Goal: Task Accomplishment & Management: Complete application form

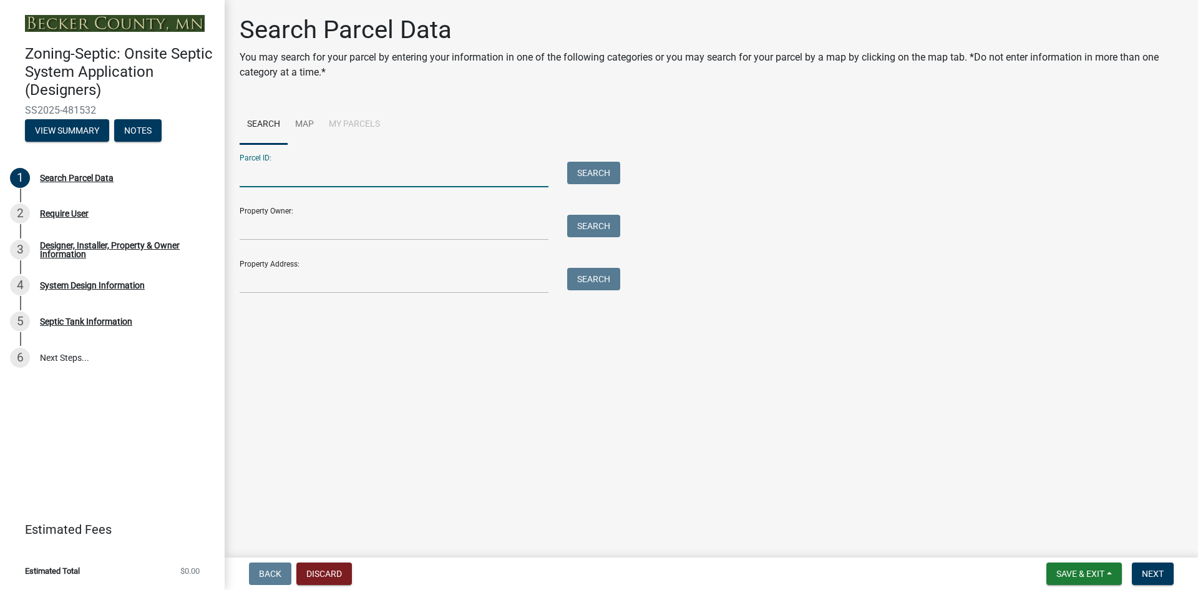
click at [265, 171] on input "Parcel ID:" at bounding box center [394, 175] width 309 height 26
type input "060094000"
click at [601, 173] on button "Search" at bounding box center [593, 173] width 53 height 22
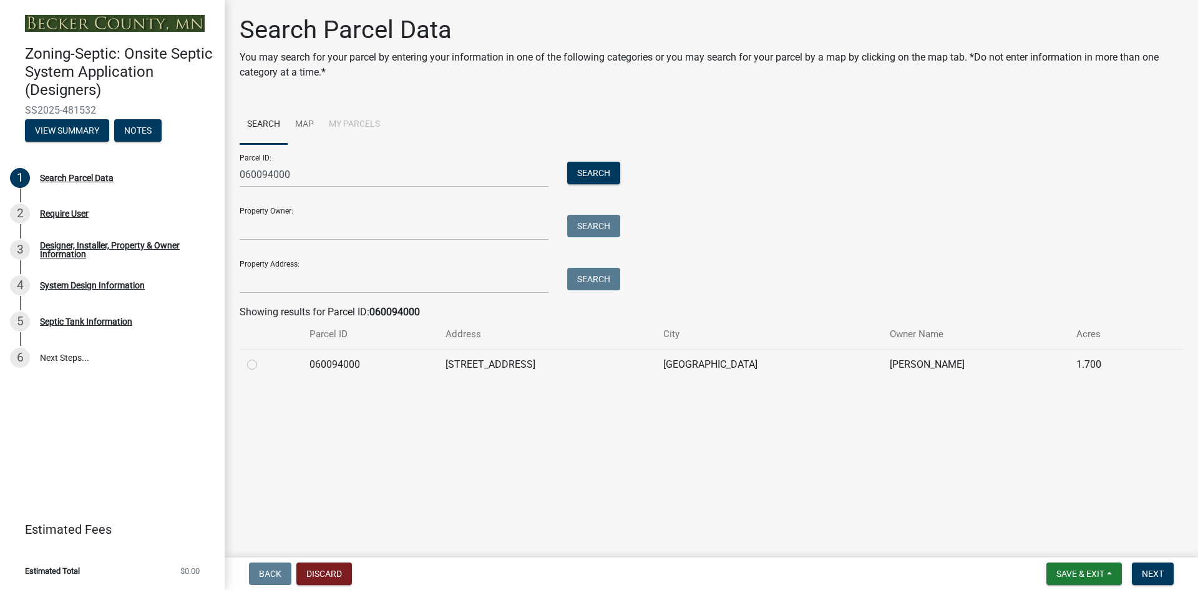
click at [262, 357] on label at bounding box center [262, 357] width 0 height 0
click at [262, 365] on input "radio" at bounding box center [266, 361] width 8 height 8
radio input "true"
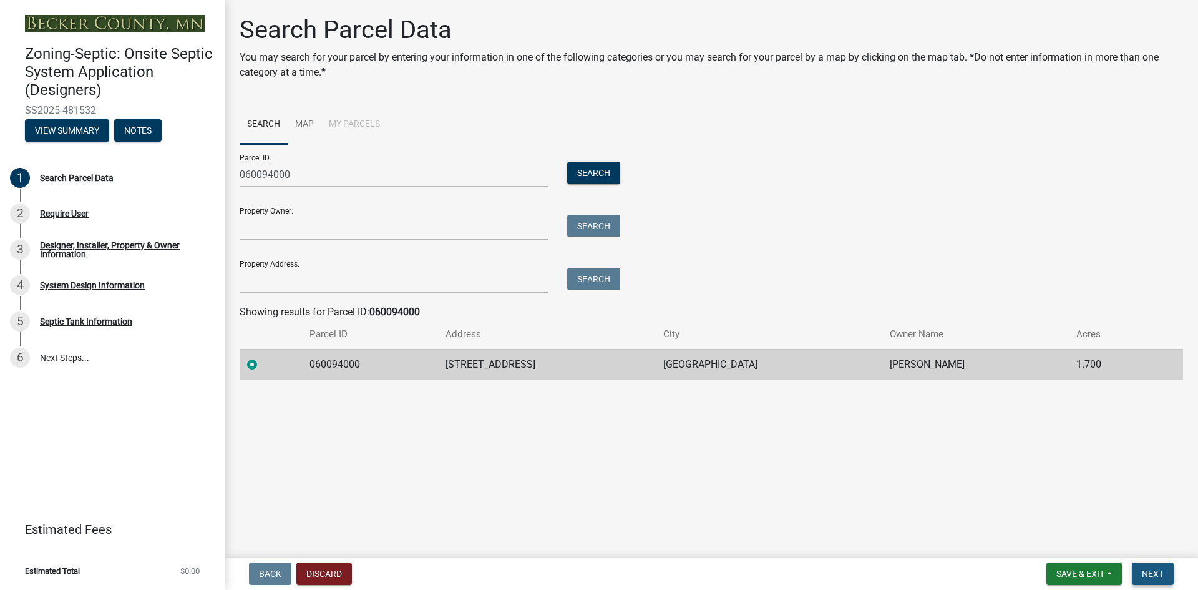
click at [1149, 571] on span "Next" at bounding box center [1153, 573] width 22 height 10
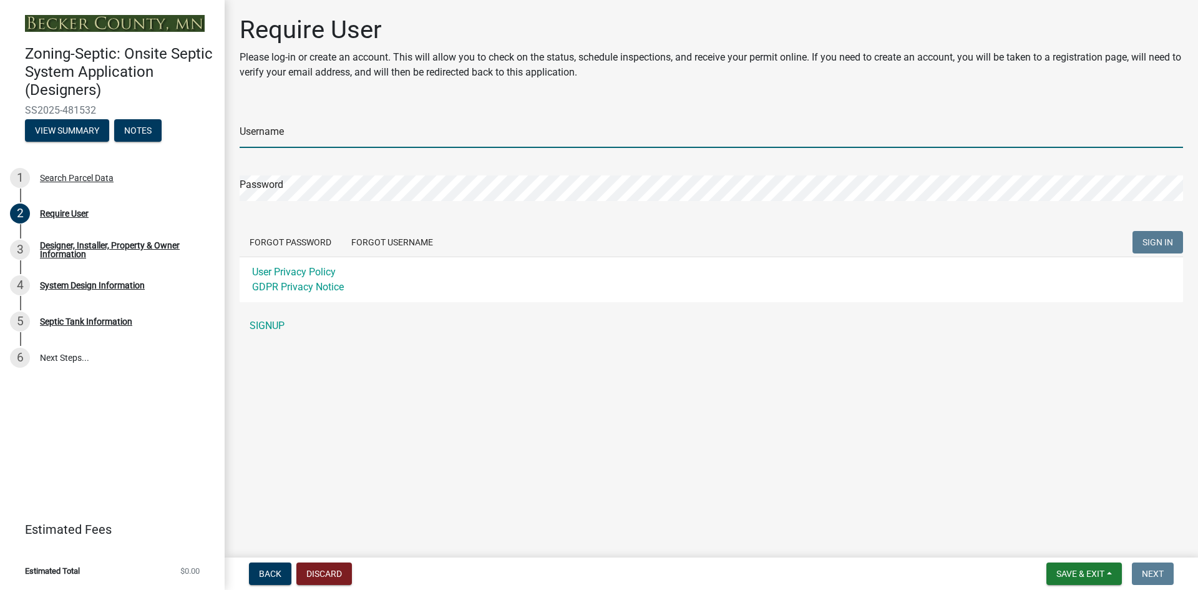
type input "DeweysSepticService"
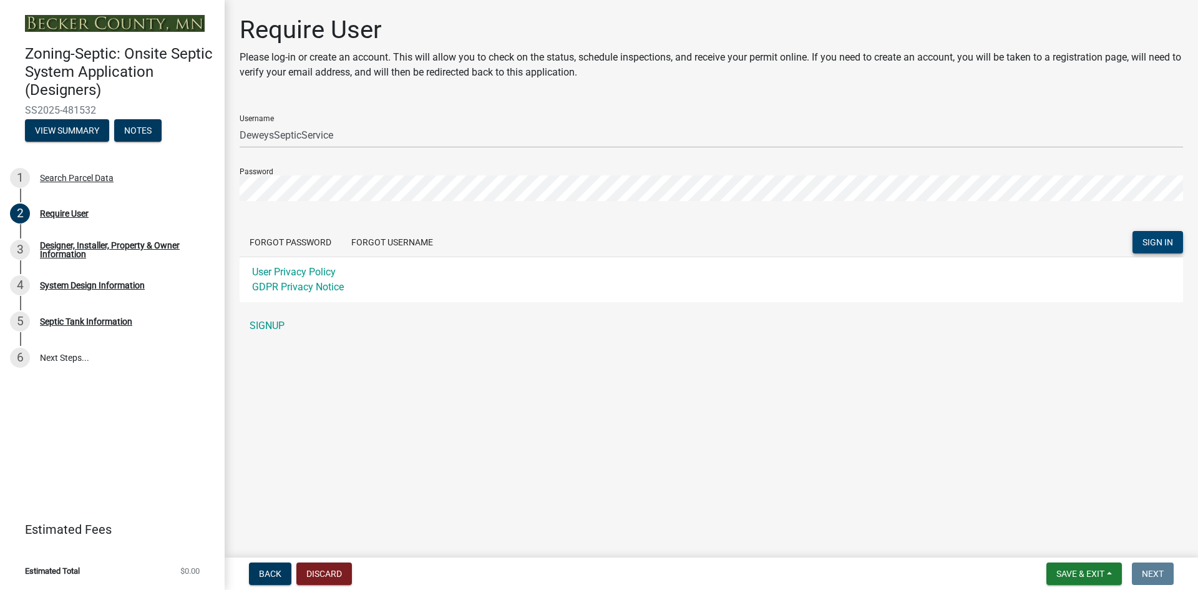
click at [1171, 240] on span "SIGN IN" at bounding box center [1157, 242] width 31 height 10
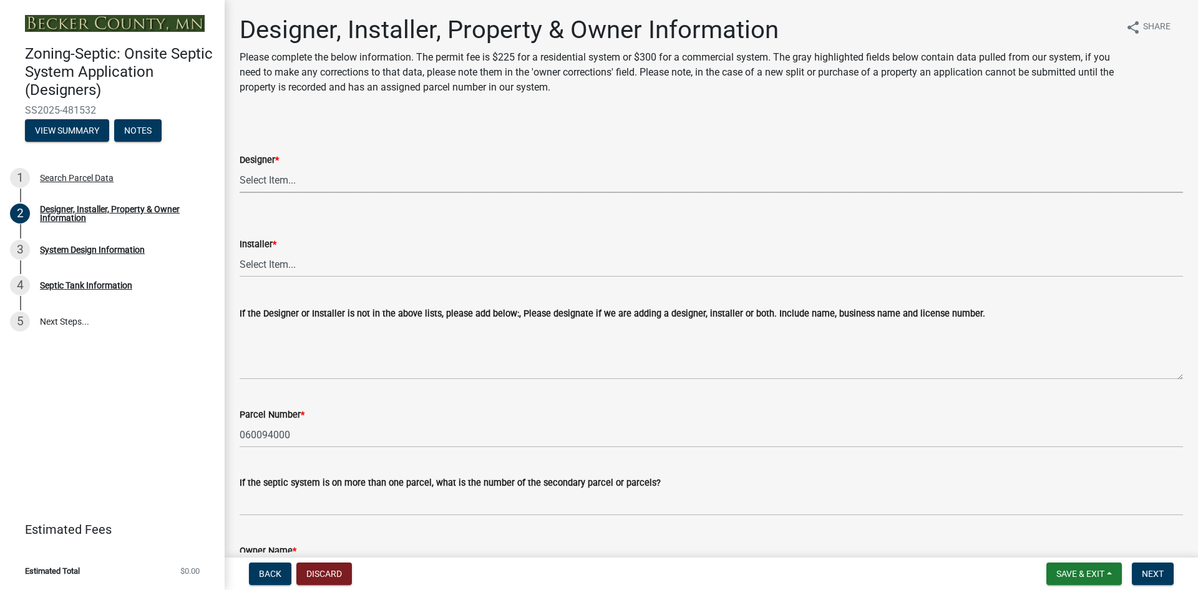
click at [274, 175] on select "Select Item... OTHER – Not listed (please add in next field and we will add to …" at bounding box center [711, 180] width 943 height 26
click at [240, 167] on select "Select Item... OTHER – Not listed (please add in next field and we will add to …" at bounding box center [711, 180] width 943 height 26
select select "d20f406a-04ce-403c-9b5c-eec541744772"
click at [293, 265] on select "Select Item... OTHER – Not listed (please add in next field and we will add to …" at bounding box center [711, 264] width 943 height 26
click at [240, 251] on select "Select Item... OTHER – Not listed (please add in next field and we will add to …" at bounding box center [711, 264] width 943 height 26
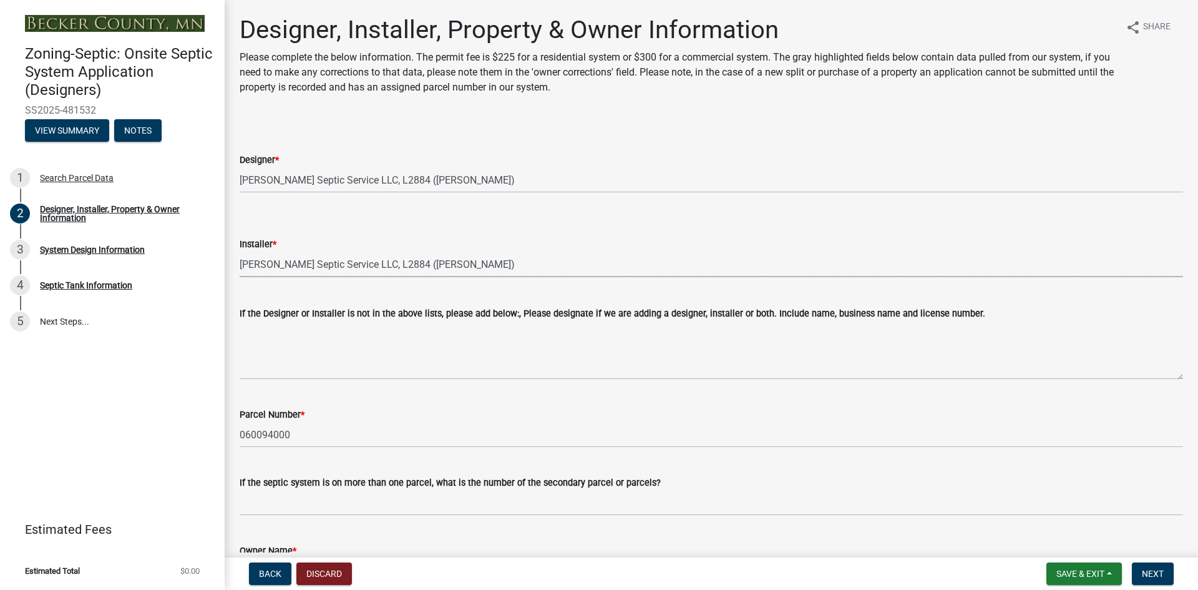
select select "9294db05-6c5b-4c2f-9460-1203ee41efa7"
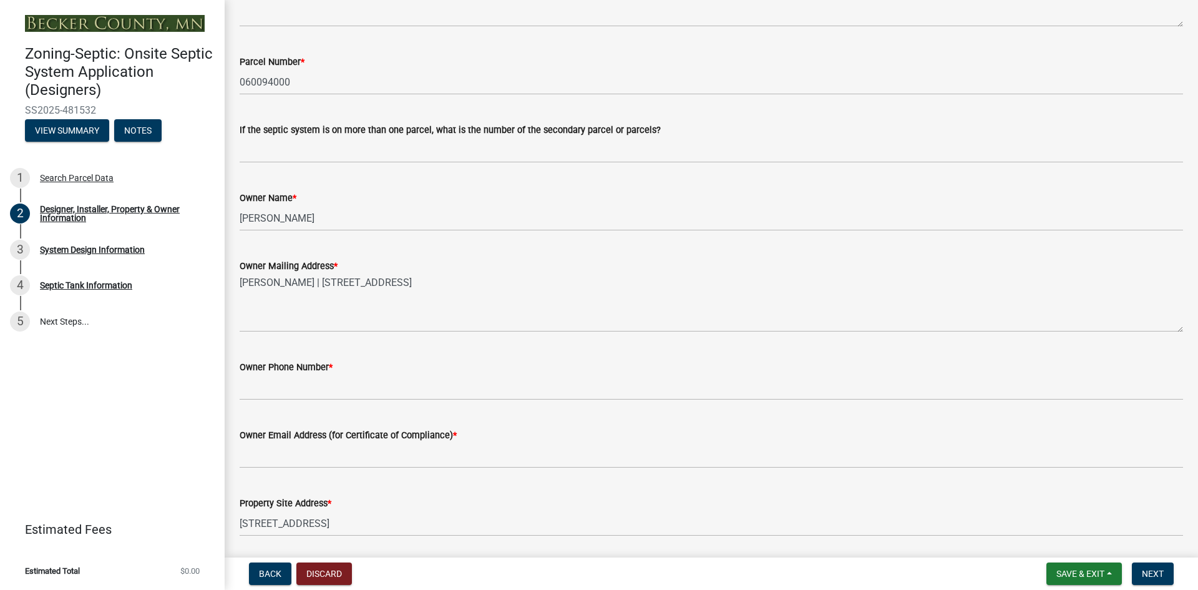
scroll to position [374, 0]
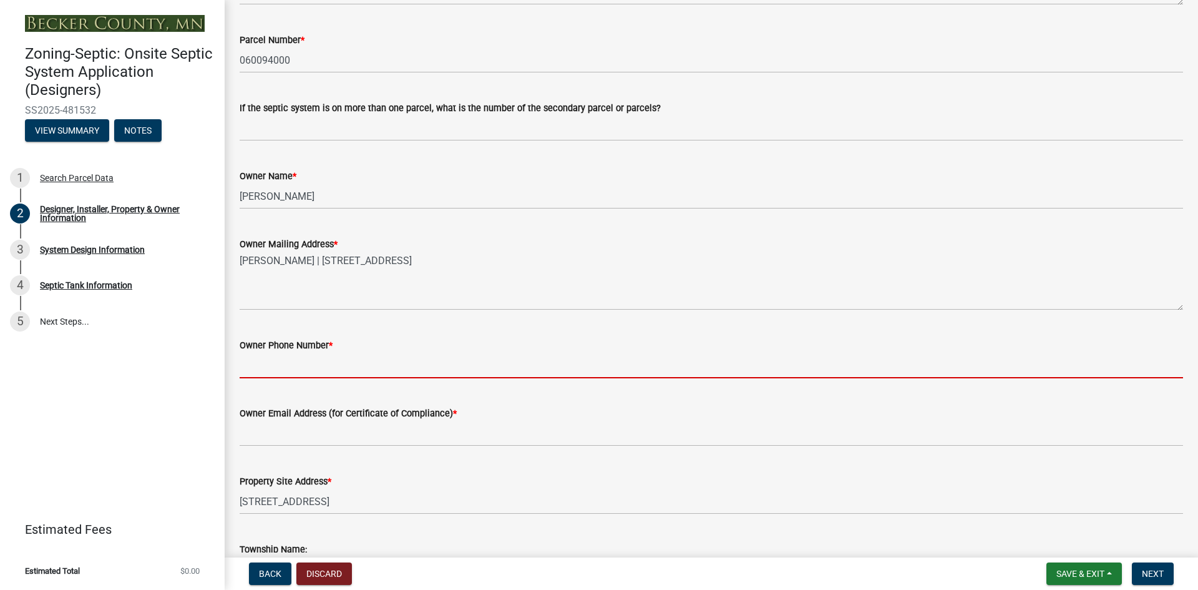
click at [265, 364] on input "Owner Phone Number *" at bounding box center [711, 365] width 943 height 26
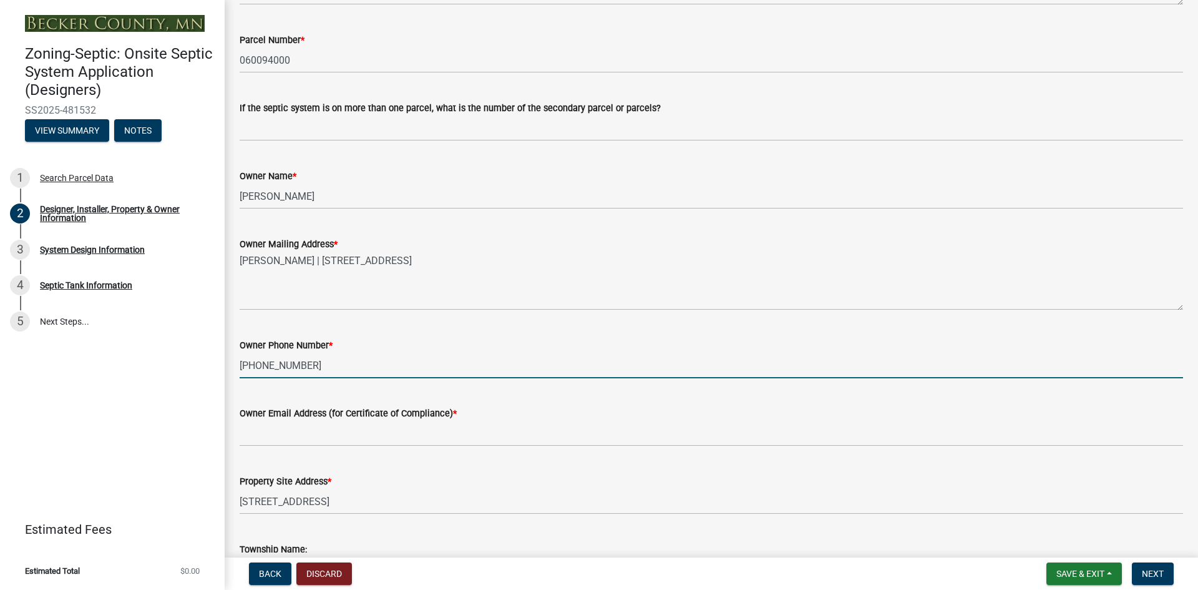
type input "[PHONE_NUMBER]"
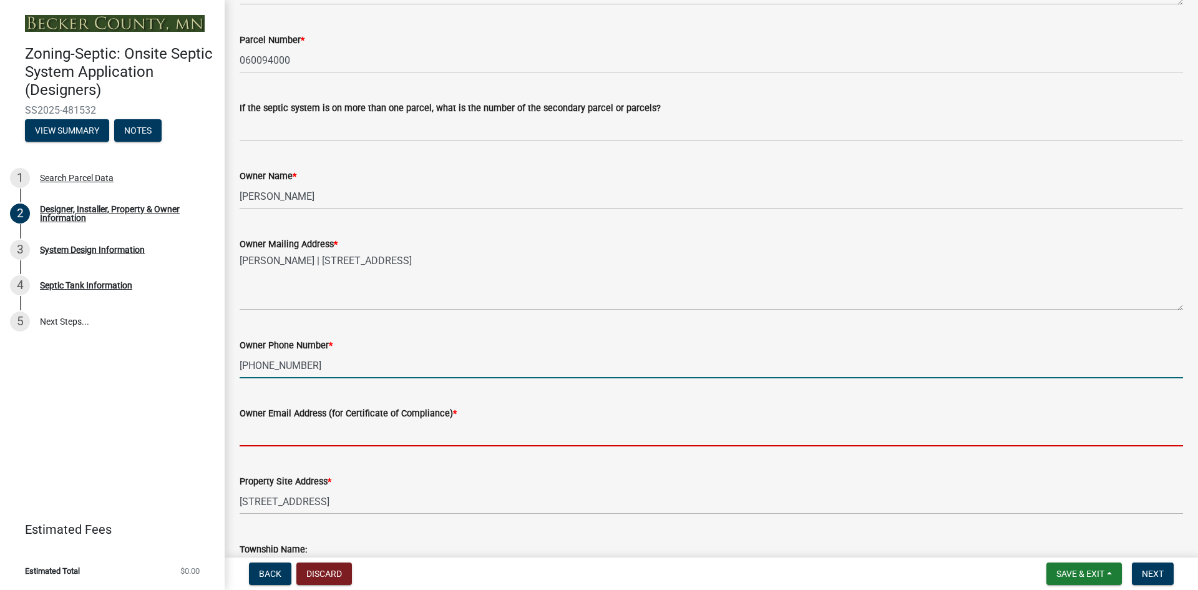
click at [283, 439] on input "Owner Email Address (for Certificate of Compliance) *" at bounding box center [711, 433] width 943 height 26
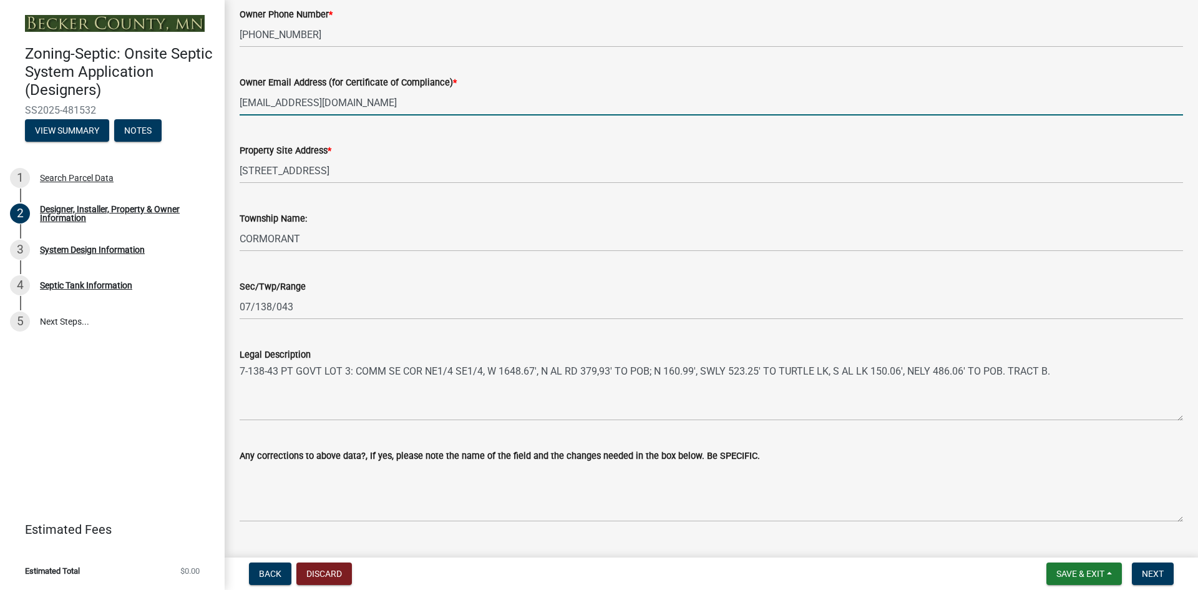
scroll to position [733, 0]
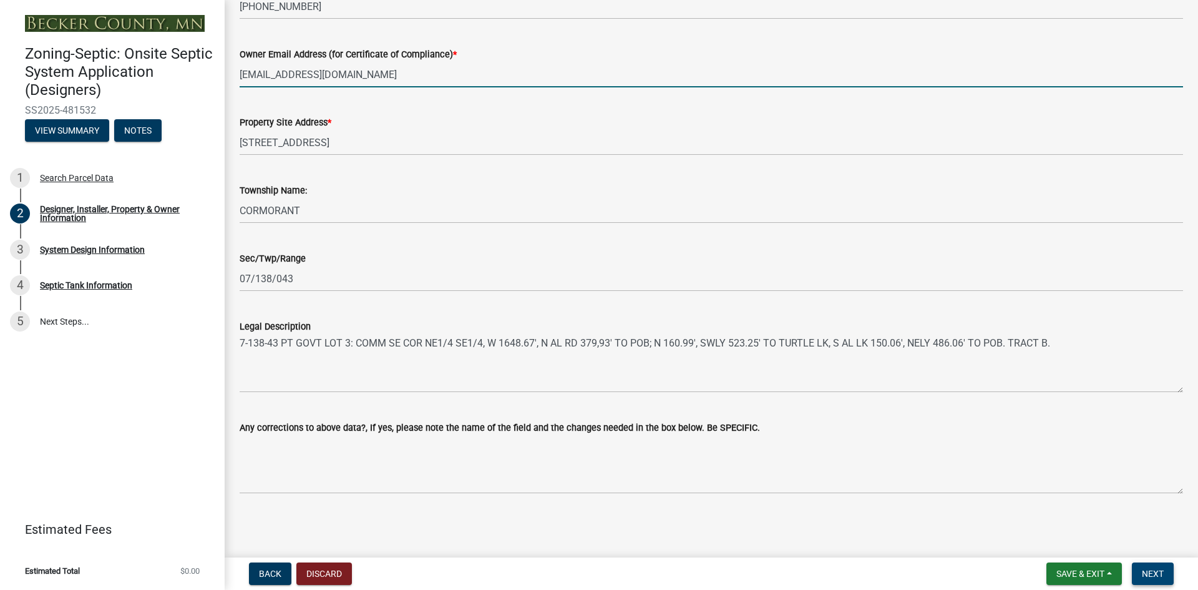
type input "[EMAIL_ADDRESS][DOMAIN_NAME]"
click at [1162, 573] on span "Next" at bounding box center [1153, 573] width 22 height 10
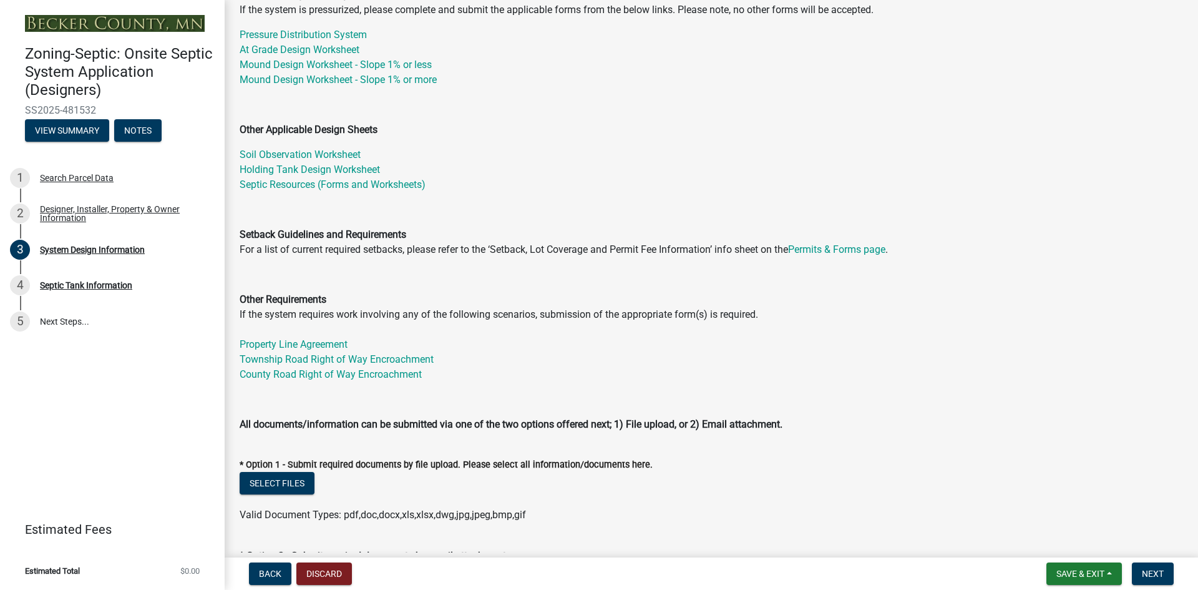
scroll to position [250, 0]
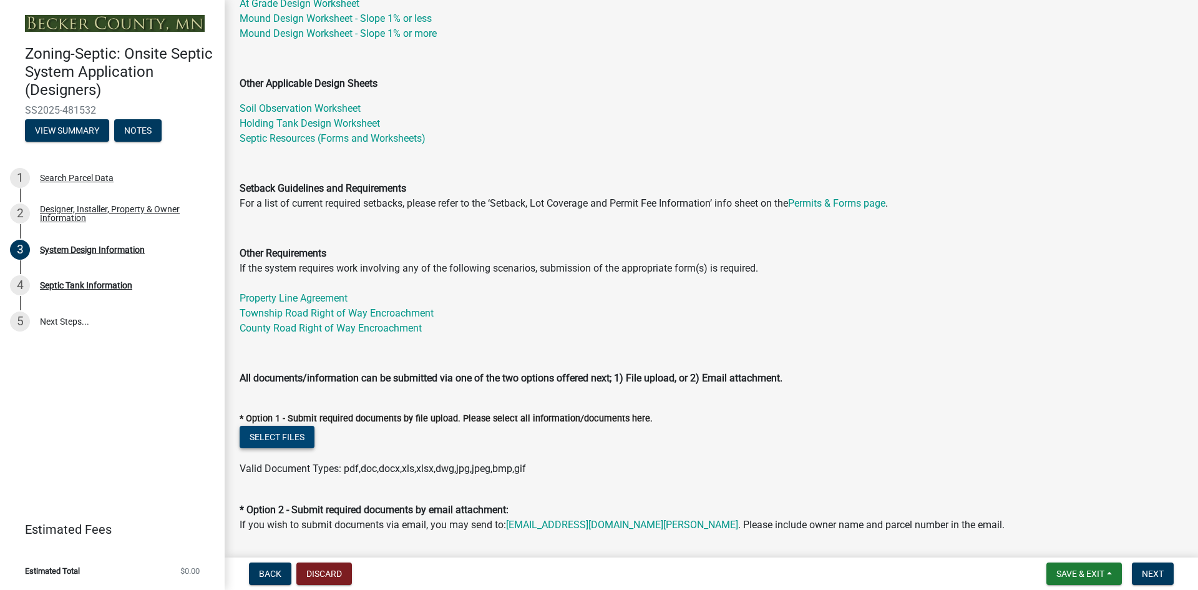
click at [283, 442] on button "Select files" at bounding box center [277, 436] width 75 height 22
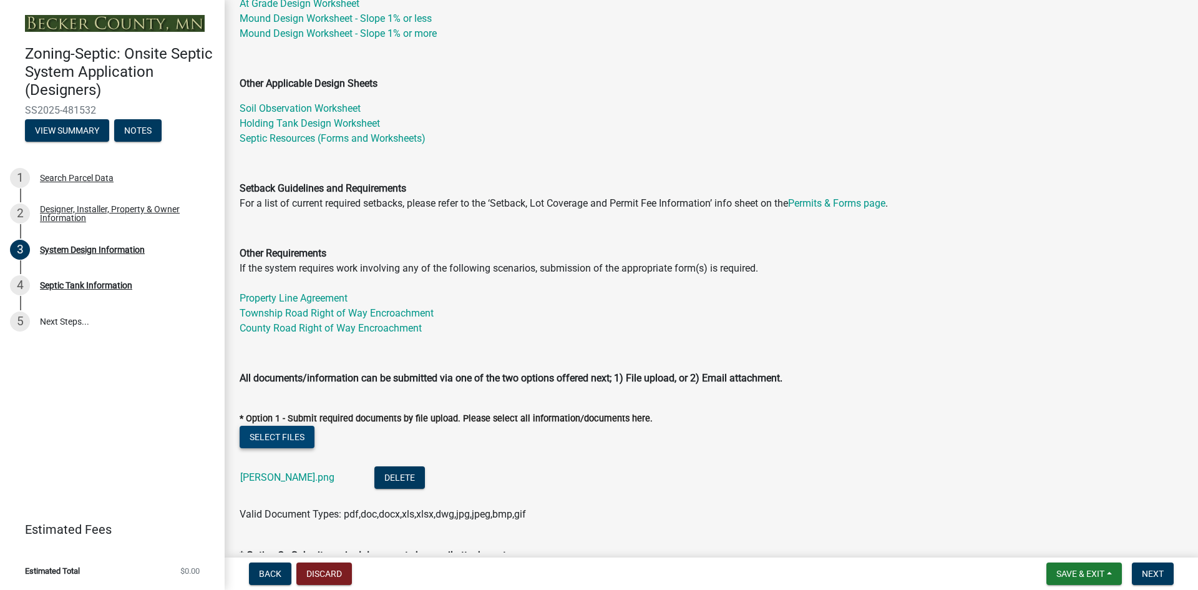
scroll to position [312, 0]
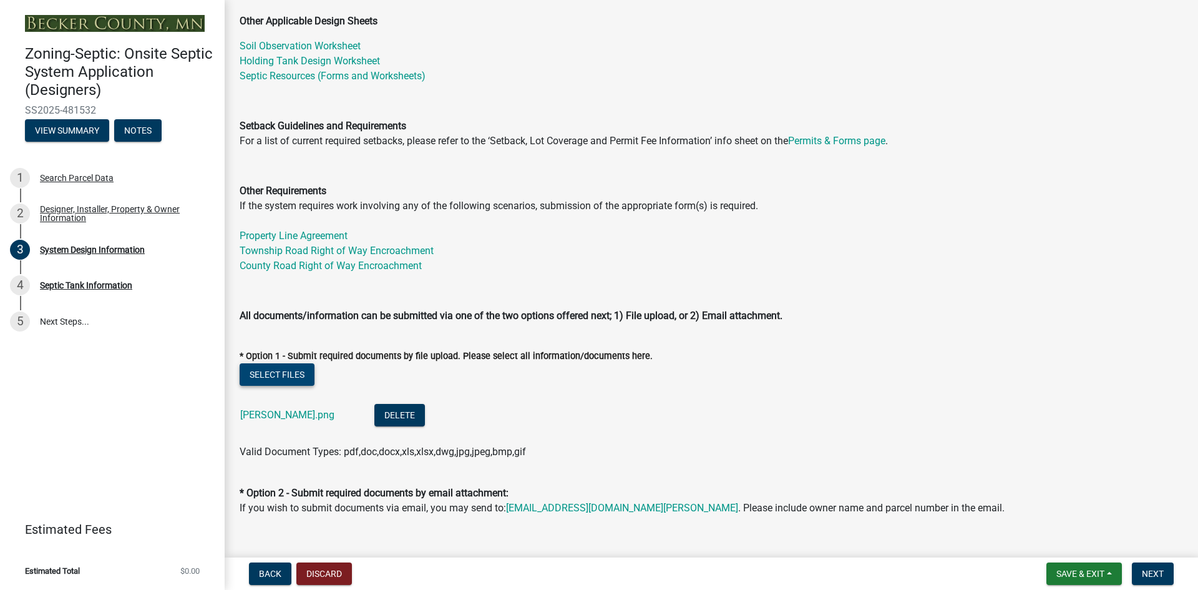
click at [274, 376] on button "Select files" at bounding box center [277, 374] width 75 height 22
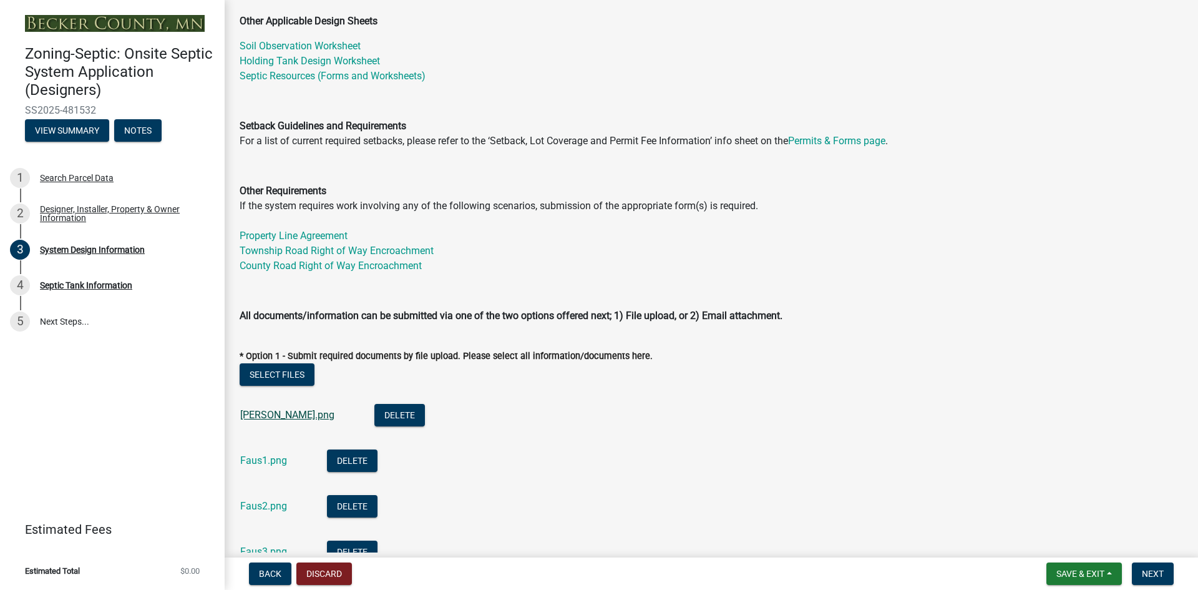
click at [247, 413] on link "[PERSON_NAME].png" at bounding box center [287, 415] width 94 height 12
click at [251, 456] on link "Faus1.png" at bounding box center [263, 460] width 47 height 12
click at [262, 505] on link "Faus2.png" at bounding box center [263, 506] width 47 height 12
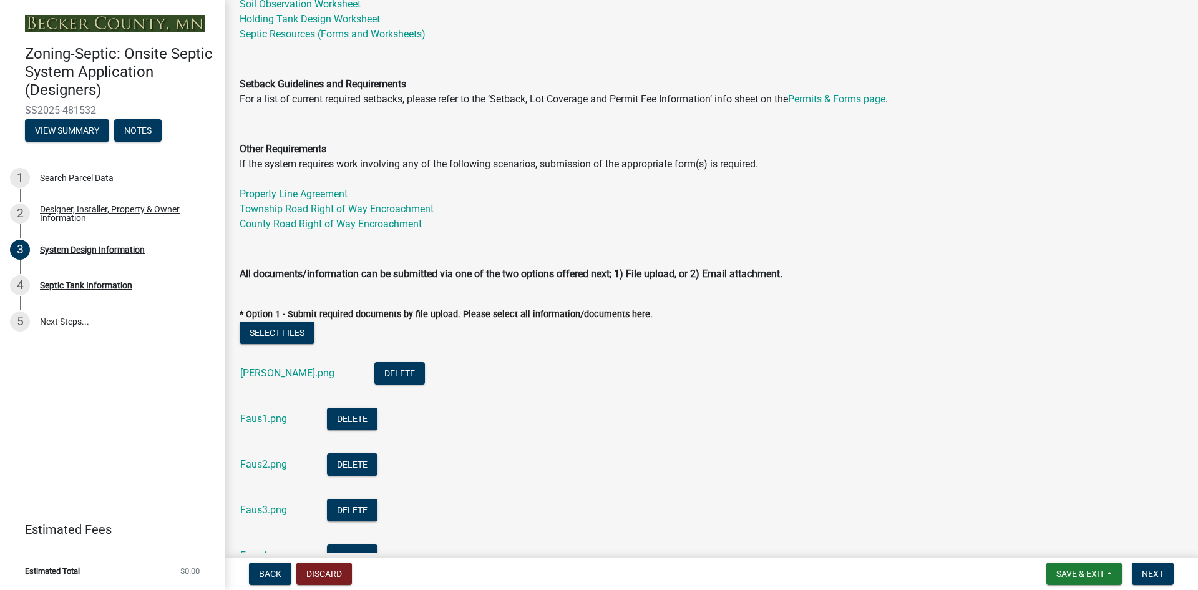
scroll to position [374, 0]
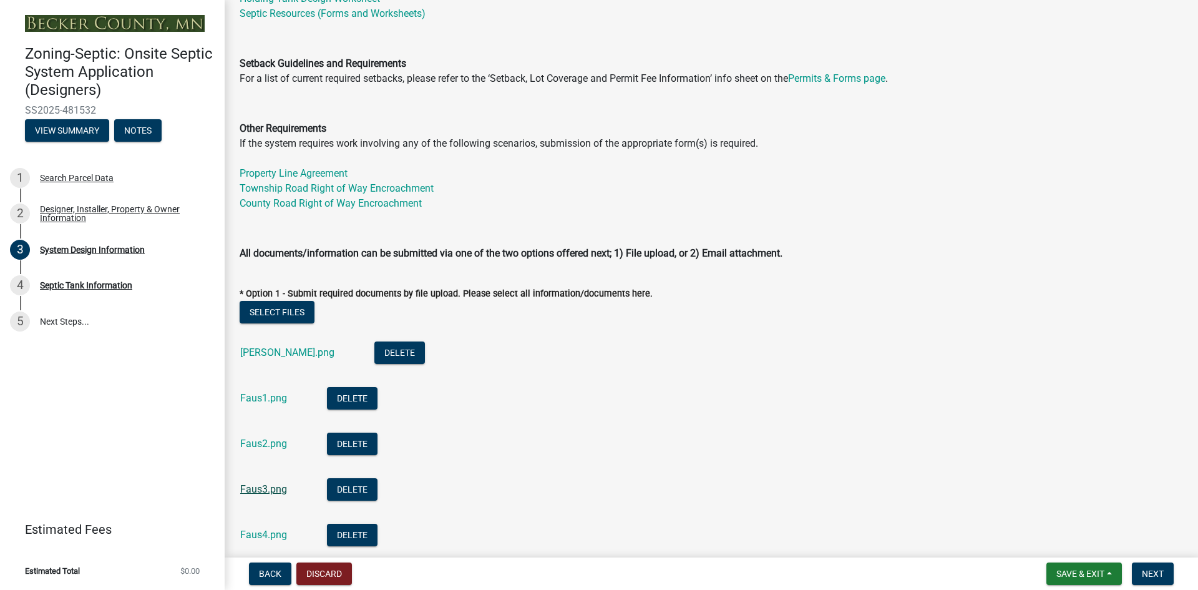
click at [250, 491] on link "Faus3.png" at bounding box center [263, 489] width 47 height 12
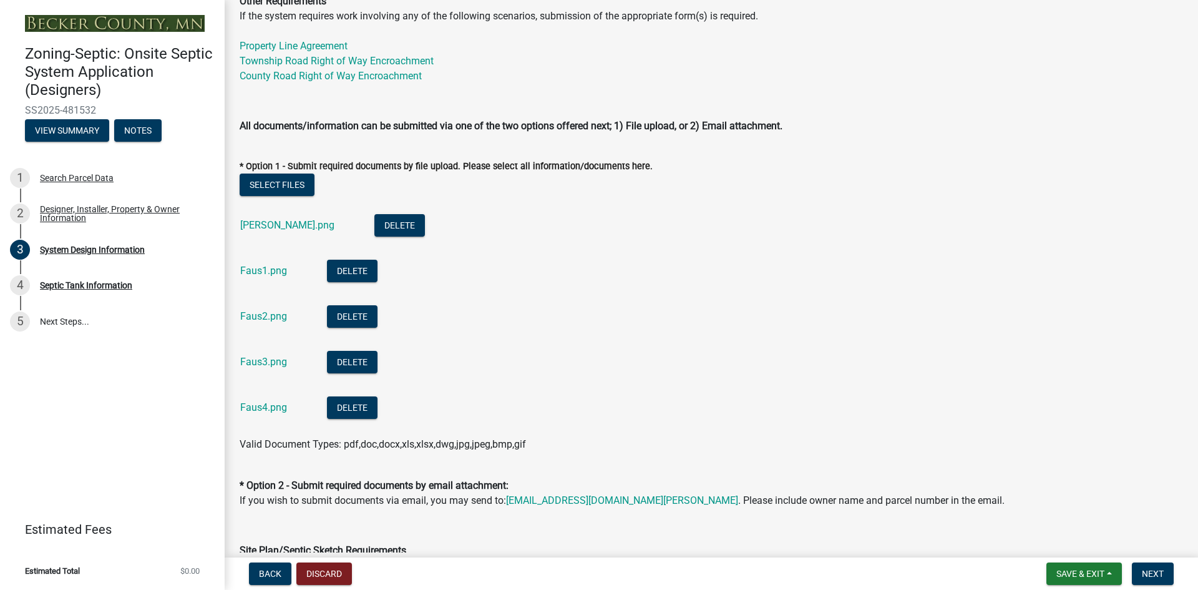
scroll to position [561, 0]
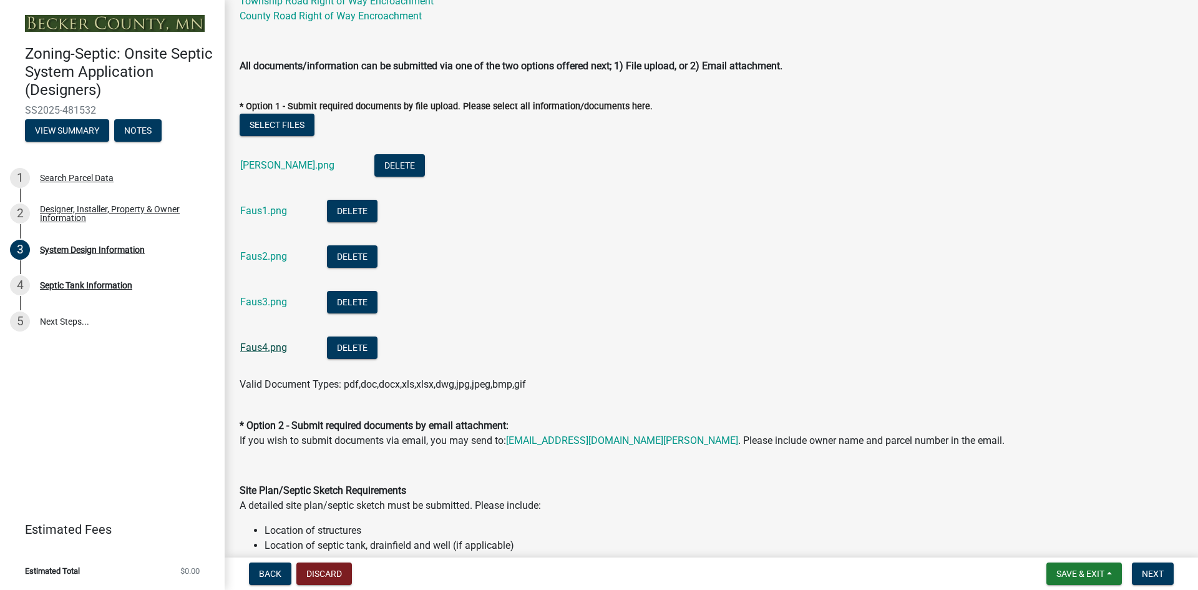
click at [269, 345] on link "Faus4.png" at bounding box center [263, 347] width 47 height 12
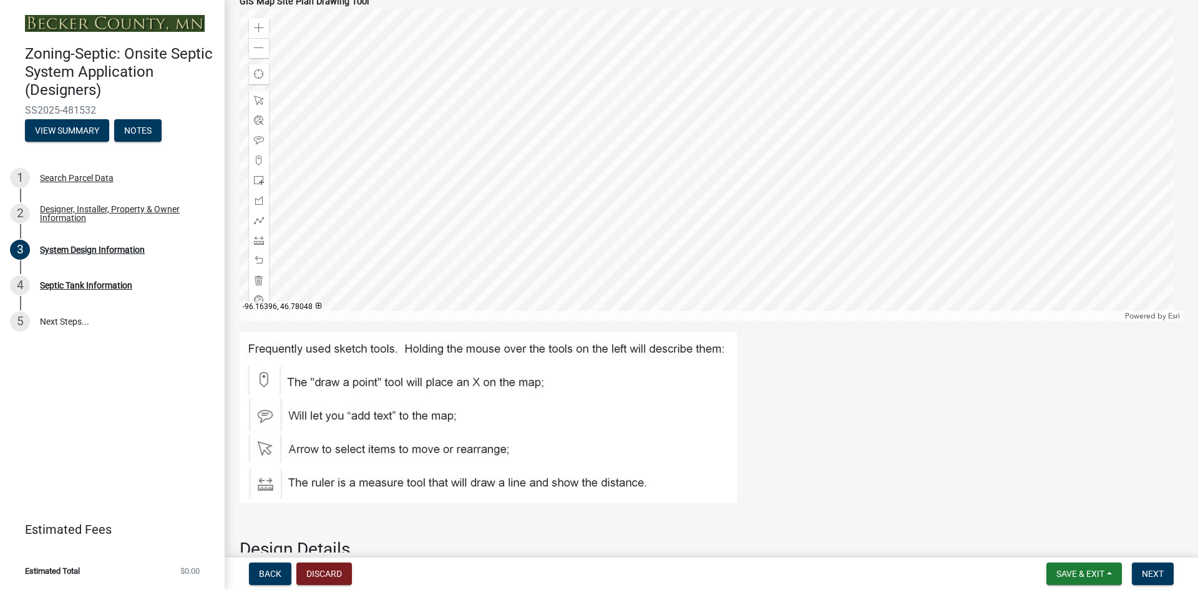
scroll to position [1123, 0]
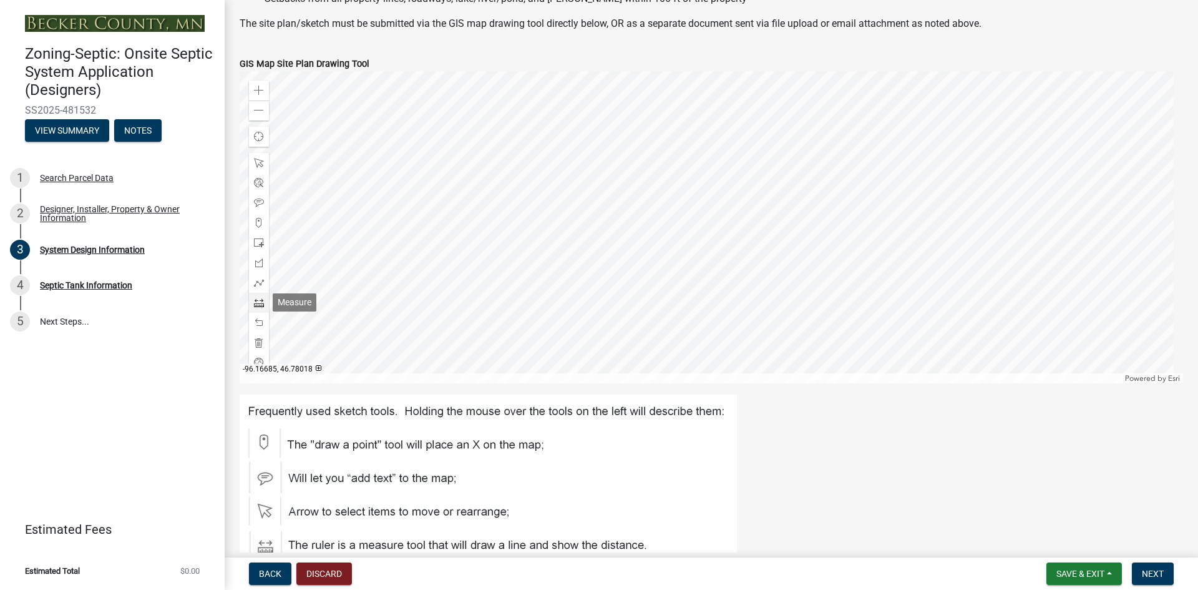
click at [261, 298] on span at bounding box center [259, 303] width 10 height 10
click at [583, 244] on div at bounding box center [711, 227] width 943 height 312
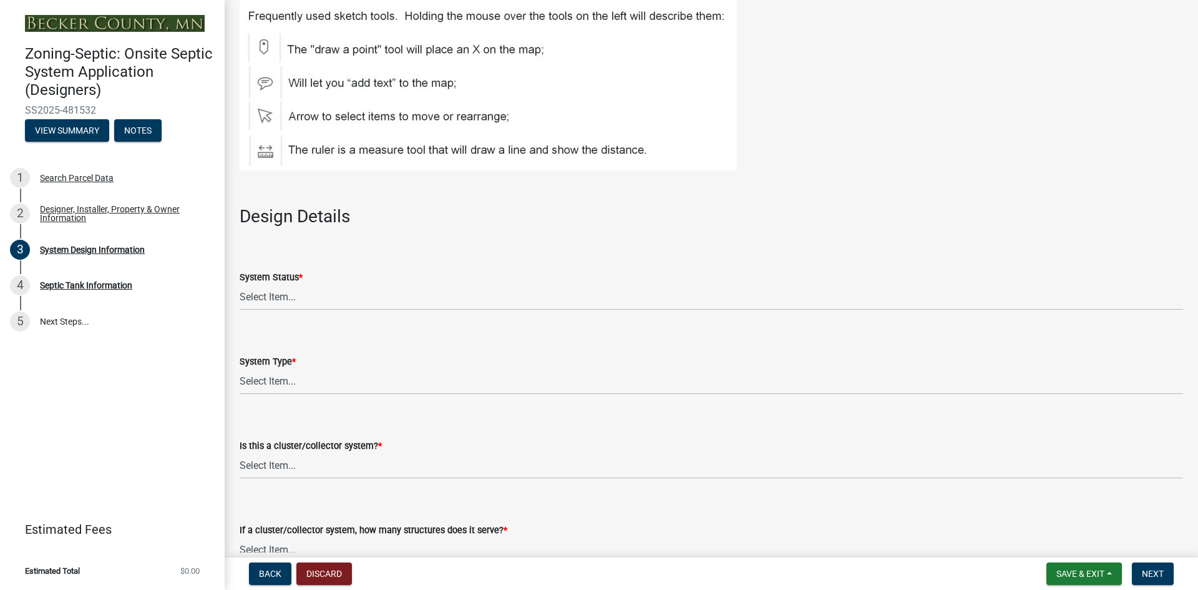
scroll to position [1560, 0]
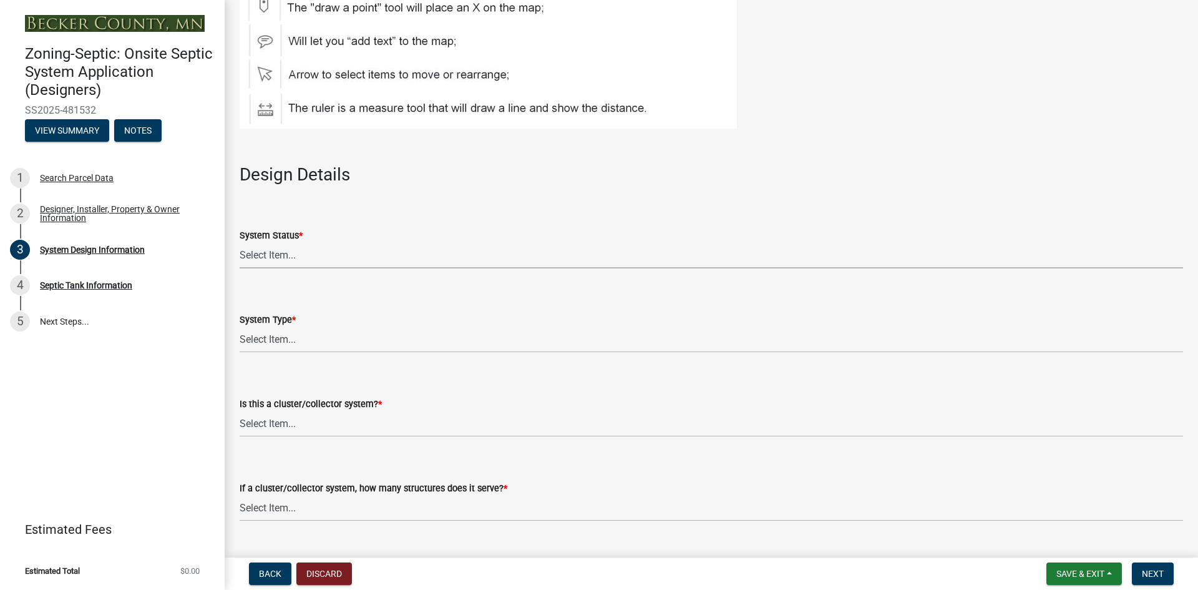
click at [279, 246] on select "Select Item... No Existing System Replacement System Failing System (Cesspool, …" at bounding box center [711, 256] width 943 height 26
click at [240, 243] on select "Select Item... No Existing System Replacement System Failing System (Cesspool, …" at bounding box center [711, 256] width 943 height 26
select select "8ba21533-2acf-4cc6-95e5-280e4aabd5a3"
click at [260, 337] on select "Select Item... Type I Type II Type III Type IV Type V" at bounding box center [711, 340] width 943 height 26
click at [240, 327] on select "Select Item... Type I Type II Type III Type IV Type V" at bounding box center [711, 340] width 943 height 26
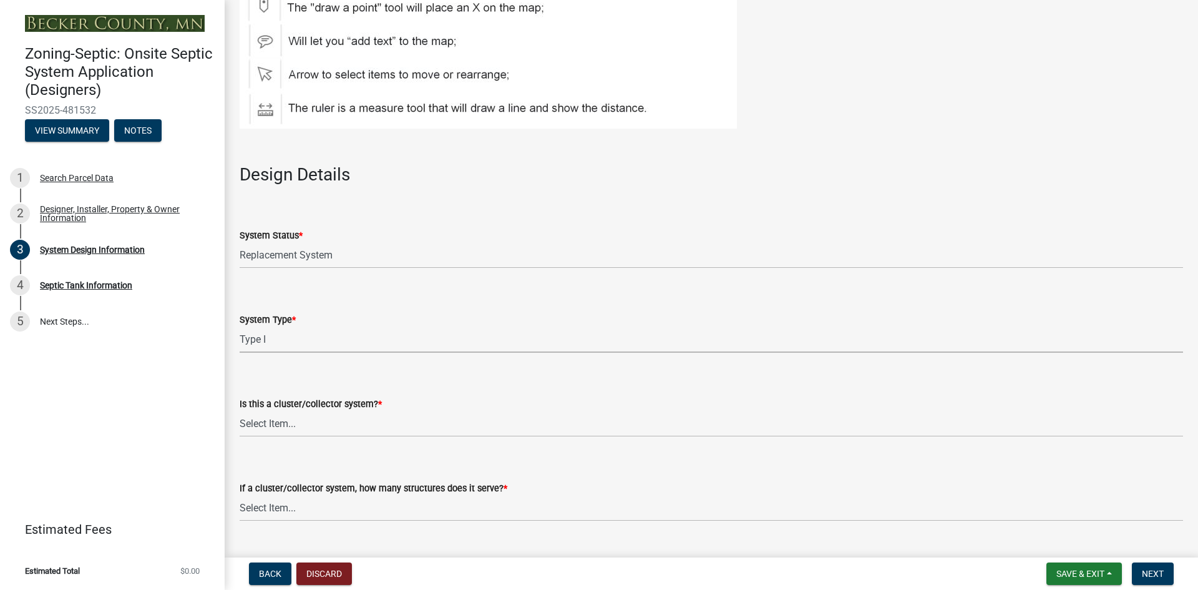
select select "25258e87-3ef9-4f1c-a5f1-75a1d463abfb"
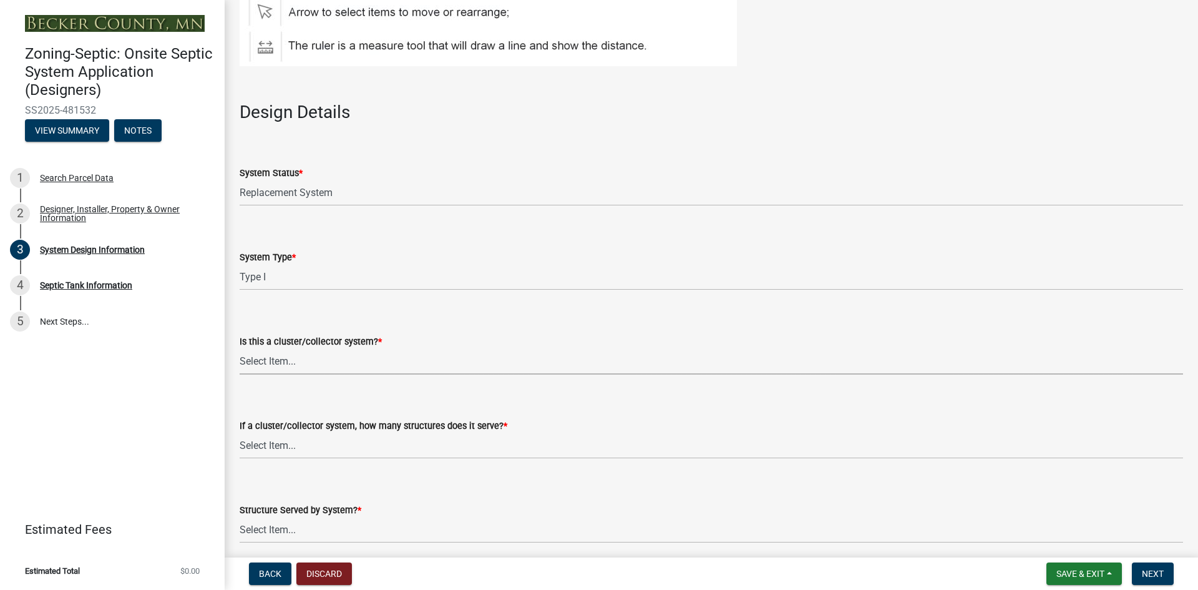
click at [271, 358] on select "Select Item... Yes No" at bounding box center [711, 362] width 943 height 26
click at [240, 349] on select "Select Item... Yes No" at bounding box center [711, 362] width 943 height 26
select select "011fbff4-a41d-4a75-9bd8-71c7e6c69e0d"
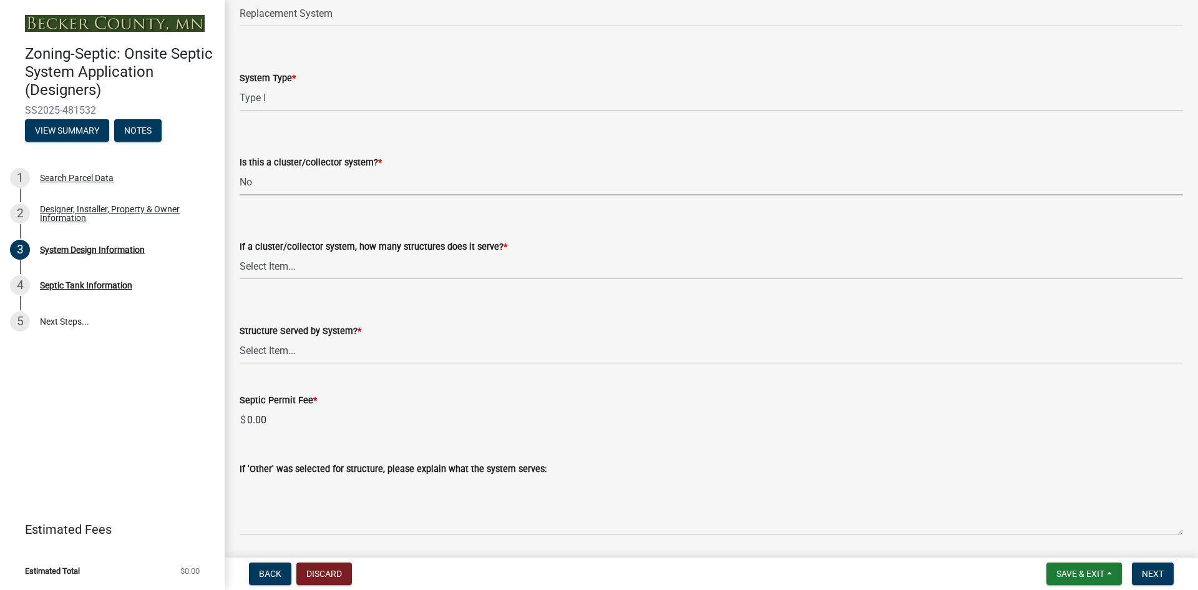
scroll to position [1809, 0]
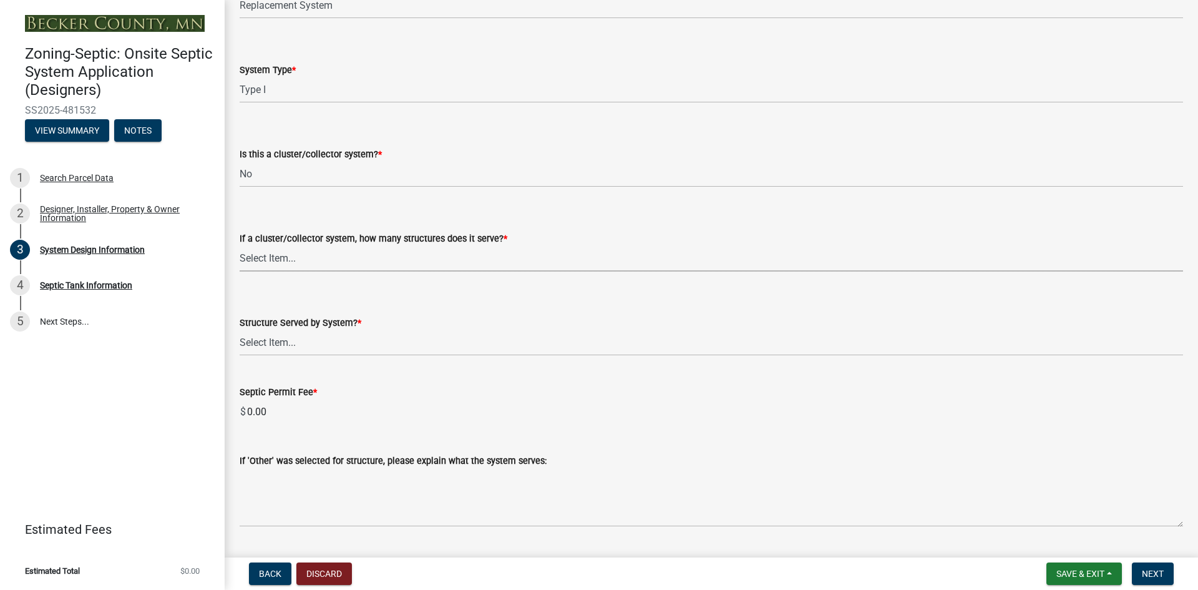
click at [276, 258] on select "Select Item... Not a cluster/collector system 1 2 3 4 5 6 7 8 9 10" at bounding box center [711, 259] width 943 height 26
click at [240, 246] on select "Select Item... Not a cluster/collector system 1 2 3 4 5 6 7 8 9 10" at bounding box center [711, 259] width 943 height 26
select select "85fdfef2-2683-4311-b5d5-5505f6411127"
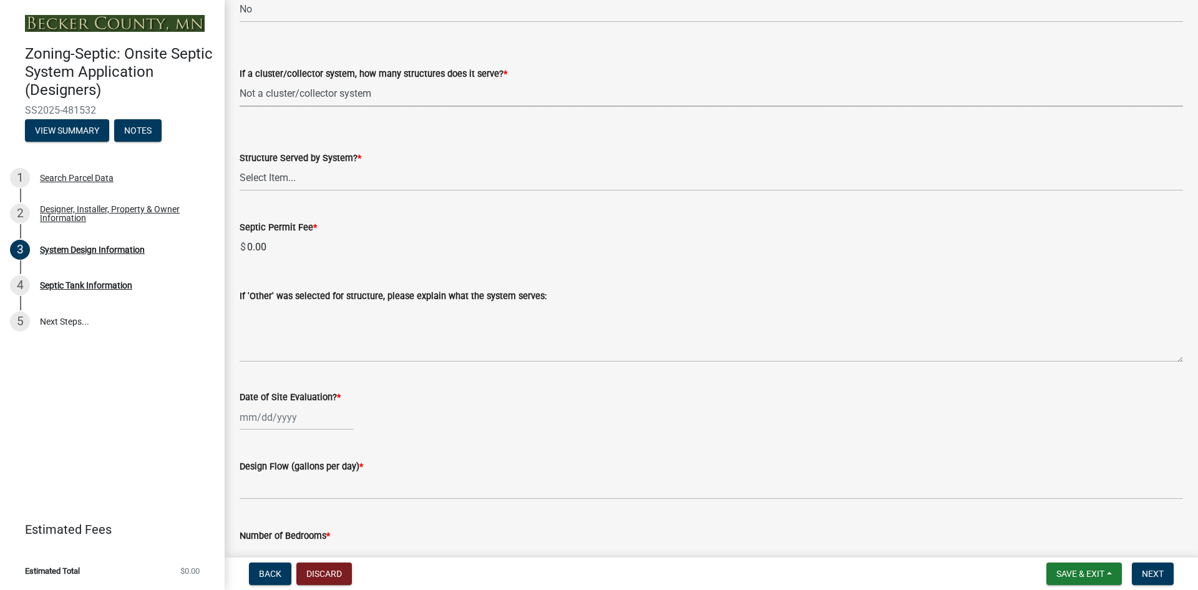
scroll to position [1996, 0]
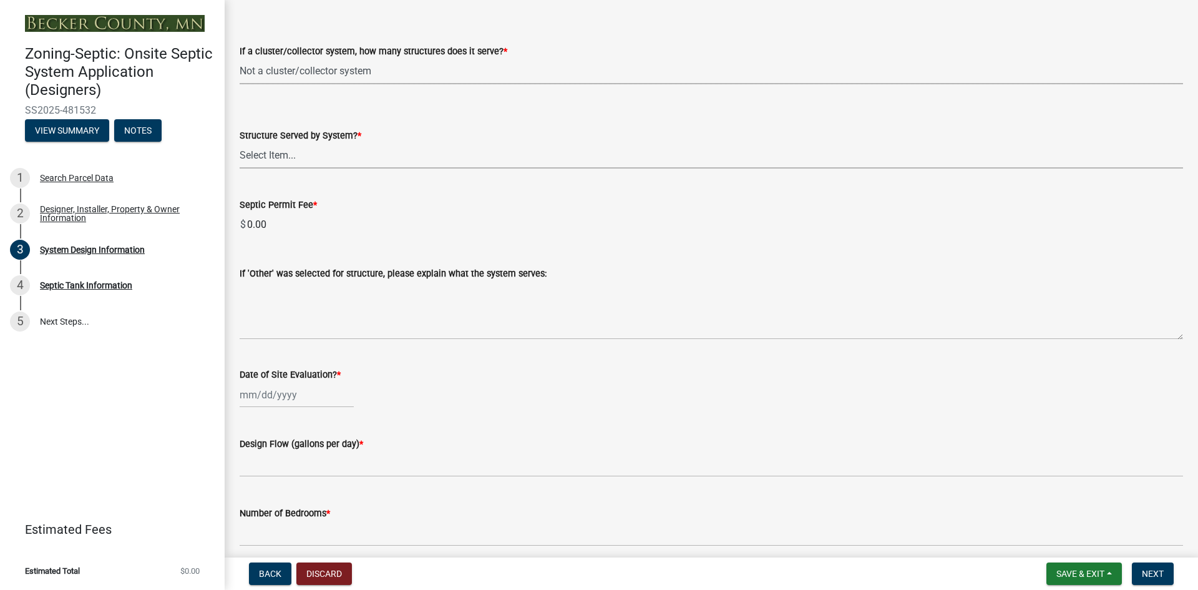
click at [260, 152] on select "Select Item... Commercial Resort Commercial - Non Resort Other Full-Time Dwelli…" at bounding box center [711, 156] width 943 height 26
click at [240, 143] on select "Select Item... Commercial Resort Commercial - Non Resort Other Full-Time Dwelli…" at bounding box center [711, 156] width 943 height 26
select select "bbba294c-e7e6-4483-b1a0-88fbc7e04017"
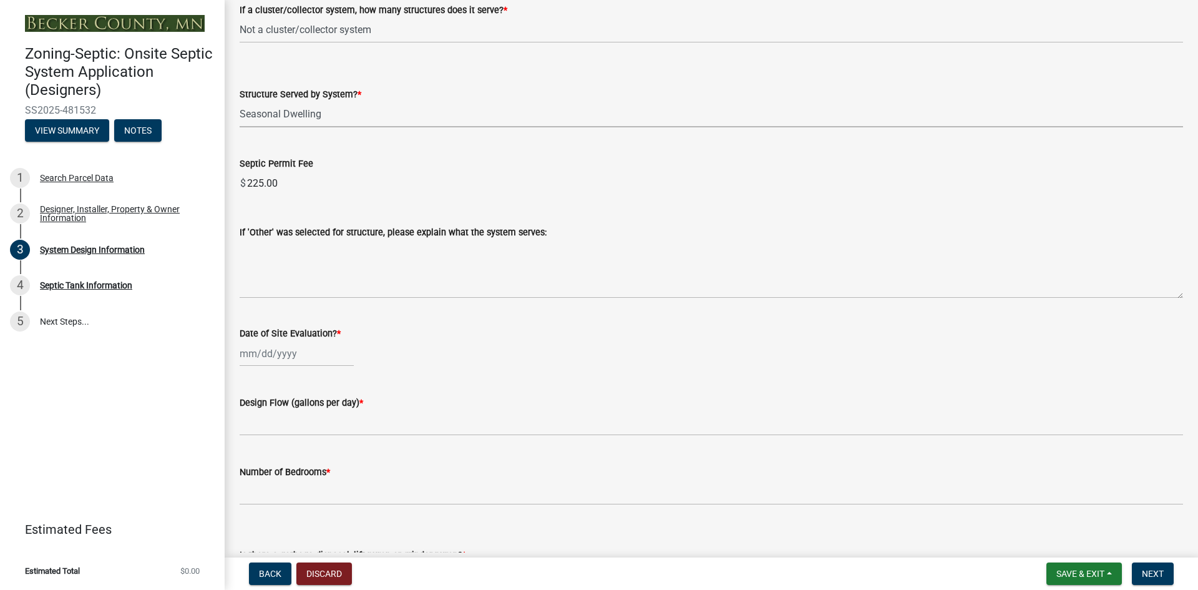
scroll to position [2074, 0]
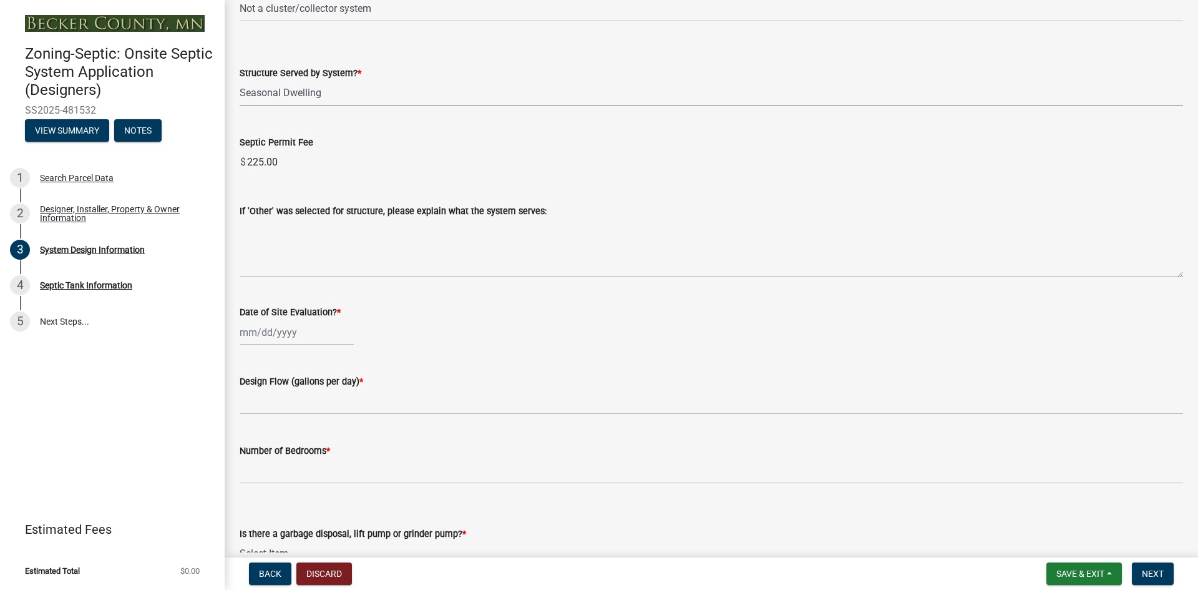
select select "9"
select select "2025"
click at [248, 332] on input "Date of Site Evaluation? *" at bounding box center [297, 332] width 114 height 26
click at [255, 331] on input "Date of Site Evaluation? *" at bounding box center [297, 332] width 114 height 26
click at [251, 356] on span "Previous month" at bounding box center [252, 358] width 9 height 9
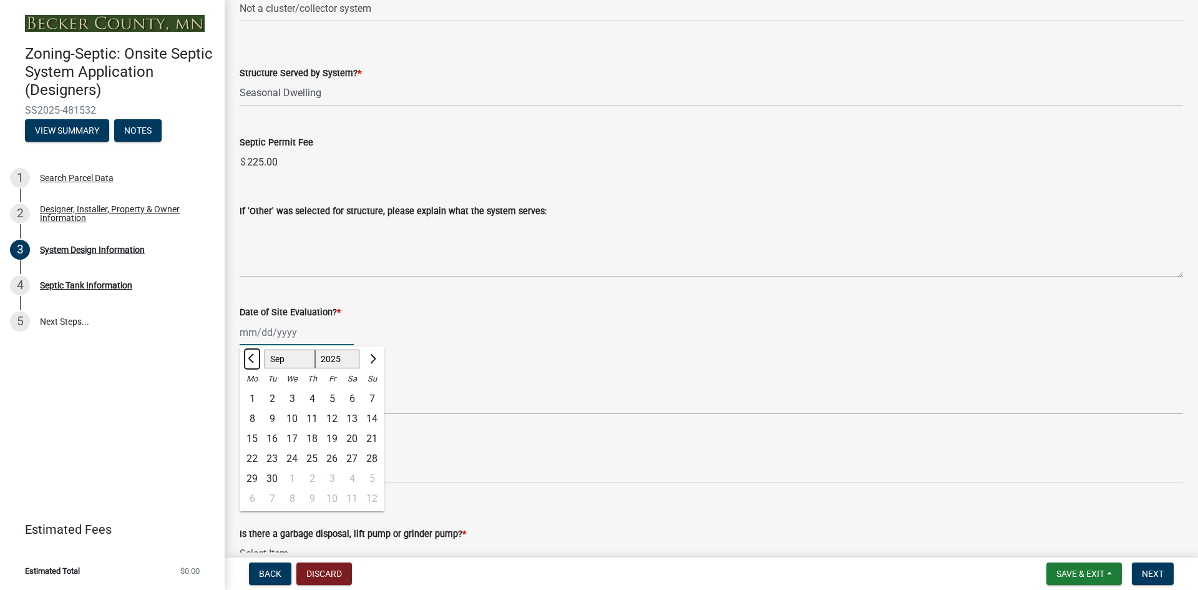
select select "8"
drag, startPoint x: 328, startPoint y: 418, endPoint x: 255, endPoint y: 417, distance: 73.6
click at [329, 417] on div "8" at bounding box center [332, 419] width 20 height 20
type input "[DATE]"
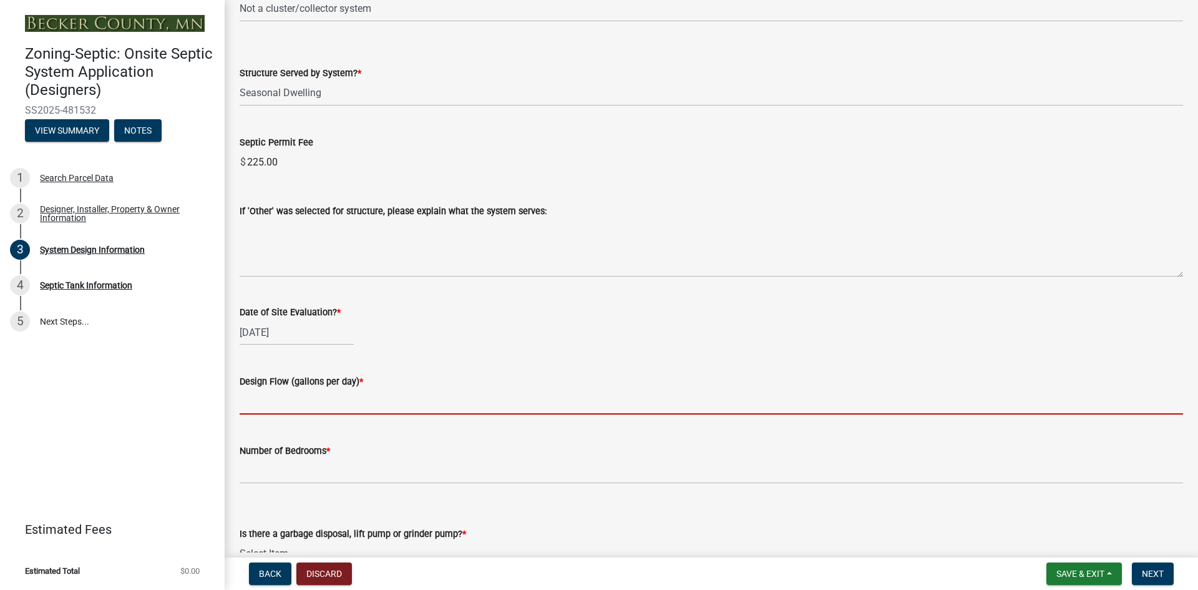
click at [269, 402] on input "text" at bounding box center [711, 402] width 943 height 26
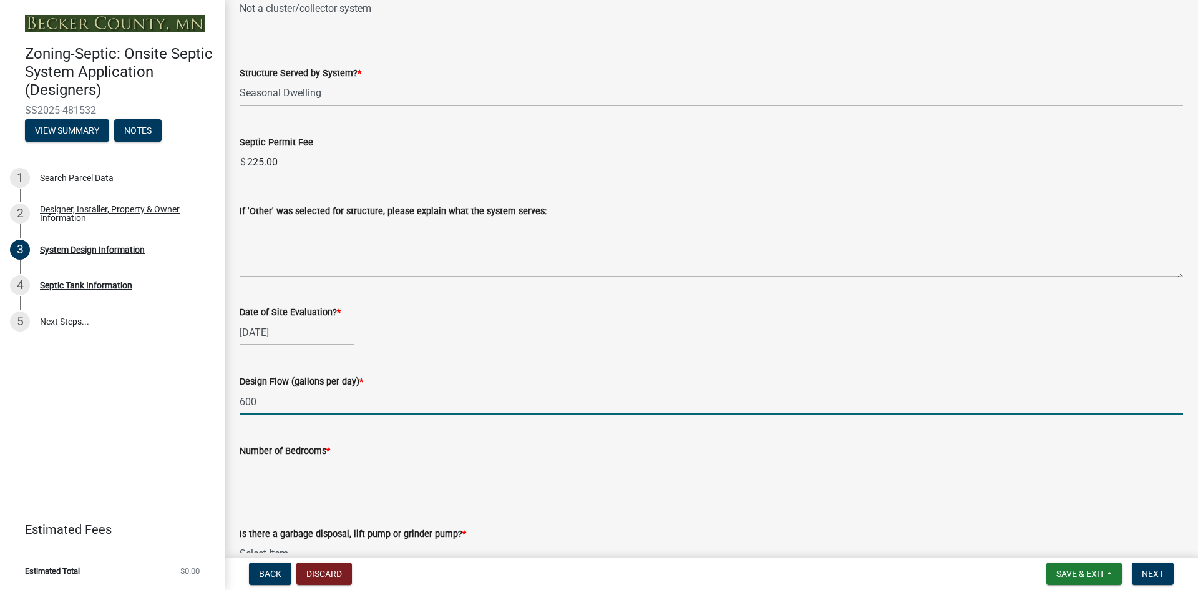
type input "600"
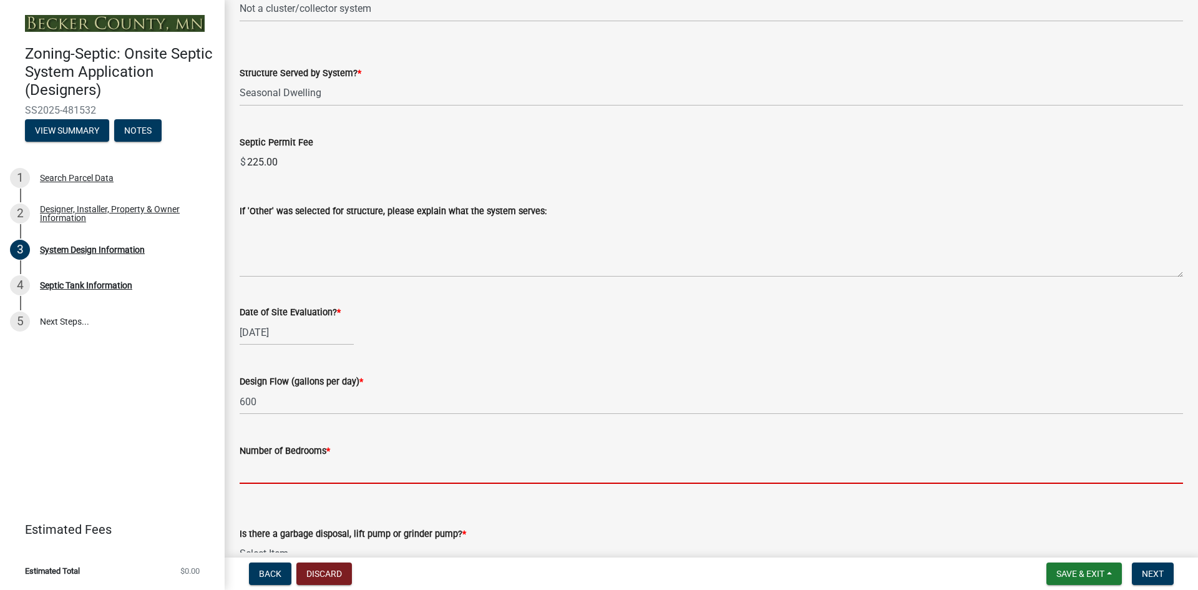
click at [268, 465] on input "Number of Bedrooms *" at bounding box center [711, 471] width 943 height 26
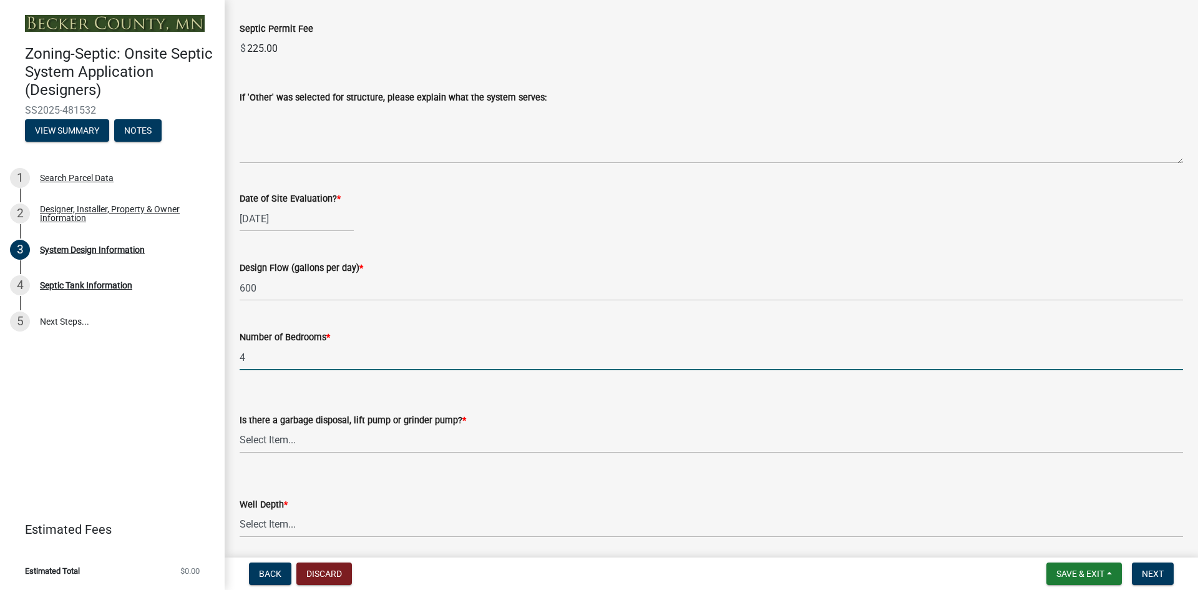
scroll to position [2198, 0]
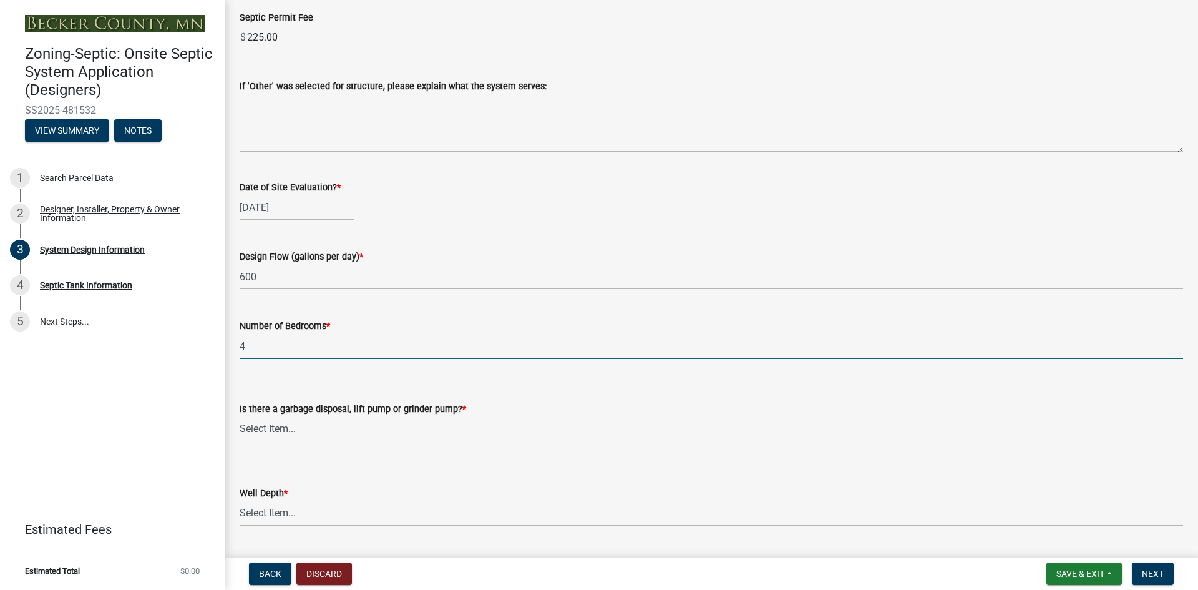
type input "4"
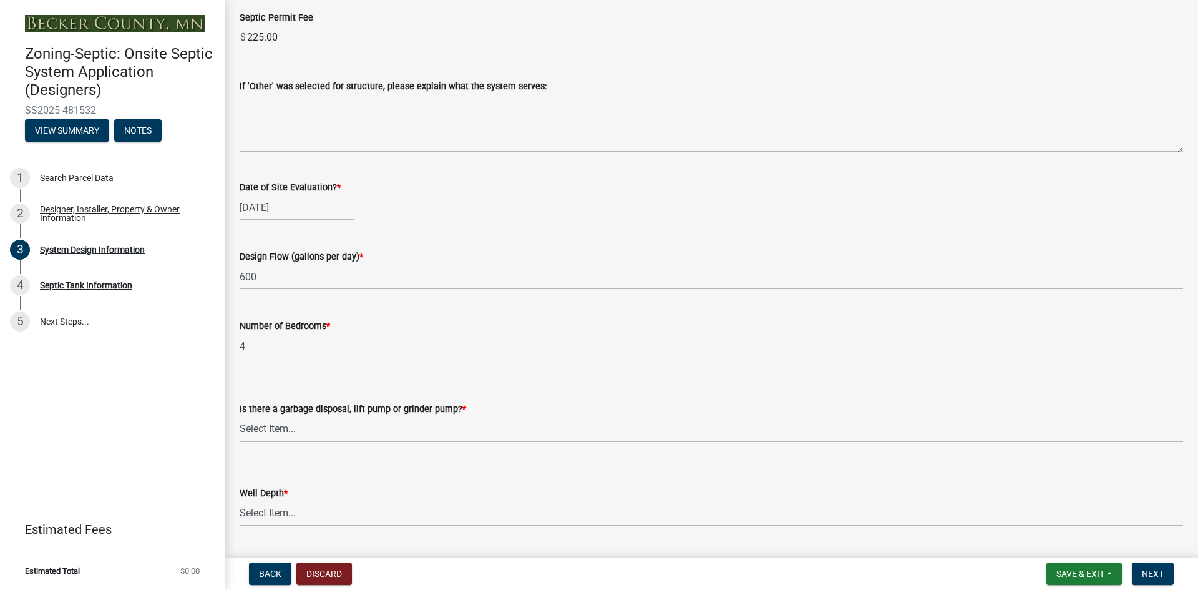
click at [263, 425] on select "Select Item... Yes No" at bounding box center [711, 429] width 943 height 26
click at [240, 416] on select "Select Item... Yes No" at bounding box center [711, 429] width 943 height 26
select select "ba735beb-519e-40f0-ae20-62d65fc4c46b"
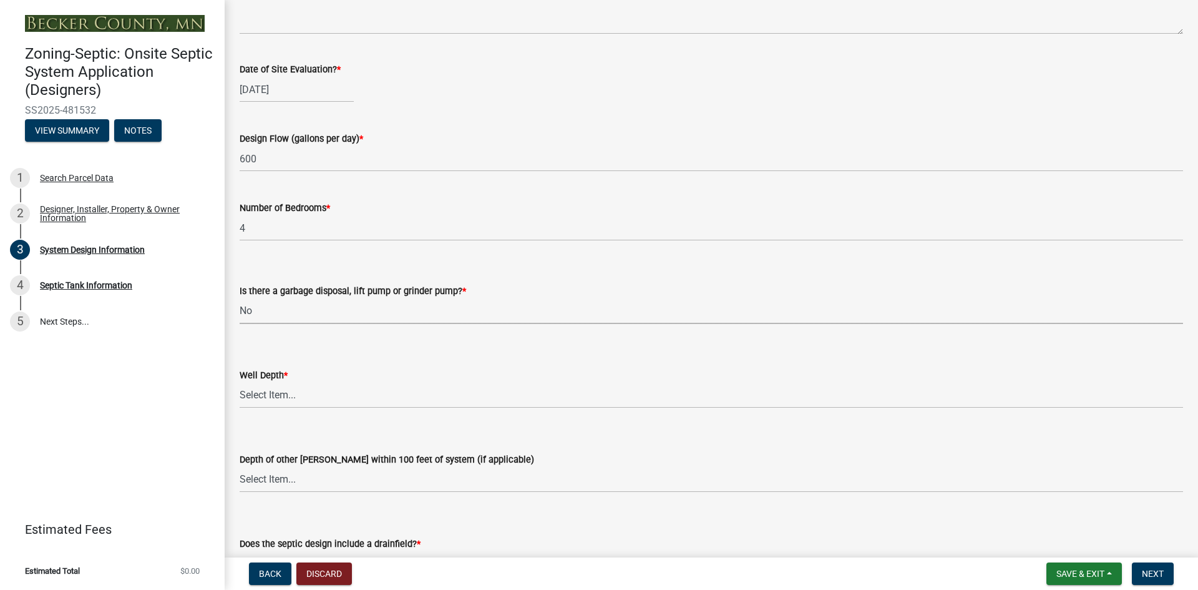
scroll to position [2323, 0]
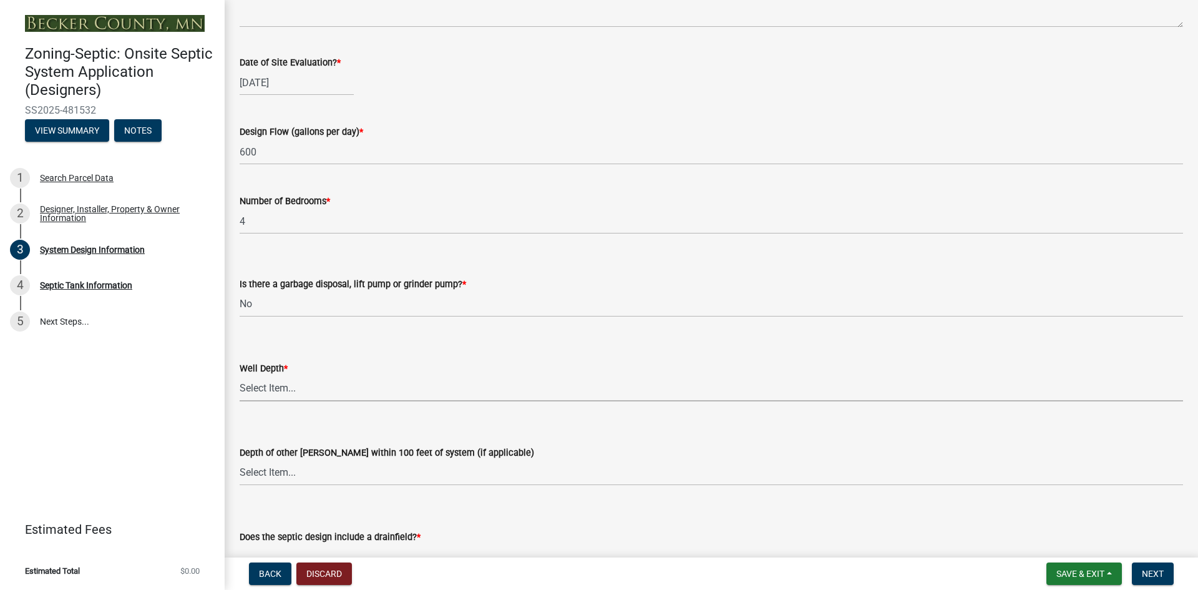
click at [256, 385] on select "Select Item... Deep Well Shallow Well Well not yet installed - To be drilled No…" at bounding box center [711, 389] width 943 height 26
click at [240, 376] on select "Select Item... Deep Well Shallow Well Well not yet installed - To be drilled No…" at bounding box center [711, 389] width 943 height 26
select select "ef698bf5-6172-44c1-9ffb-522c07469aed"
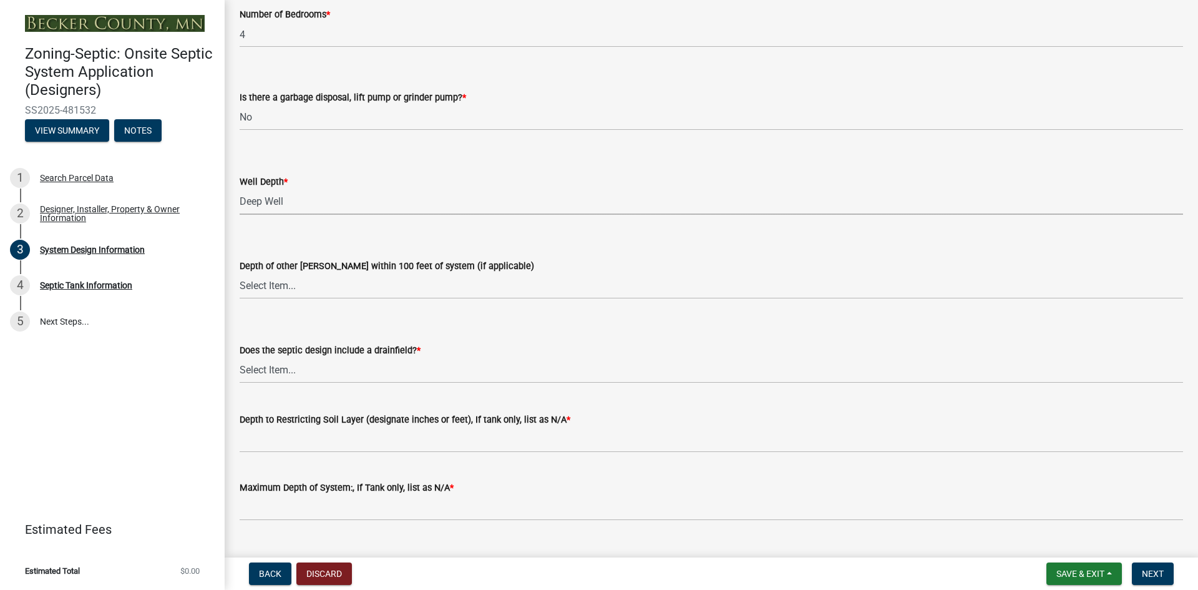
scroll to position [2510, 0]
click at [258, 281] on select "Select Item... Deep Well Shallow Well No other [PERSON_NAME]" at bounding box center [711, 286] width 943 height 26
click at [240, 273] on select "Select Item... Deep Well Shallow Well No other [PERSON_NAME]" at bounding box center [711, 286] width 943 height 26
select select "a2b5ca25-65b1-425d-82c5-8881ea380237"
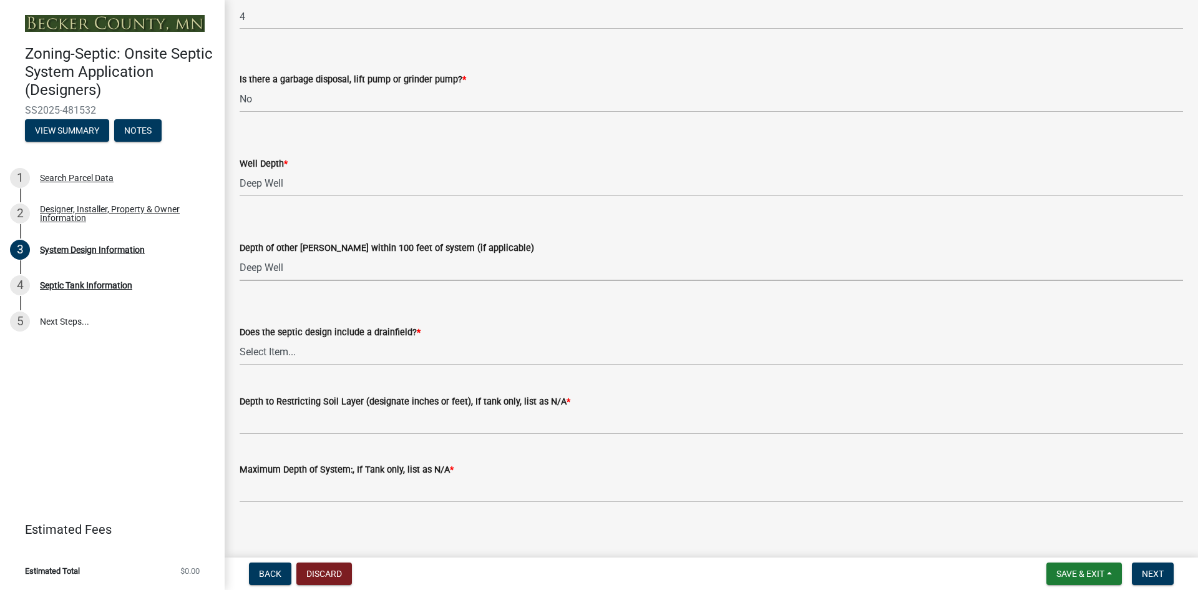
scroll to position [2536, 0]
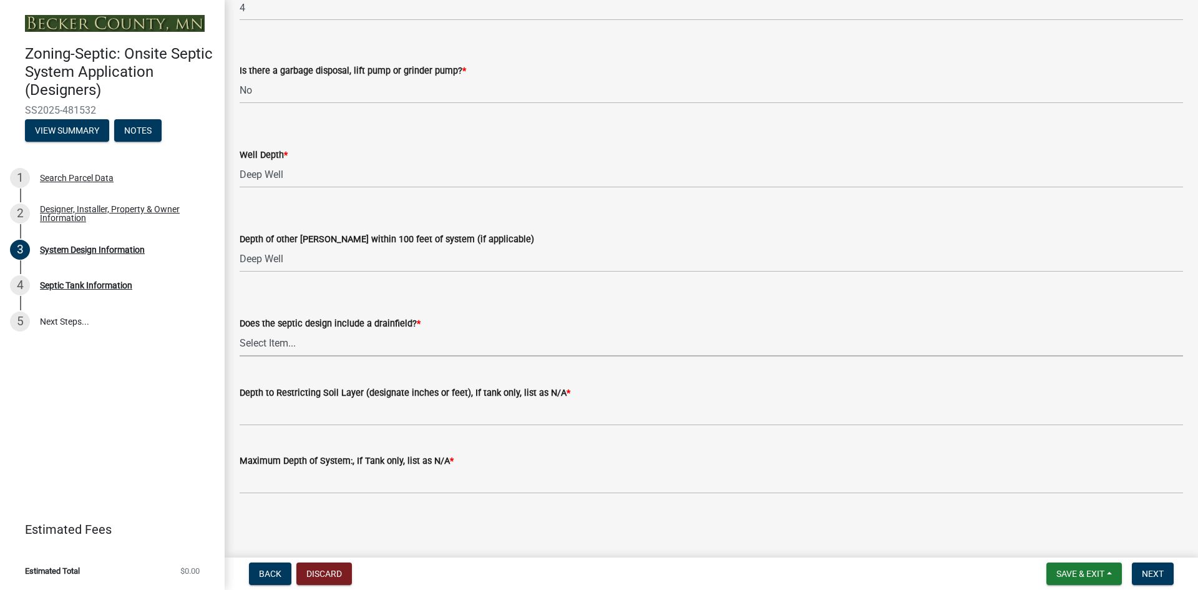
click at [274, 346] on select "Select Item... Yes No Existing - COC must by submitted" at bounding box center [711, 344] width 943 height 26
click at [240, 331] on select "Select Item... Yes No Existing - COC must by submitted" at bounding box center [711, 344] width 943 height 26
select select "a0c59fcd-b61c-4c3a-90a8-e70849750c47"
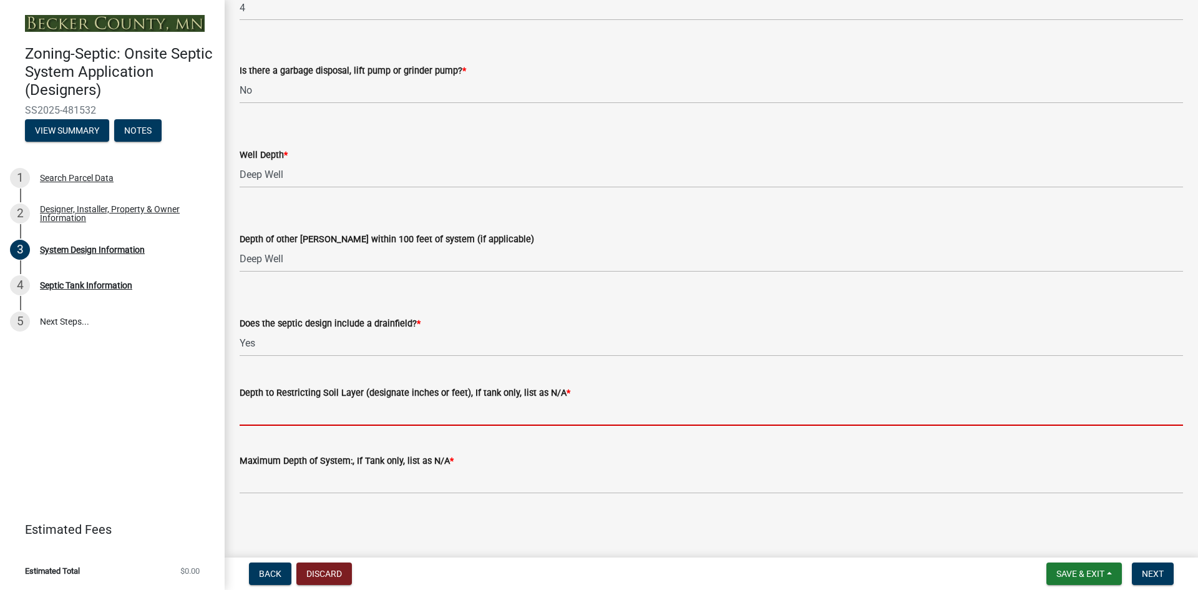
click at [276, 411] on input "Depth to Restricting Soil Layer (designate inches or feet), If tank only, list …" at bounding box center [711, 413] width 943 height 26
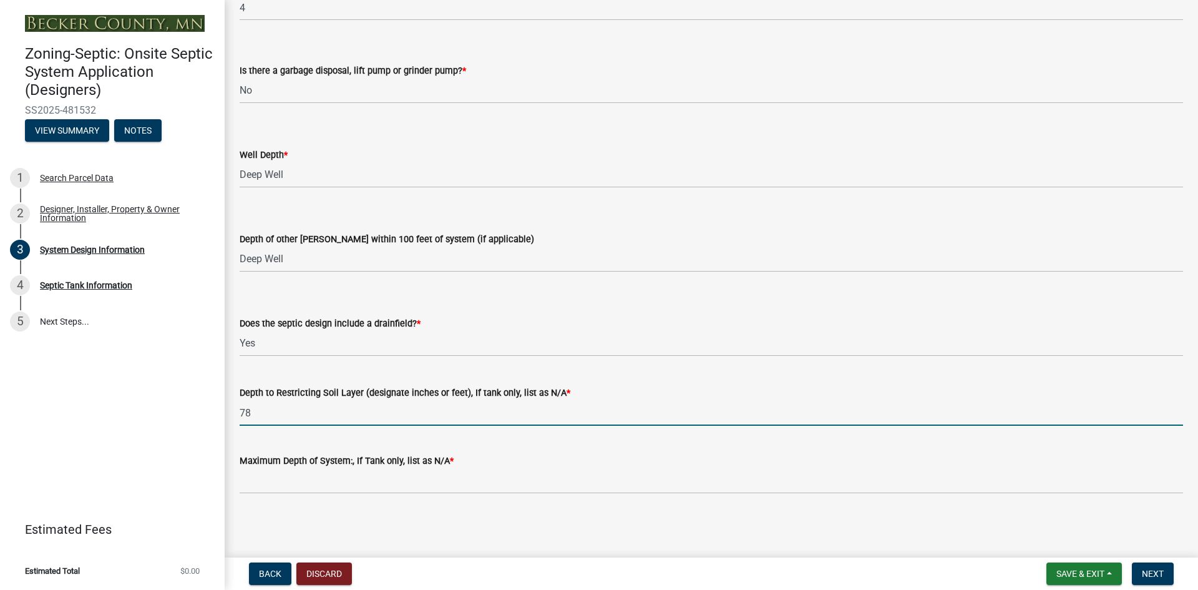
type input "78"
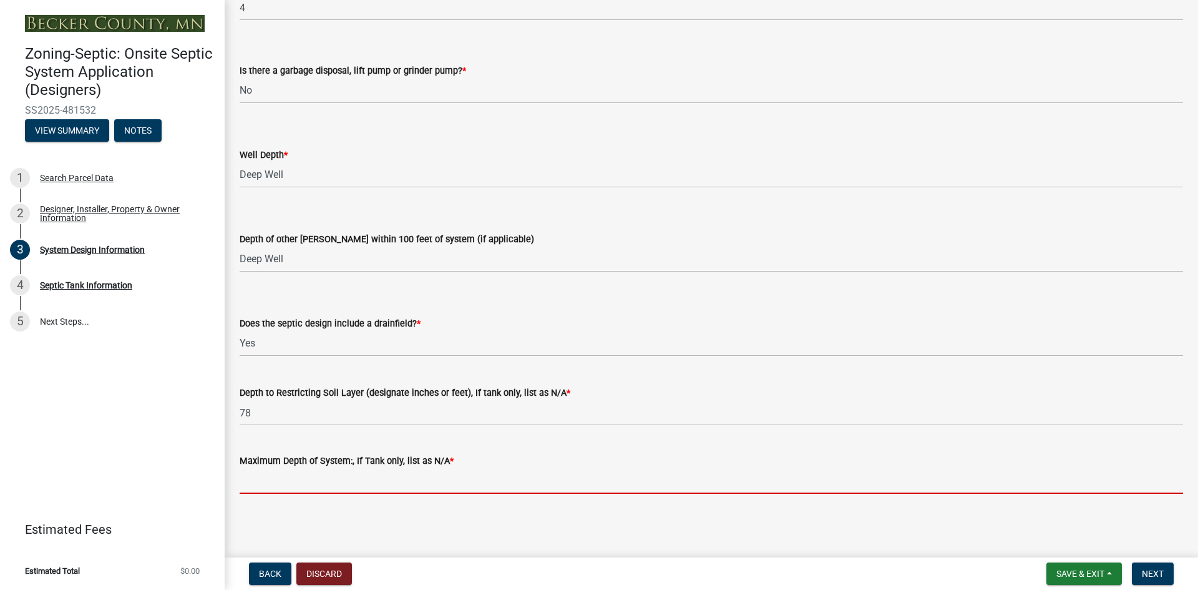
click at [292, 482] on input "Maximum Depth of System:, If Tank only, list as N/A *" at bounding box center [711, 481] width 943 height 26
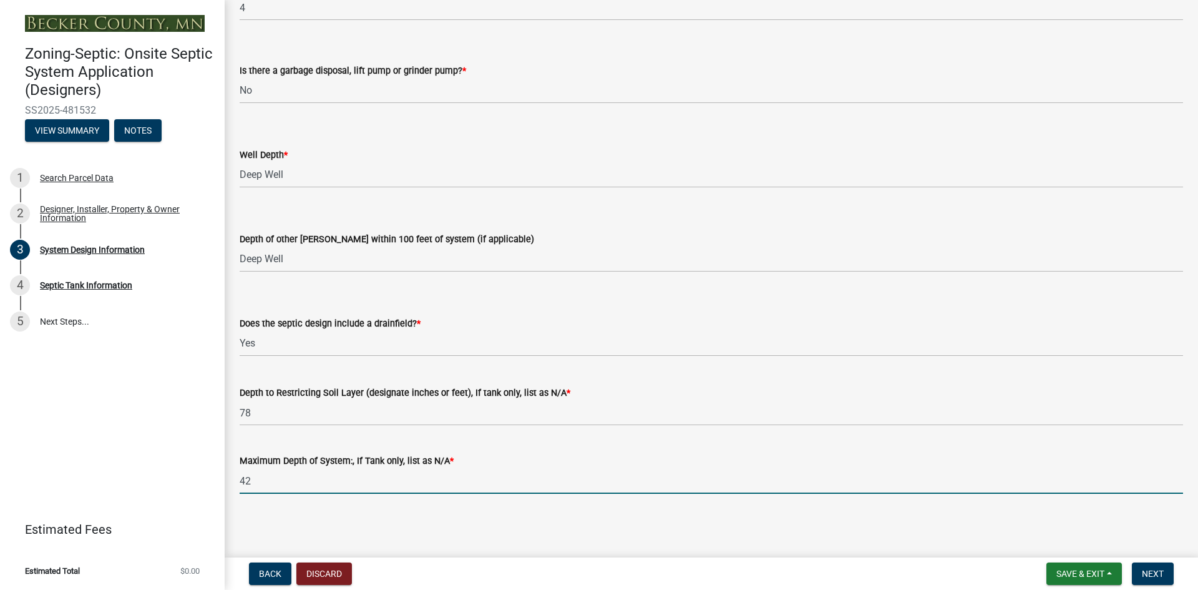
type input "42"
click at [708, 525] on main "System Design Information share Share Document Submissions Design & Soil Log an…" at bounding box center [711, 276] width 973 height 552
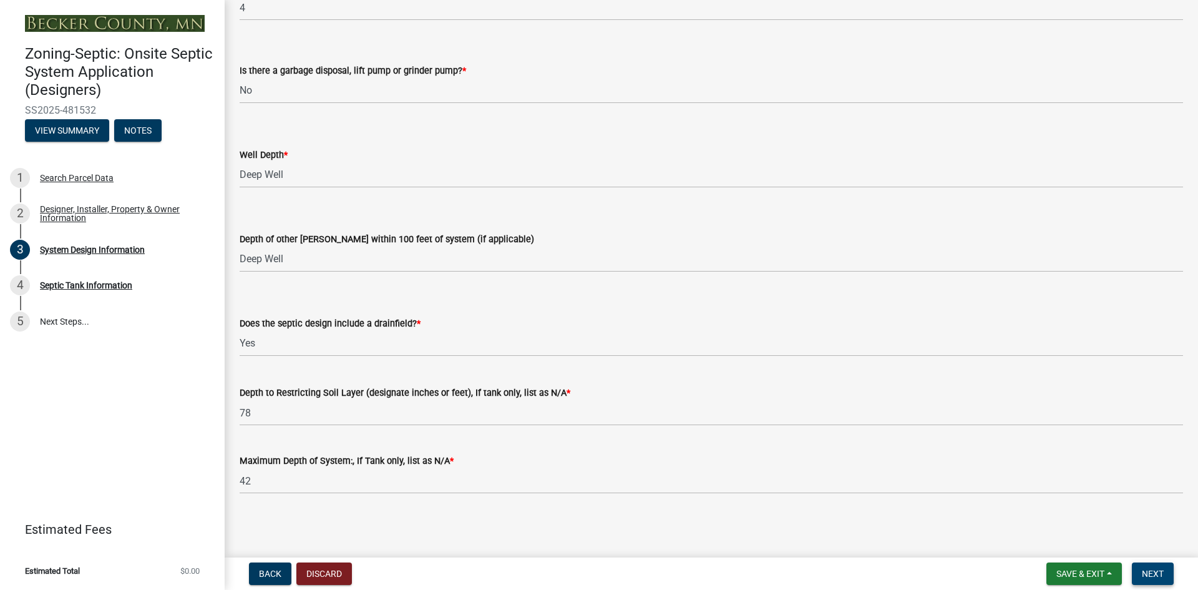
click at [1154, 576] on span "Next" at bounding box center [1153, 573] width 22 height 10
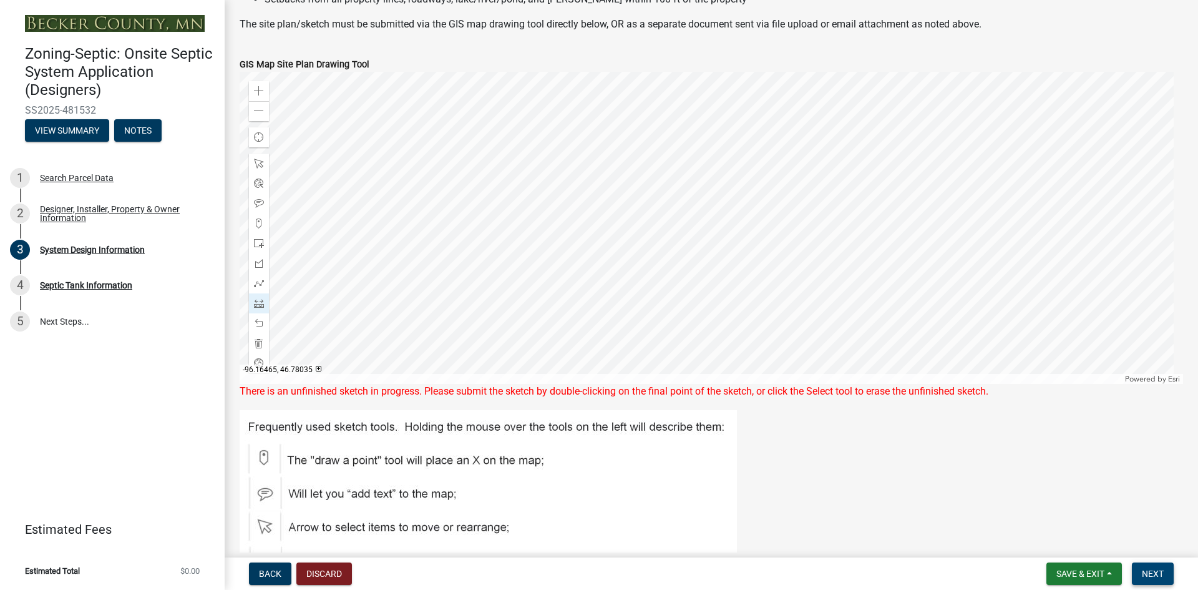
scroll to position [1039, 0]
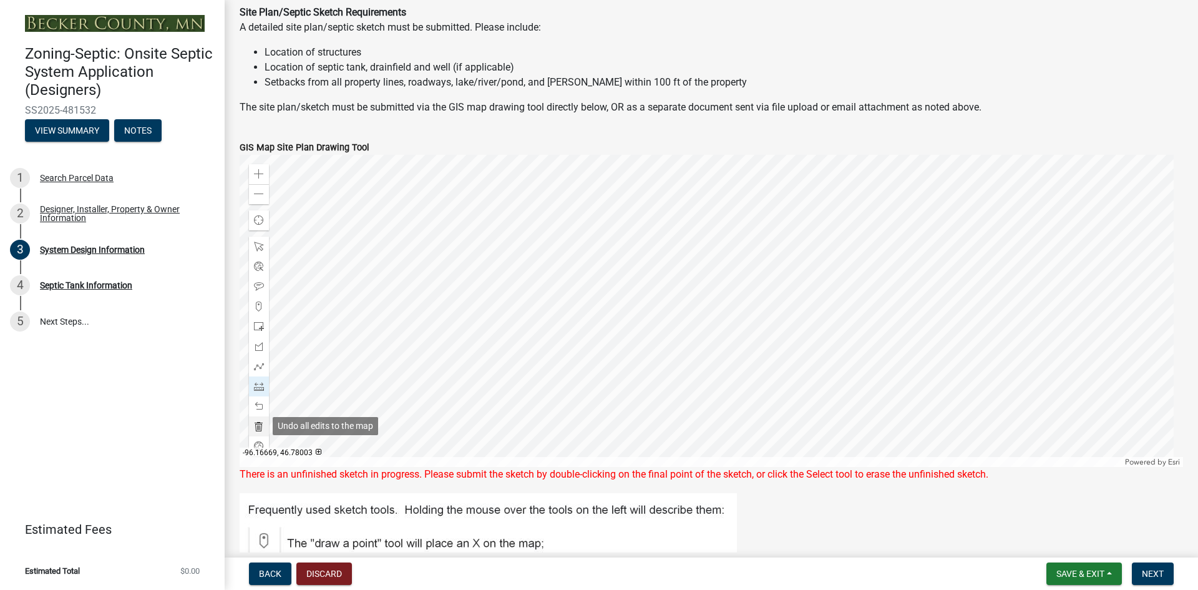
click at [256, 424] on span at bounding box center [259, 426] width 10 height 10
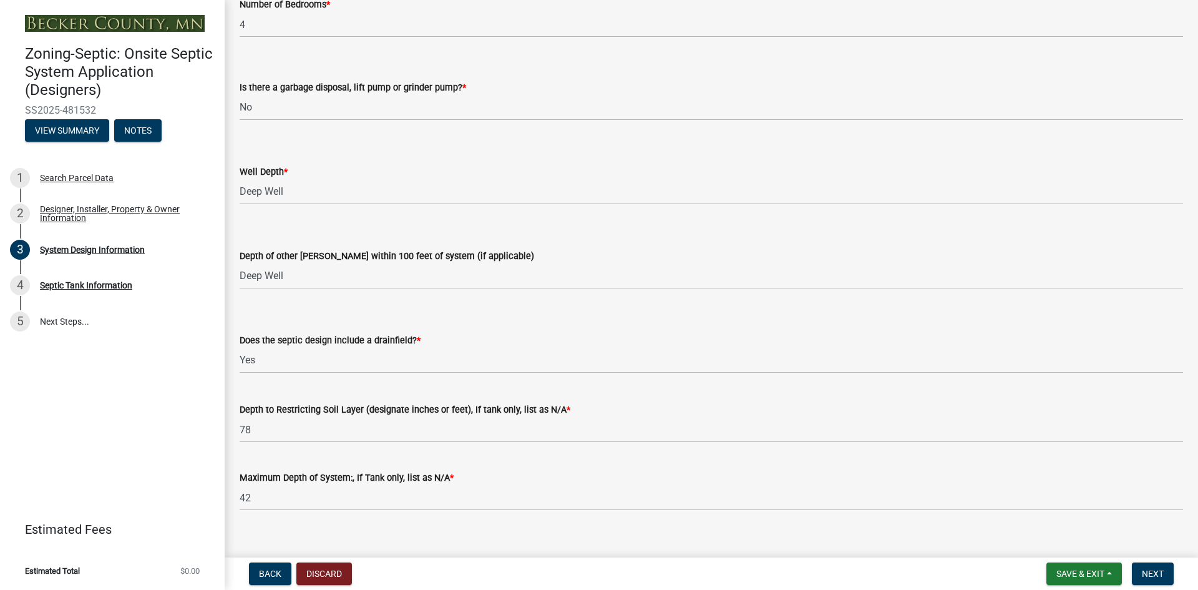
scroll to position [2521, 0]
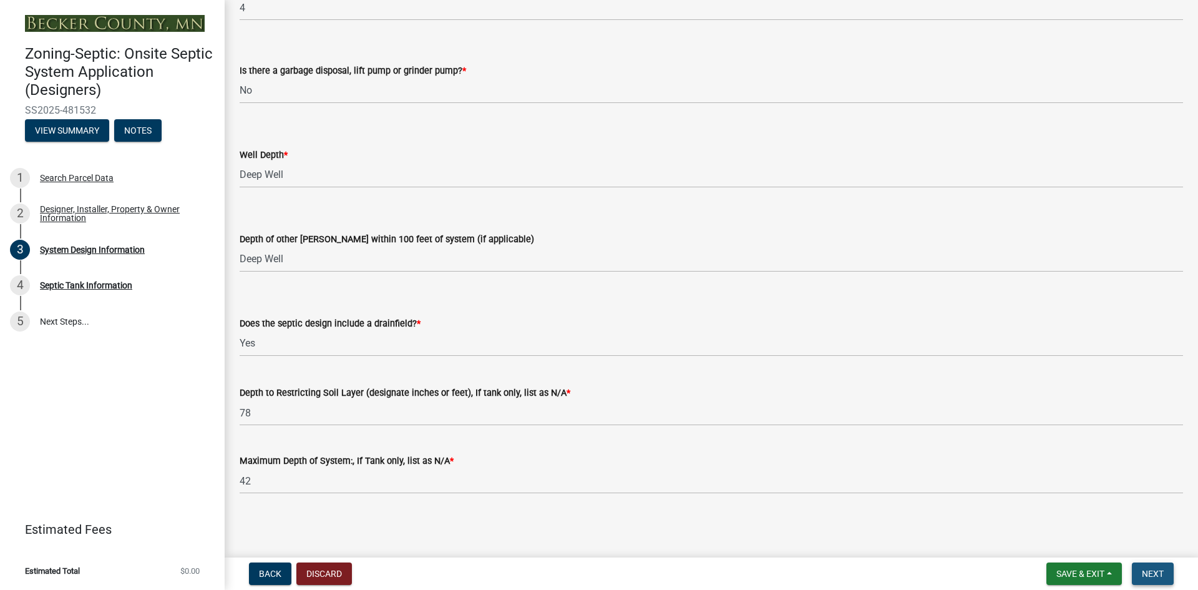
click at [1149, 569] on span "Next" at bounding box center [1153, 573] width 22 height 10
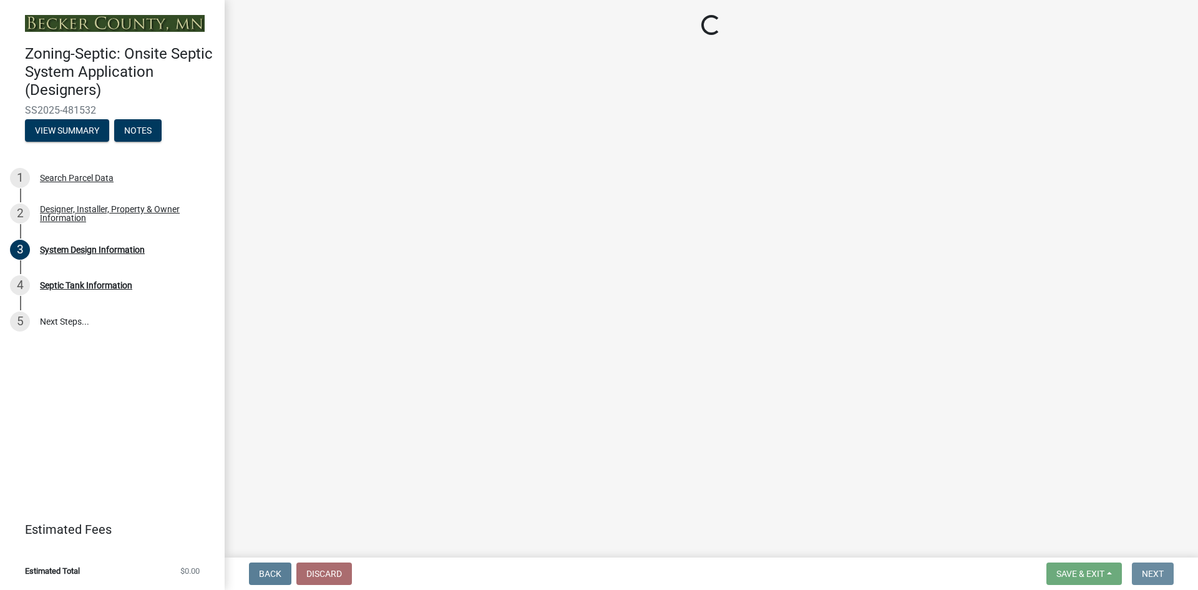
scroll to position [0, 0]
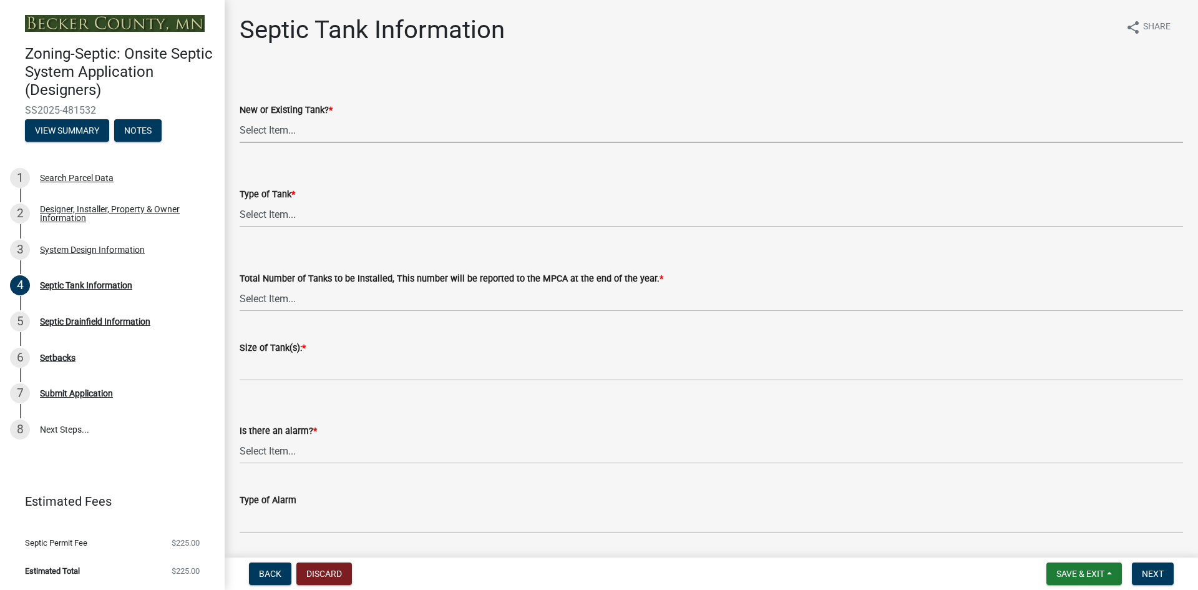
click at [272, 132] on select "Select Item... New Existing Both -New and Existing Tank" at bounding box center [711, 130] width 943 height 26
click at [240, 117] on select "Select Item... New Existing Both -New and Existing Tank" at bounding box center [711, 130] width 943 height 26
select select "f9fbe67c-c1cf-4a63-8ad4-799ce56b7f21"
click at [274, 217] on select "Select Item... Single Septic Tank Compartmented Tank Single Tank plus Compartme…" at bounding box center [711, 214] width 943 height 26
click at [240, 201] on select "Select Item... Single Septic Tank Compartmented Tank Single Tank plus Compartme…" at bounding box center [711, 214] width 943 height 26
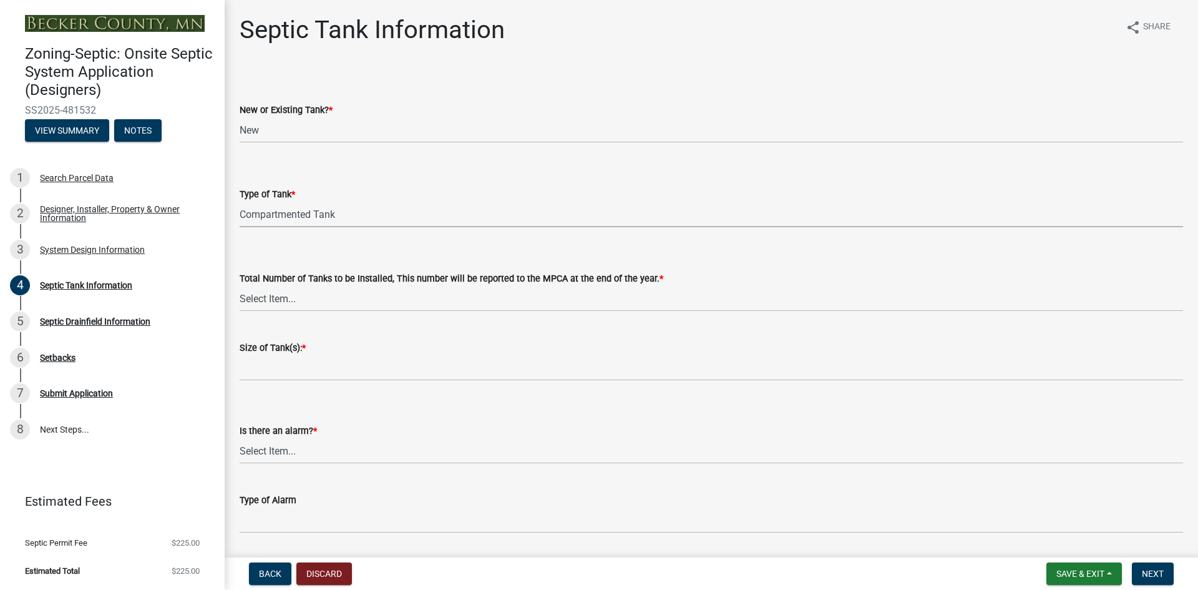
select select "8af00ff6-ccdf-43a1-aa9f-9d195177e029"
click at [276, 295] on select "Select Item... 0 1 2 3 4" at bounding box center [711, 299] width 943 height 26
click at [240, 286] on select "Select Item... 0 1 2 3 4" at bounding box center [711, 299] width 943 height 26
select select "52556460-45fa-4026-a6c2-c70bb0823cb5"
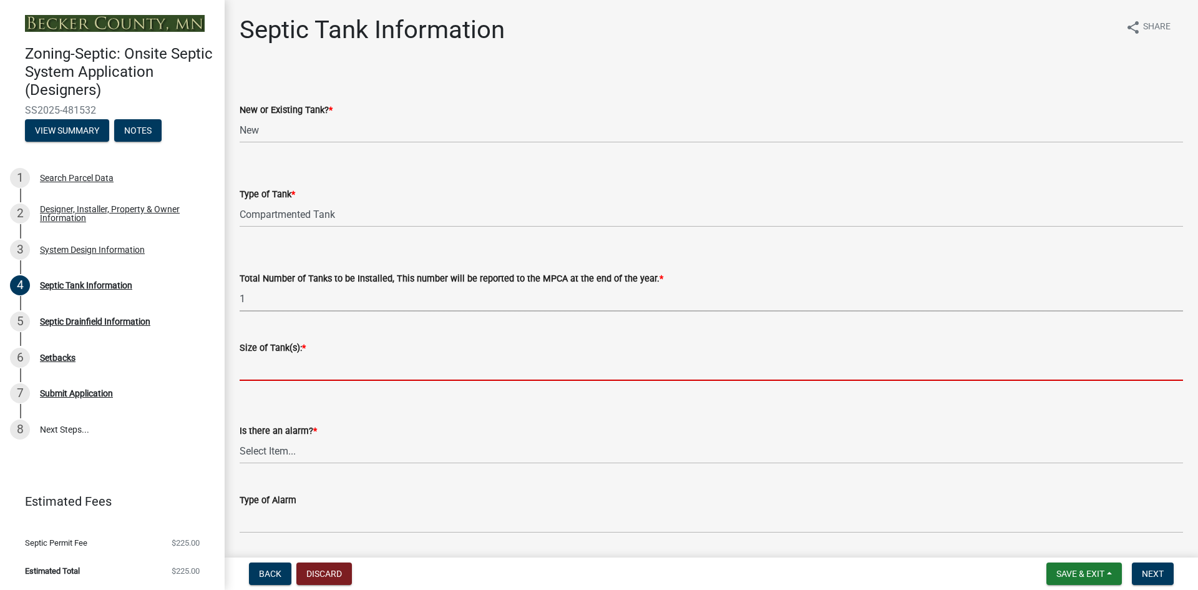
click at [268, 377] on input "Size of Tank(s): *" at bounding box center [711, 368] width 943 height 26
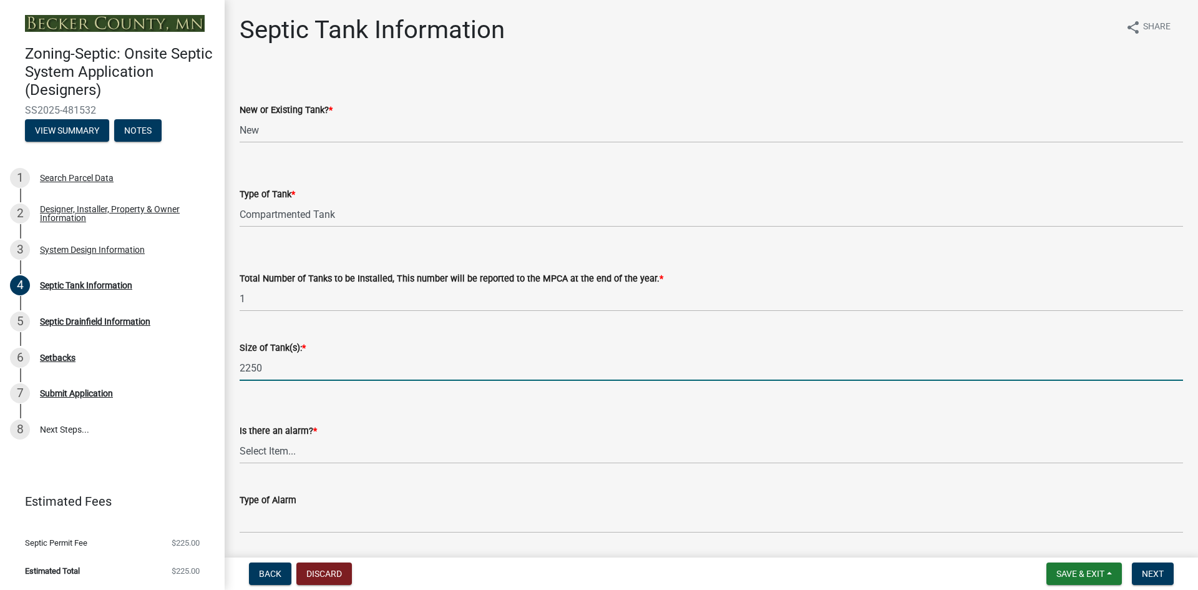
type input "2250"
click at [338, 444] on select "Select Item... Yes No" at bounding box center [711, 451] width 943 height 26
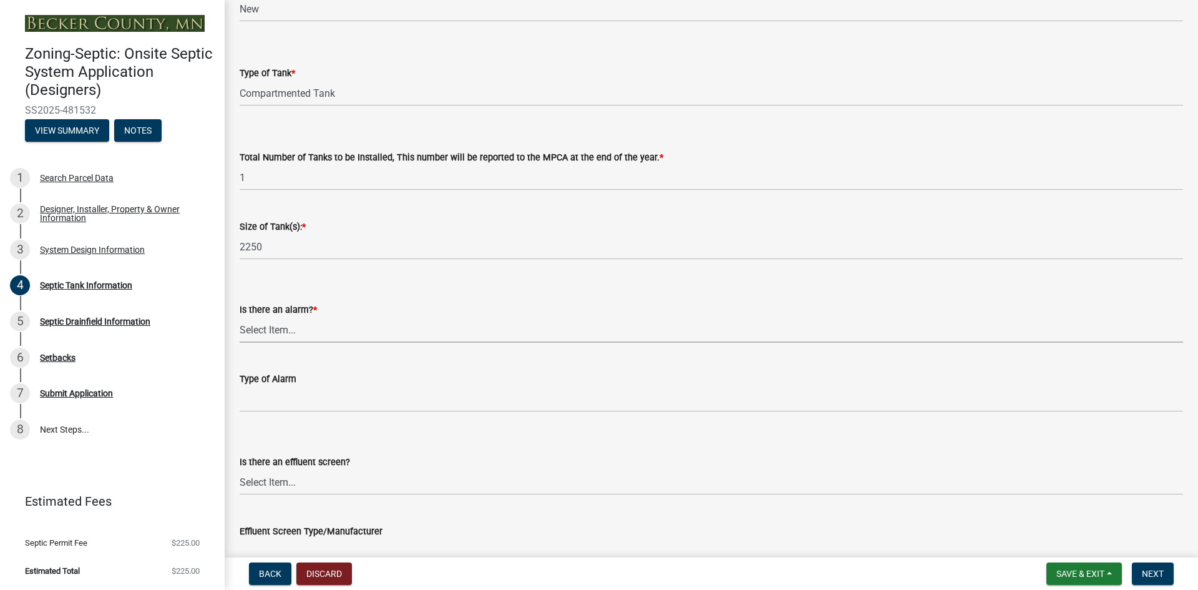
scroll to position [125, 0]
click at [266, 329] on select "Select Item... Yes No" at bounding box center [711, 326] width 943 height 26
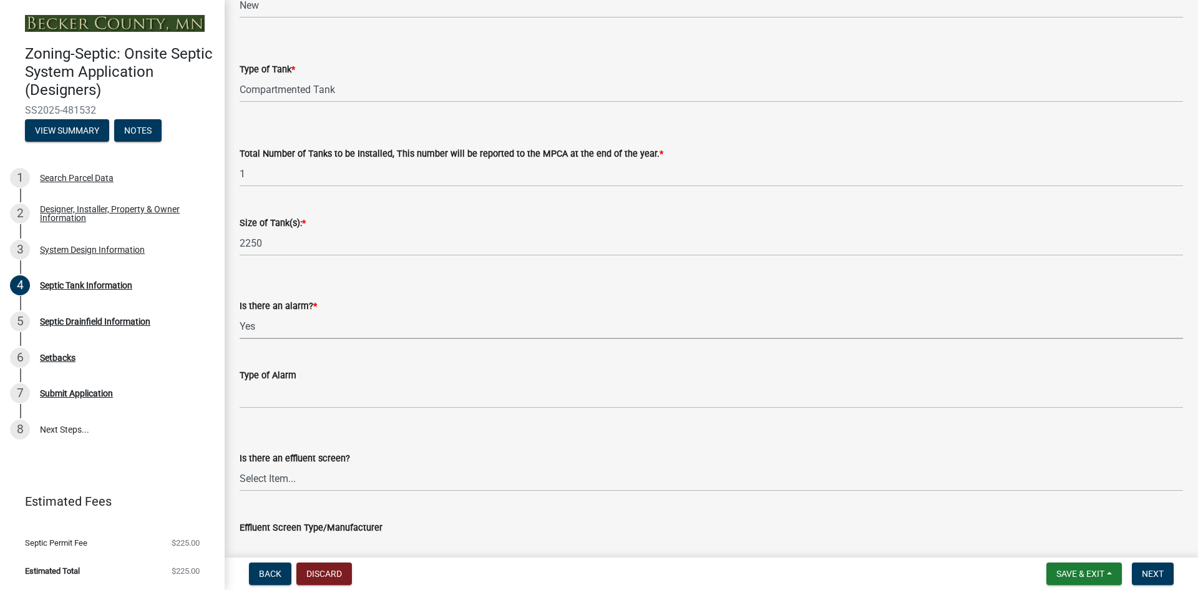
click at [240, 313] on select "Select Item... Yes No" at bounding box center [711, 326] width 943 height 26
select select "c84d9e4c-2287-4d2e-9ef7-9874a7456ee3"
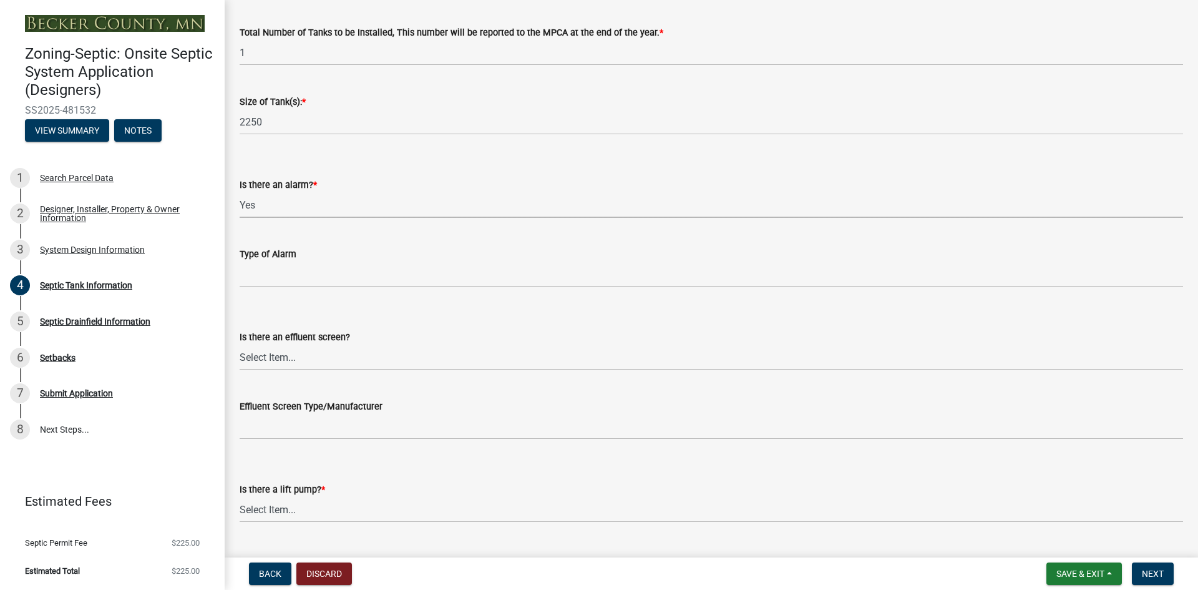
scroll to position [250, 0]
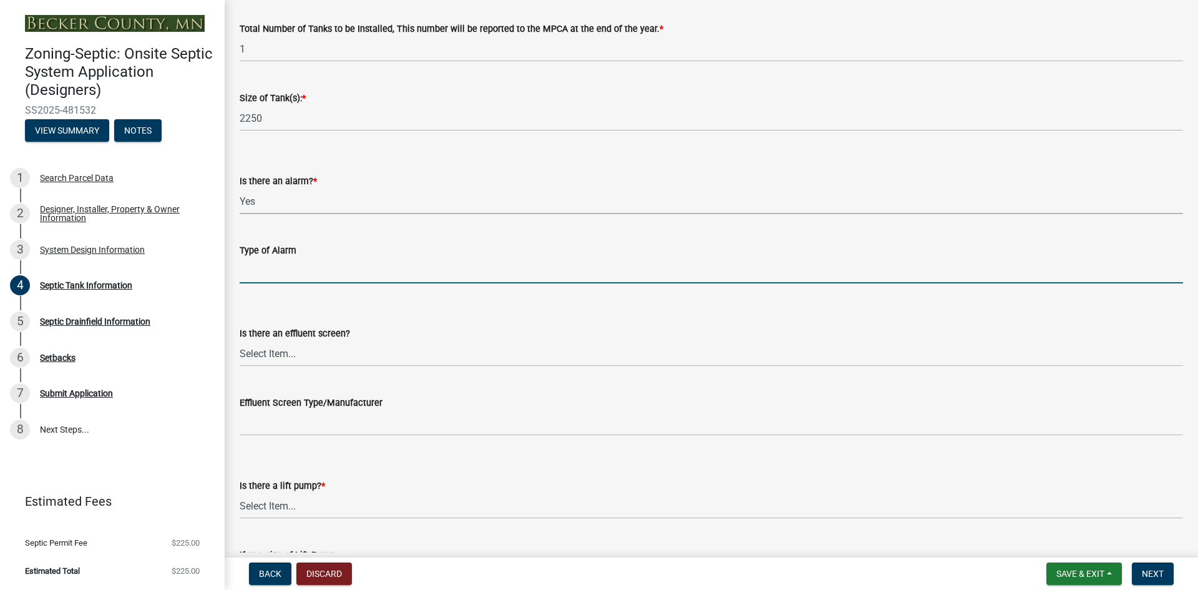
click at [266, 270] on input "Type of Alarm" at bounding box center [711, 271] width 943 height 26
type input "indoor"
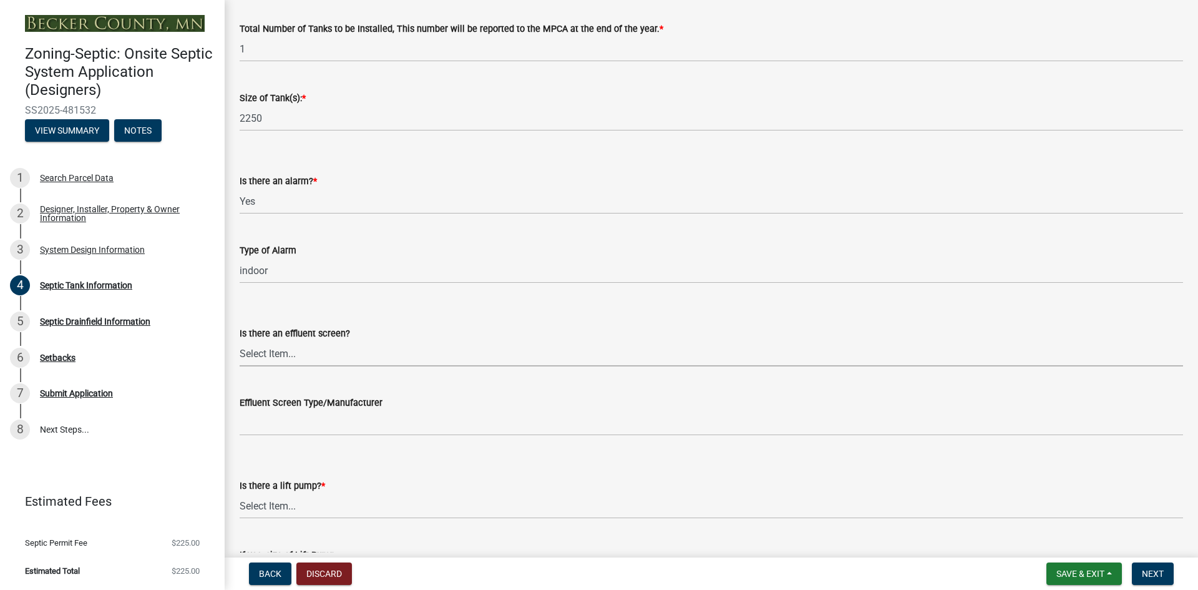
click at [272, 355] on select "Select Item... Yes No" at bounding box center [711, 354] width 943 height 26
click at [240, 341] on select "Select Item... Yes No" at bounding box center [711, 354] width 943 height 26
select select "1aae01aa-140b-4eb5-b041-885c26cb6aa8"
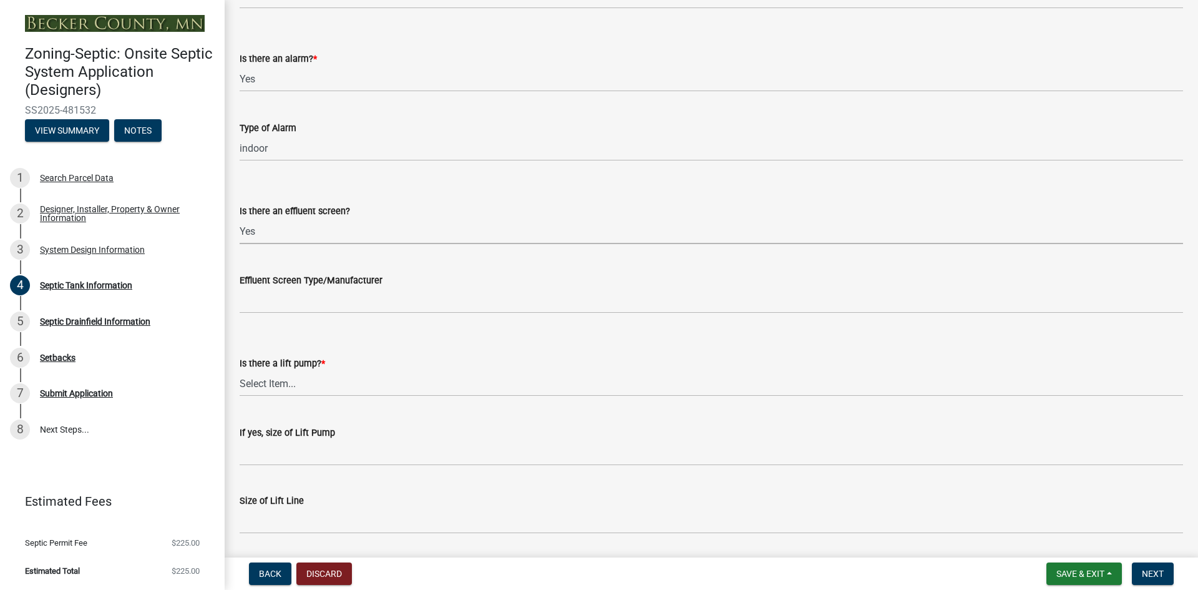
scroll to position [374, 0]
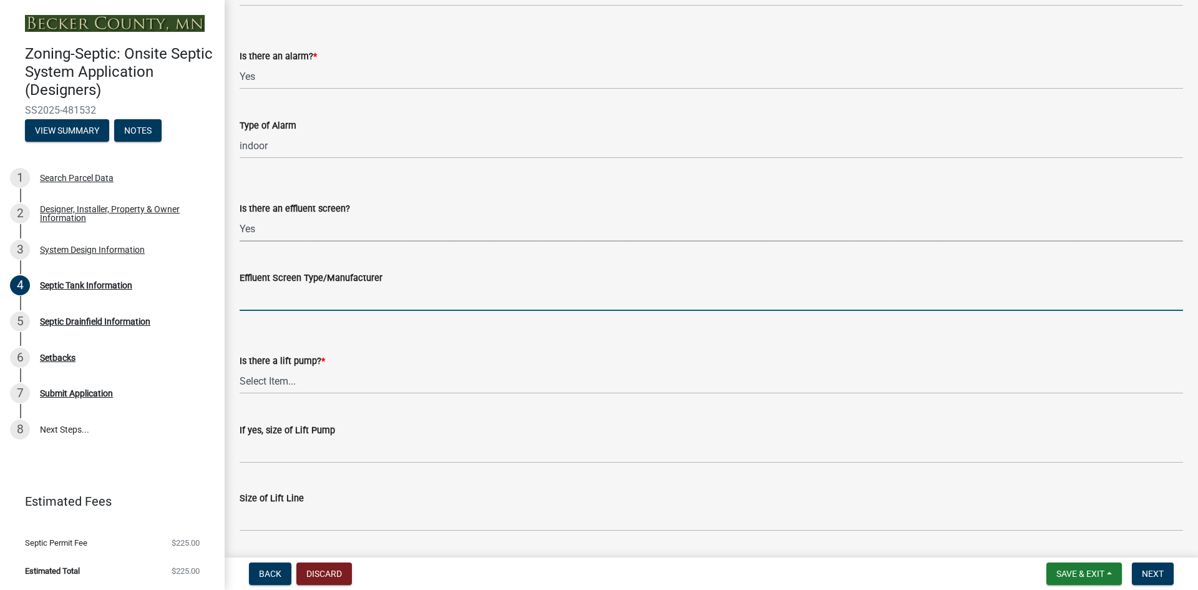
click at [270, 301] on input "Effluent Screen Type/Manufacturer" at bounding box center [711, 298] width 943 height 26
type input "pl525"
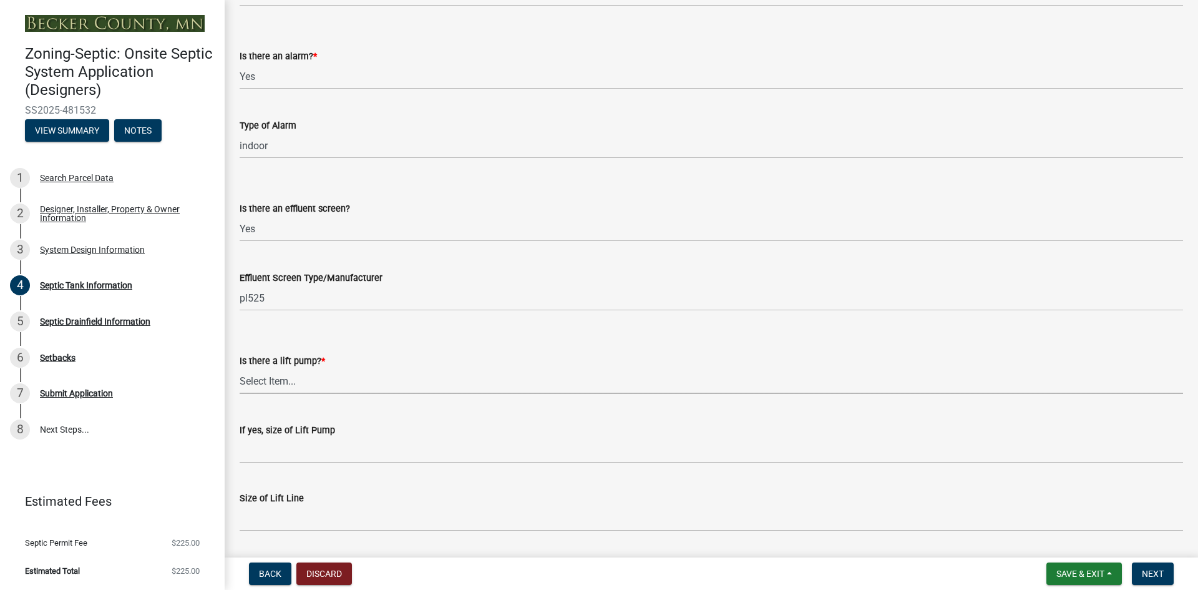
click at [255, 381] on select "Select Item... Yes No" at bounding box center [711, 381] width 943 height 26
click at [240, 368] on select "Select Item... Yes No" at bounding box center [711, 381] width 943 height 26
select select "7b57e397-6881-49c8-9b87-e40bdbeb8239"
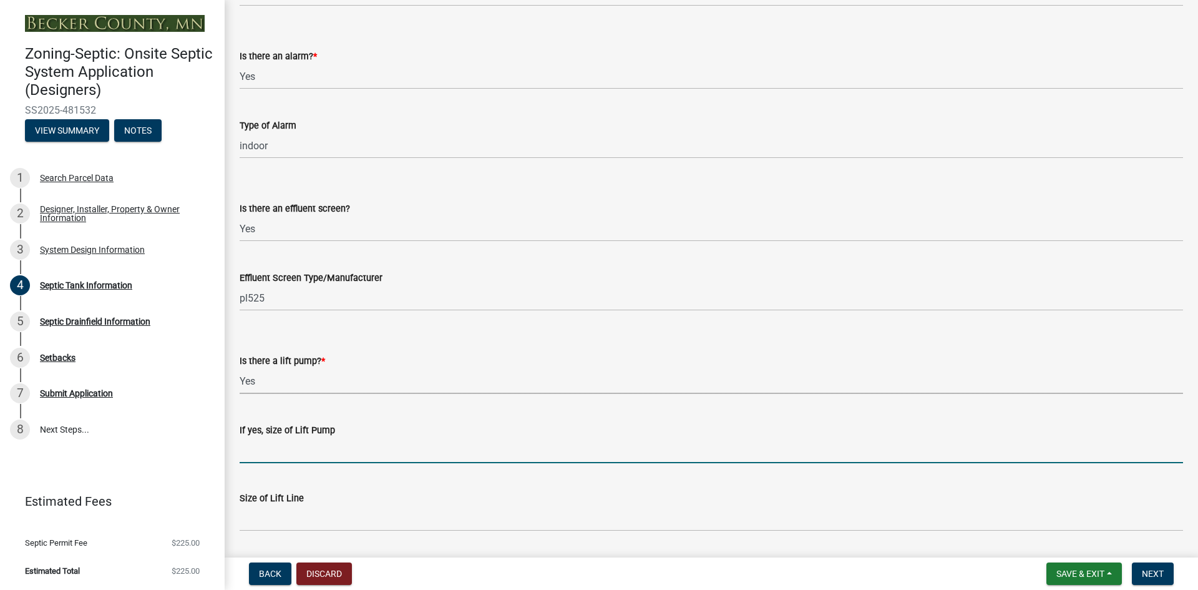
click at [265, 445] on input "If yes, size of Lift Pump" at bounding box center [711, 450] width 943 height 26
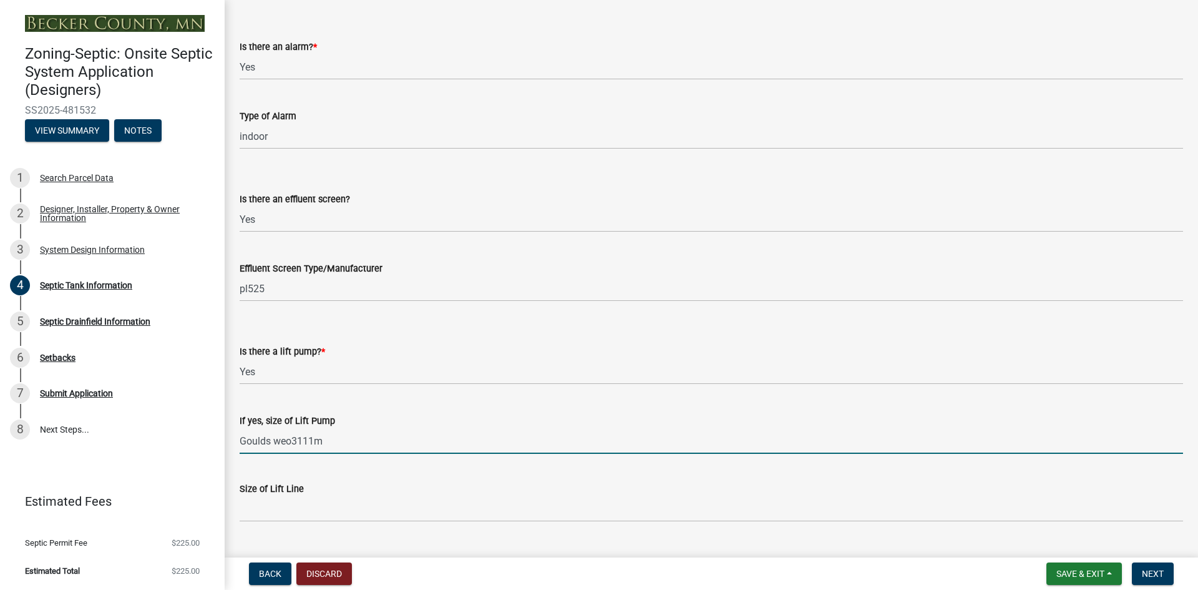
scroll to position [412, 0]
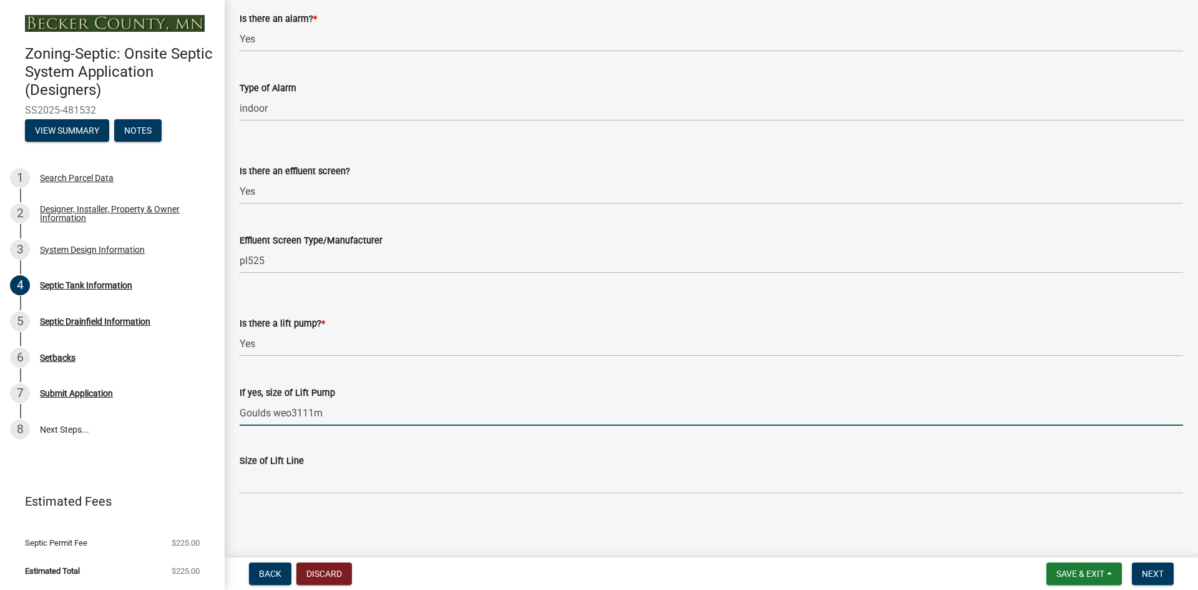
type input "Goulds weo3111m"
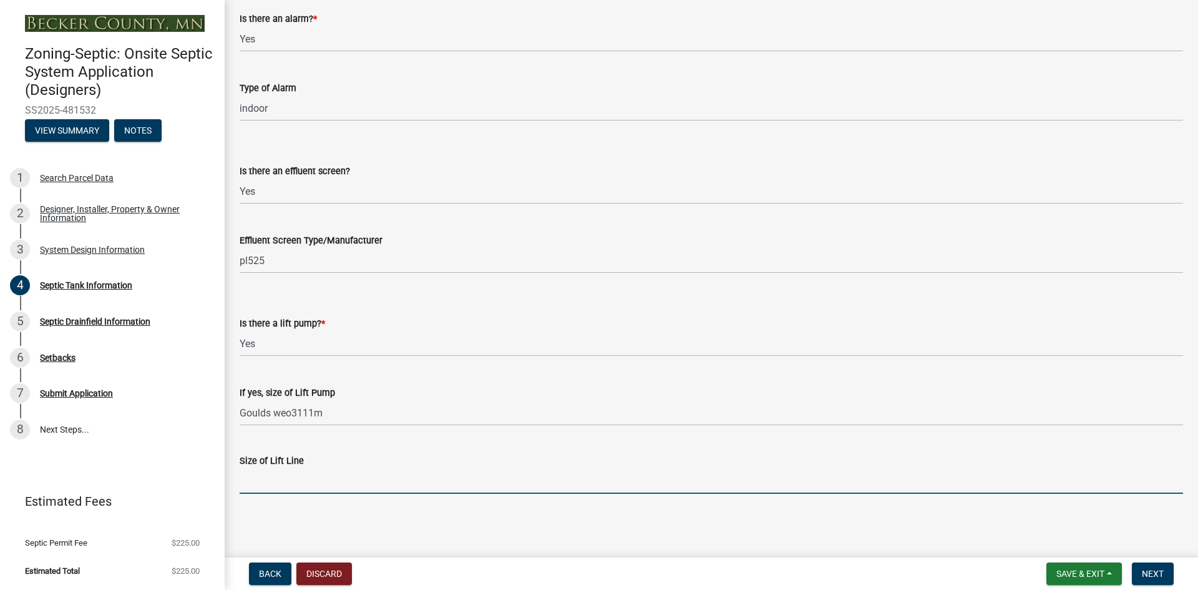
click at [266, 485] on input "Size of Lift Line" at bounding box center [711, 481] width 943 height 26
type input "2"
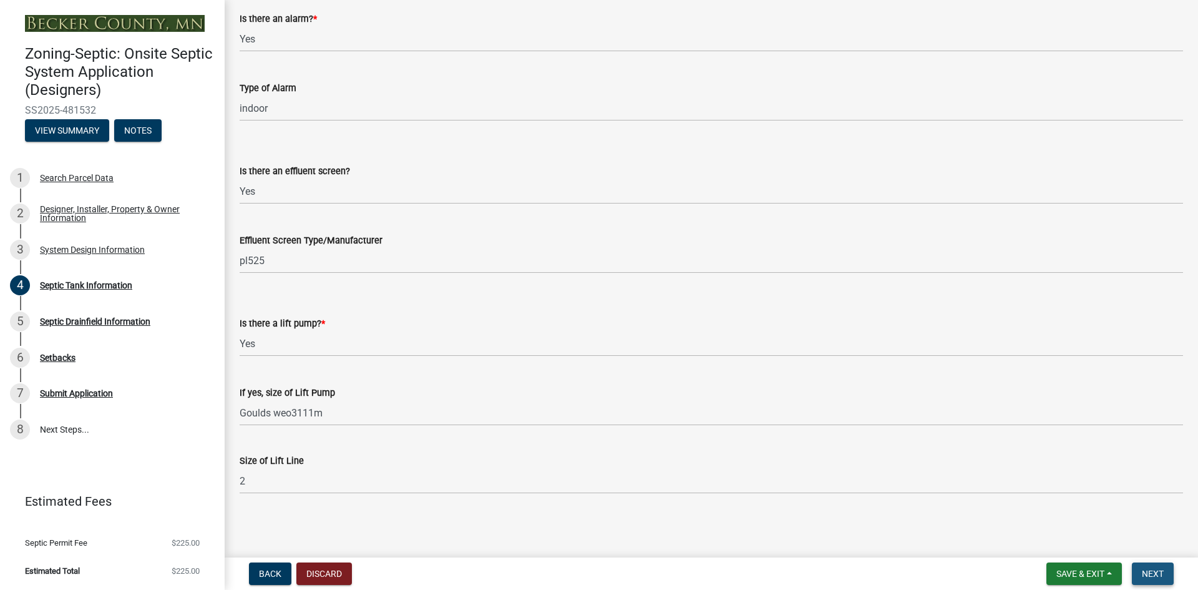
drag, startPoint x: 1146, startPoint y: 575, endPoint x: 1135, endPoint y: 579, distance: 11.2
click at [1146, 575] on span "Next" at bounding box center [1153, 573] width 22 height 10
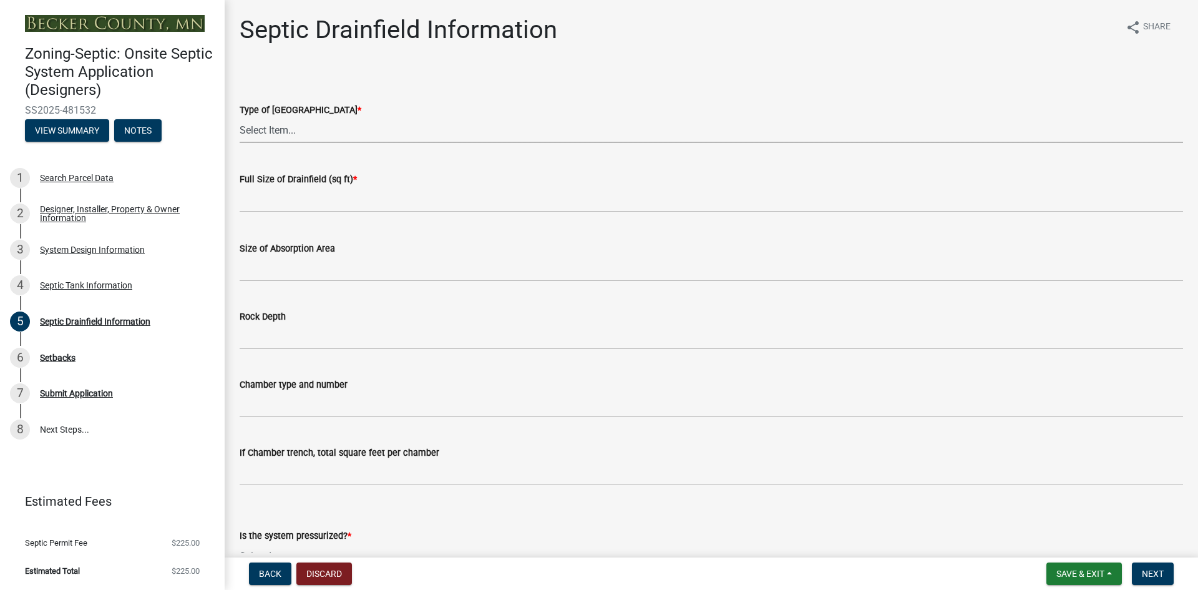
click at [261, 125] on select "Select Item... Chamber Trench Rock Trench Gravelless Mound Pressure Bed Seepage…" at bounding box center [711, 130] width 943 height 26
click at [240, 117] on select "Select Item... Chamber Trench Rock Trench Gravelless Mound Pressure Bed Seepage…" at bounding box center [711, 130] width 943 height 26
select select "10c93508-1a8b-43eb-9133-240e9762d1b5"
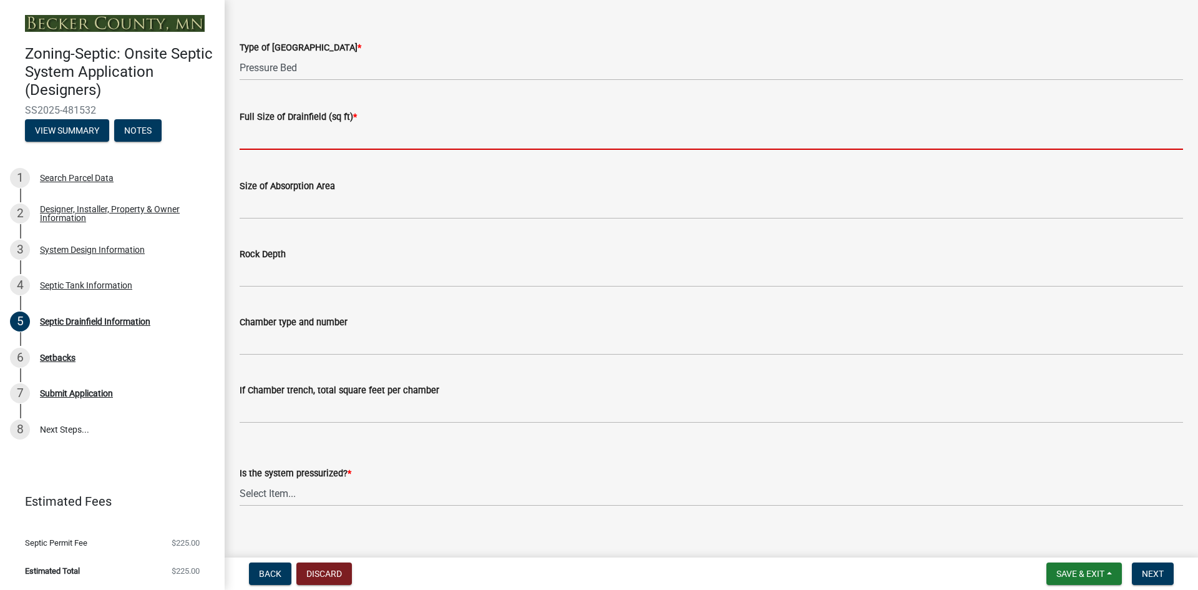
click at [276, 138] on input "text" at bounding box center [711, 137] width 943 height 26
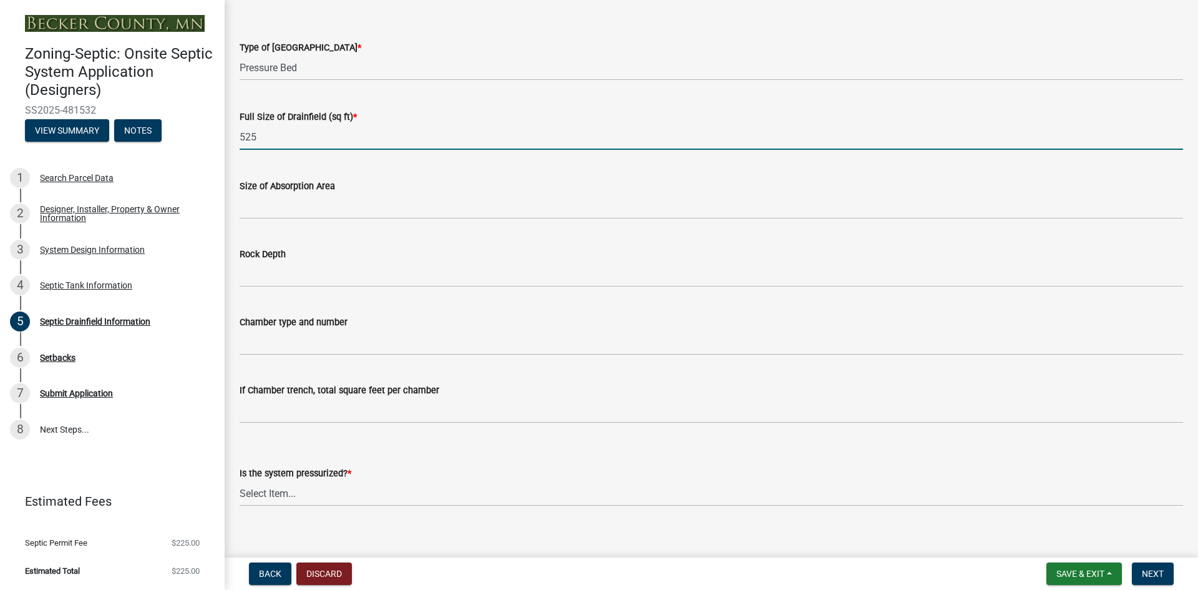
type input "525"
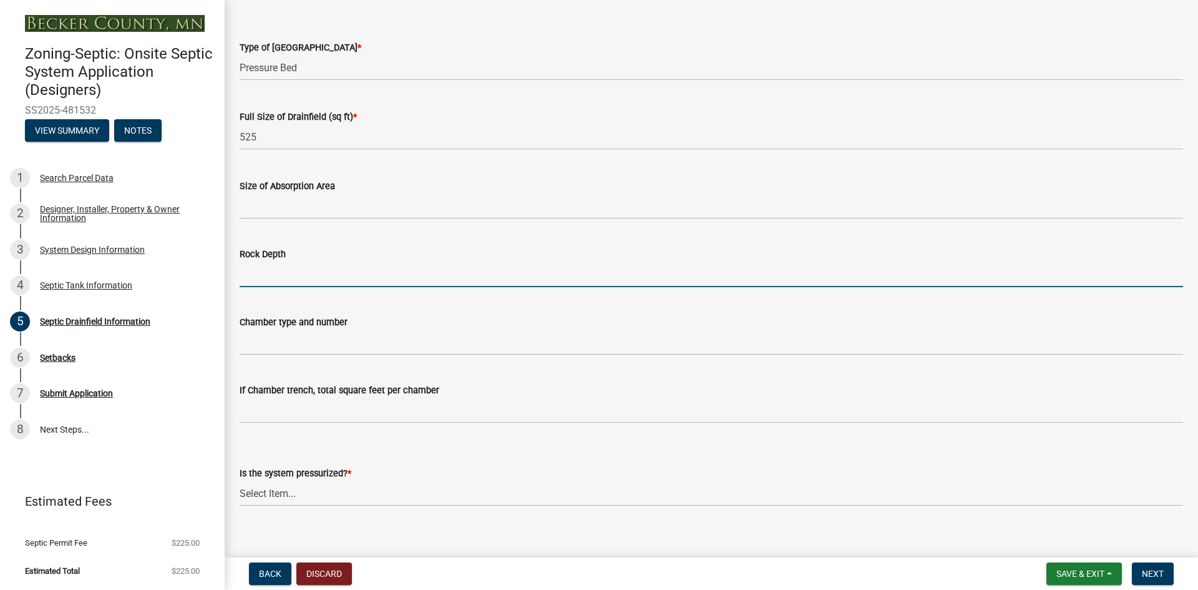
click at [273, 273] on input "Rock Depth" at bounding box center [711, 274] width 943 height 26
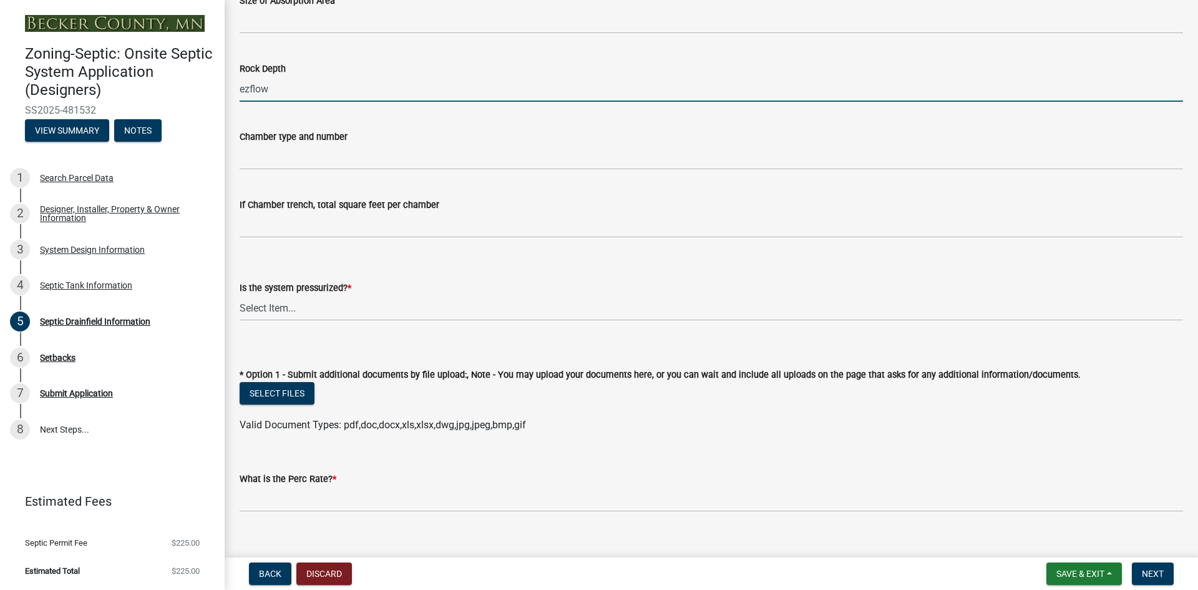
scroll to position [250, 0]
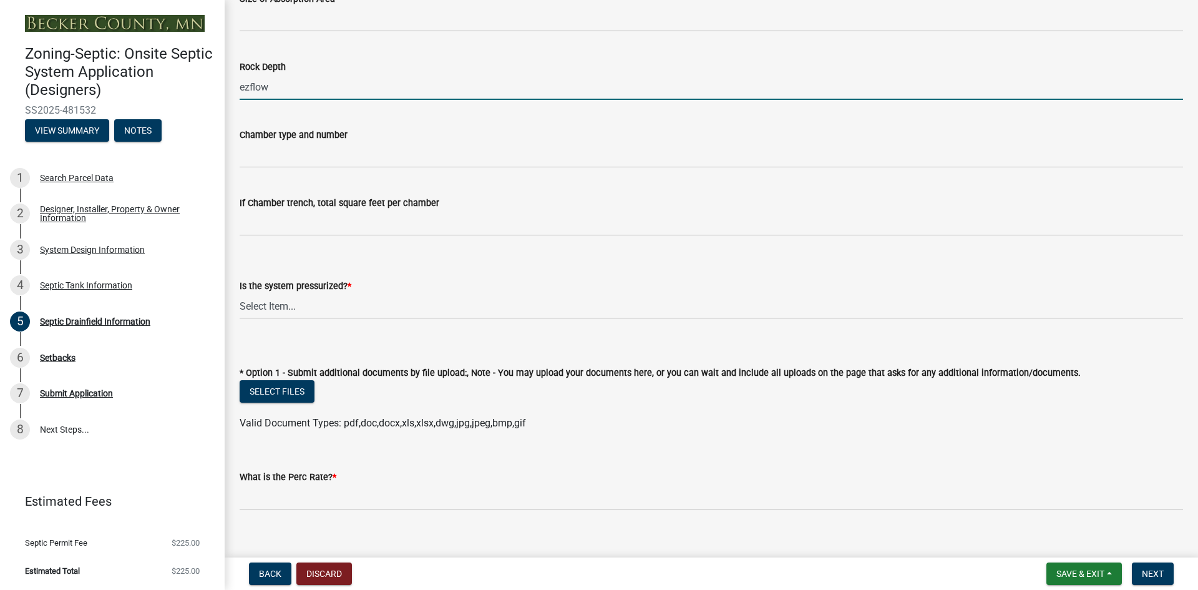
type input "ezflow"
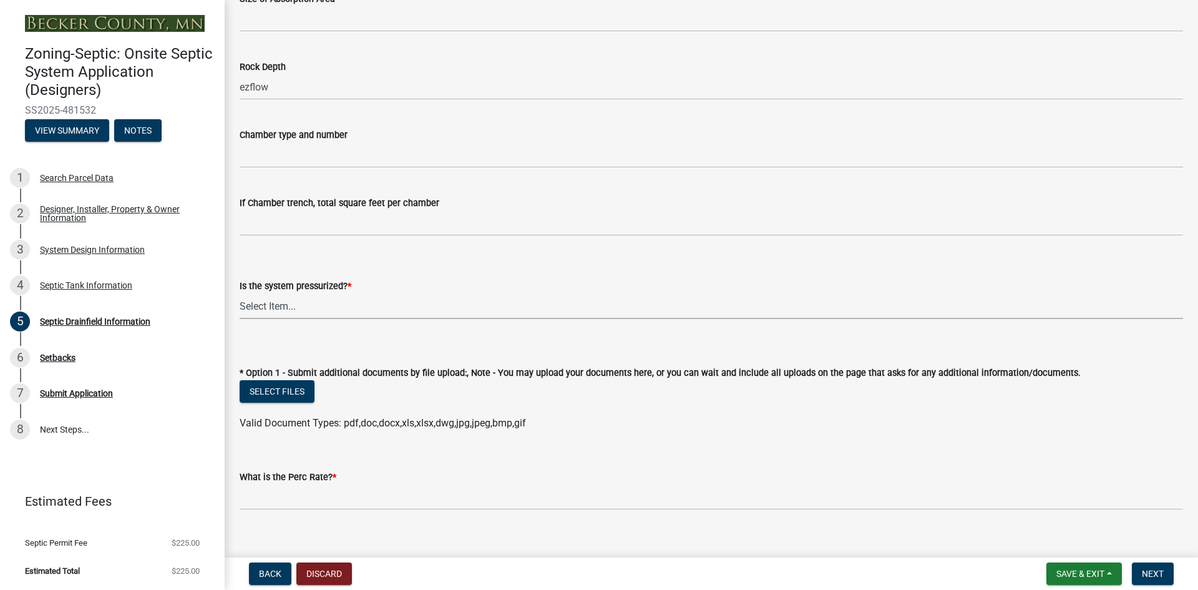
click at [269, 299] on select "Select Item... Yes No" at bounding box center [711, 306] width 943 height 26
click at [240, 293] on select "Select Item... Yes No" at bounding box center [711, 306] width 943 height 26
select select "366d546d-8bc3-42fb-bca7-8a9455861f61"
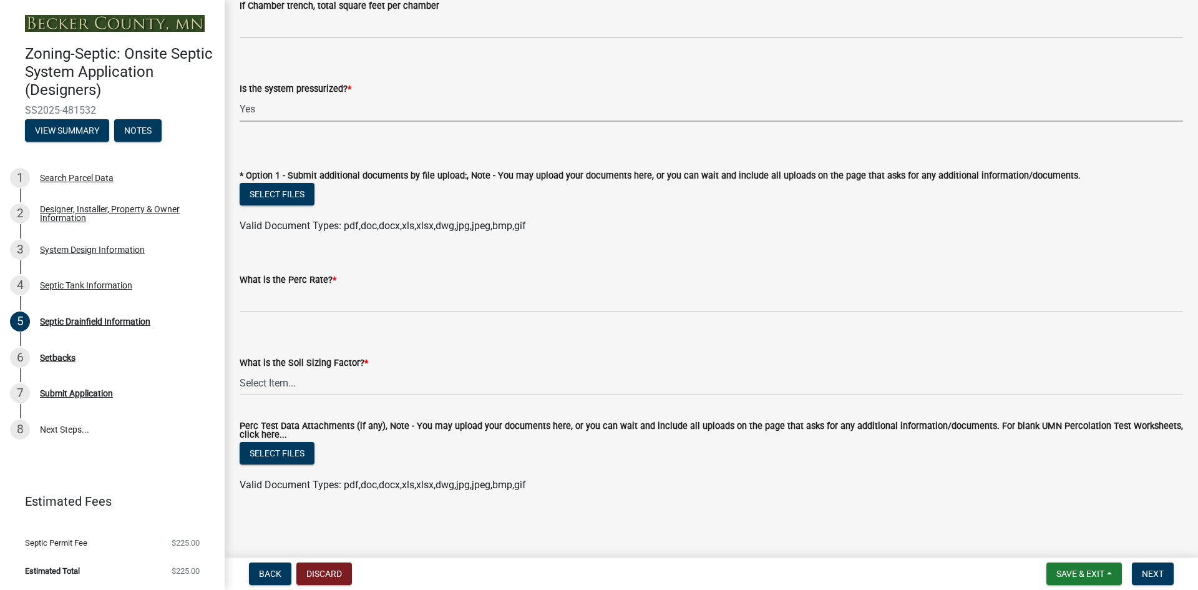
scroll to position [447, 0]
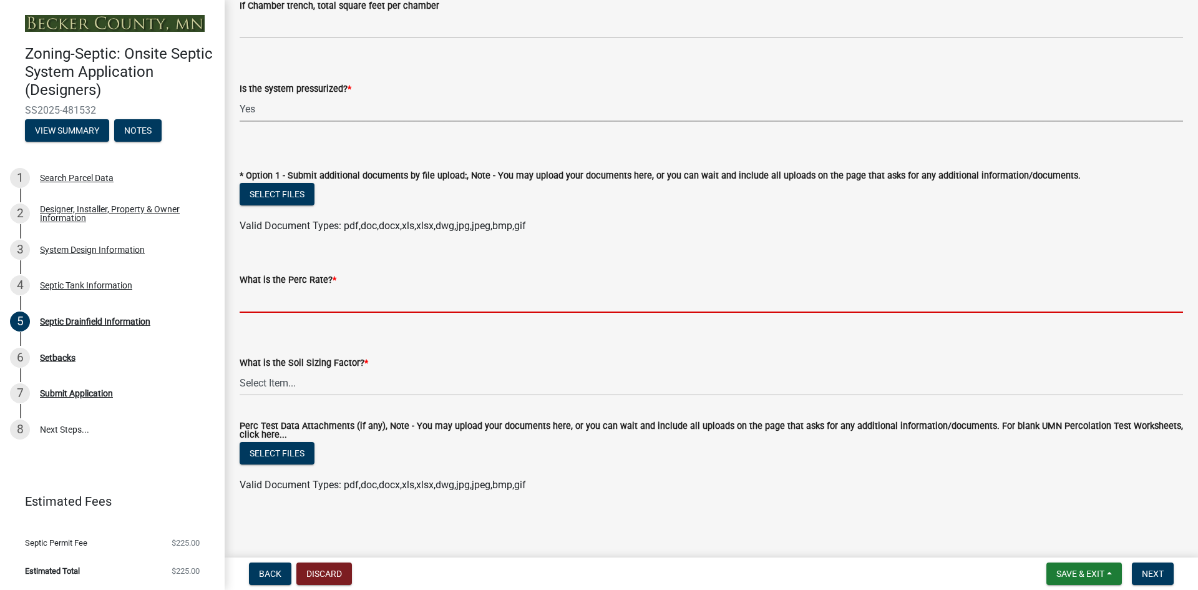
click at [309, 291] on input "What is the Perc Rate? *" at bounding box center [711, 300] width 943 height 26
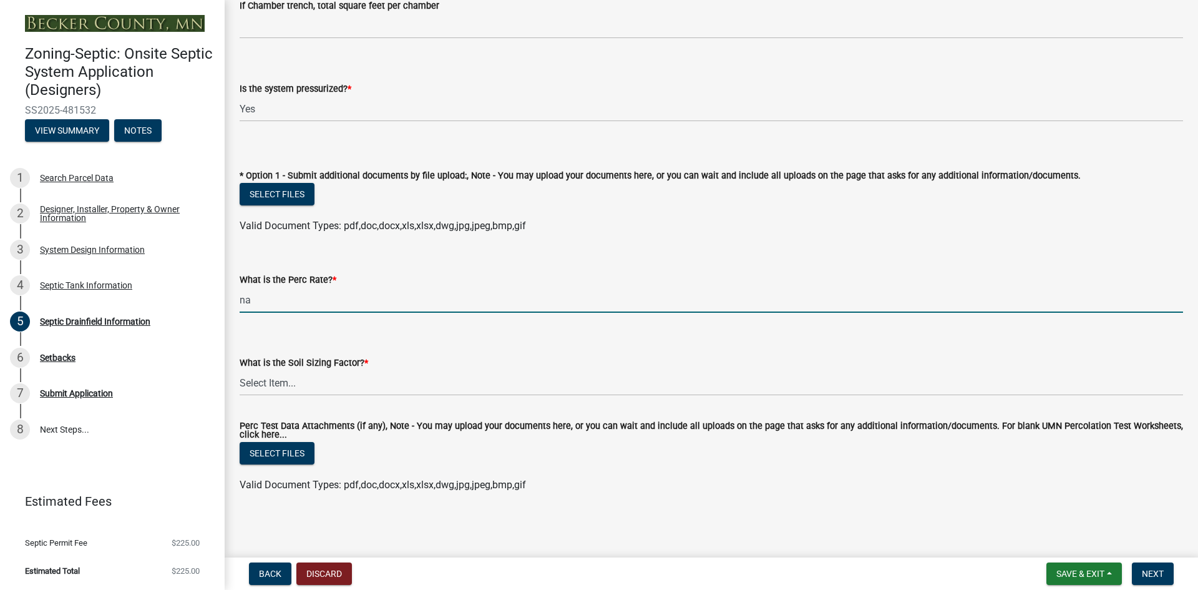
type input "na"
click at [297, 379] on select "Select Item... 0.00 0.24 0.45 0.50 0.60 0.78 .83 1.27 1.67" at bounding box center [711, 383] width 943 height 26
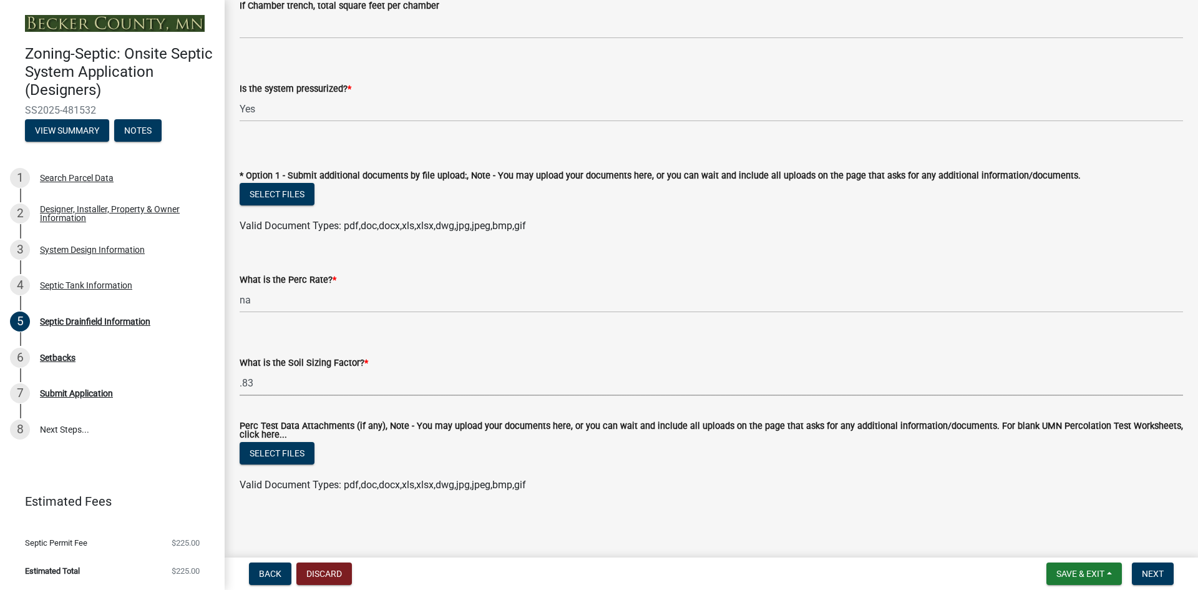
click at [240, 370] on select "Select Item... 0.00 0.24 0.45 0.50 0.60 0.78 .83 1.27 1.67" at bounding box center [711, 383] width 943 height 26
click at [264, 381] on select "Select Item... 0.00 0.24 0.45 0.50 0.60 0.78 .83 1.27 1.67" at bounding box center [711, 383] width 943 height 26
click at [240, 370] on select "Select Item... 0.00 0.24 0.45 0.50 0.60 0.78 .83 1.27 1.67" at bounding box center [711, 383] width 943 height 26
select select "52684610-3c7f-46a6-906a-038873286f5a"
click at [1165, 575] on button "Next" at bounding box center [1153, 573] width 42 height 22
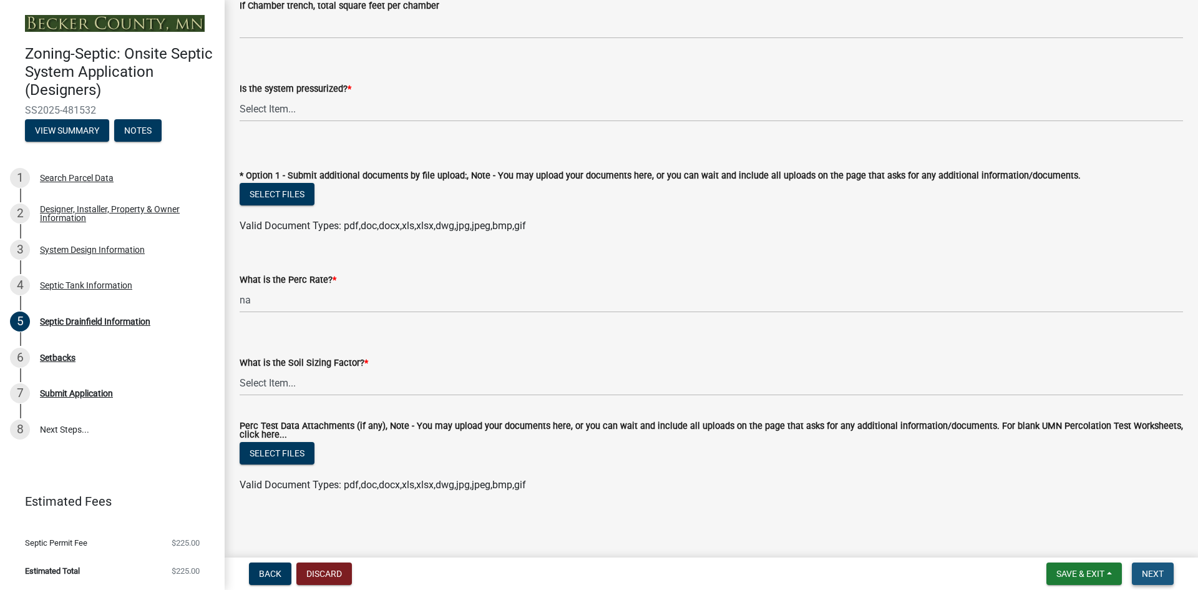
scroll to position [0, 0]
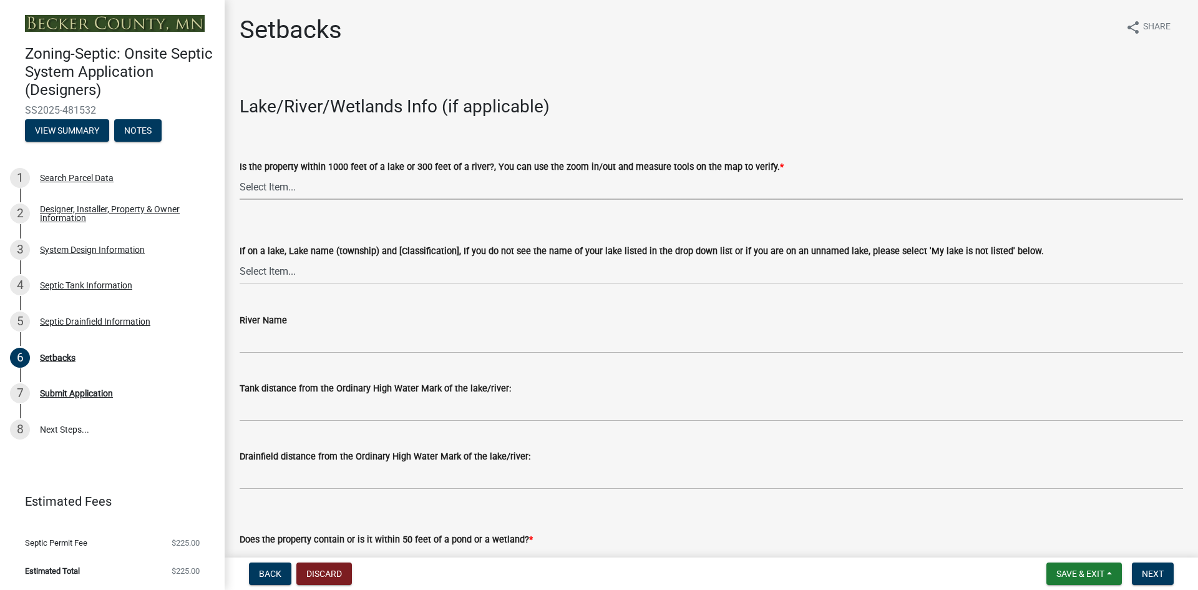
click at [246, 189] on select "Select Item... Yes No" at bounding box center [711, 187] width 943 height 26
click at [240, 174] on select "Select Item... Yes No" at bounding box center [711, 187] width 943 height 26
select select "c245ec0d-8d6f-4710-ab2b-b3aa70611708"
click at [273, 268] on select "Select Item... [GEOGRAPHIC_DATA] is not listed below [GEOGRAPHIC_DATA] ([GEOGRA…" at bounding box center [711, 271] width 943 height 26
click at [240, 258] on select "Select Item... [GEOGRAPHIC_DATA] is not listed below [GEOGRAPHIC_DATA] ([GEOGRA…" at bounding box center [711, 271] width 943 height 26
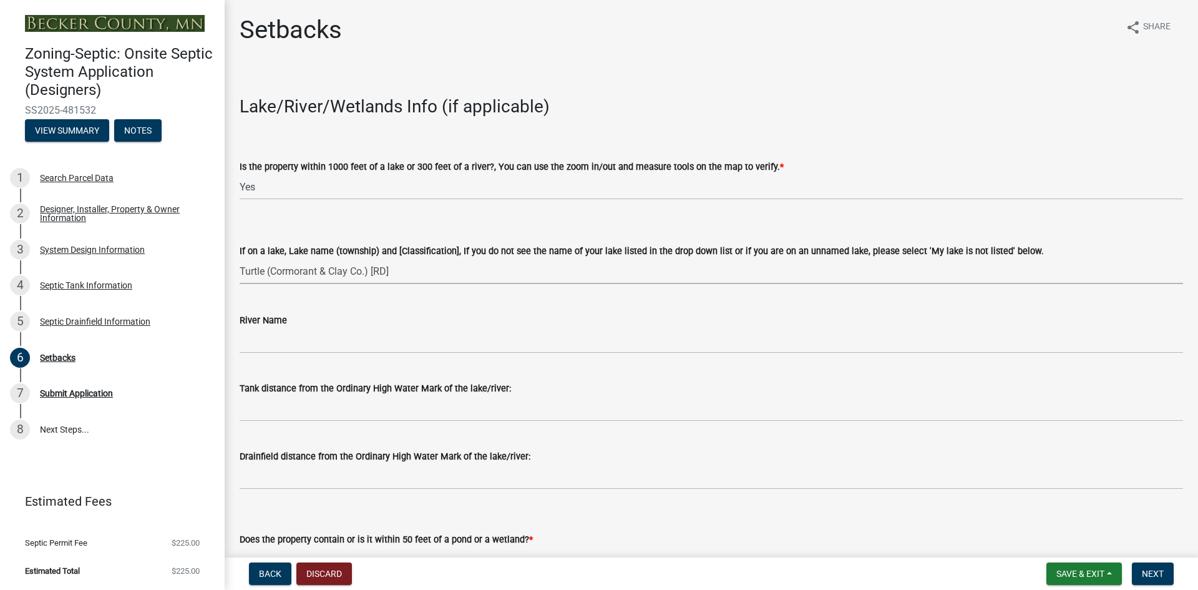
select select "aef5c85b-5634-4073-af60-e69e12d7380d"
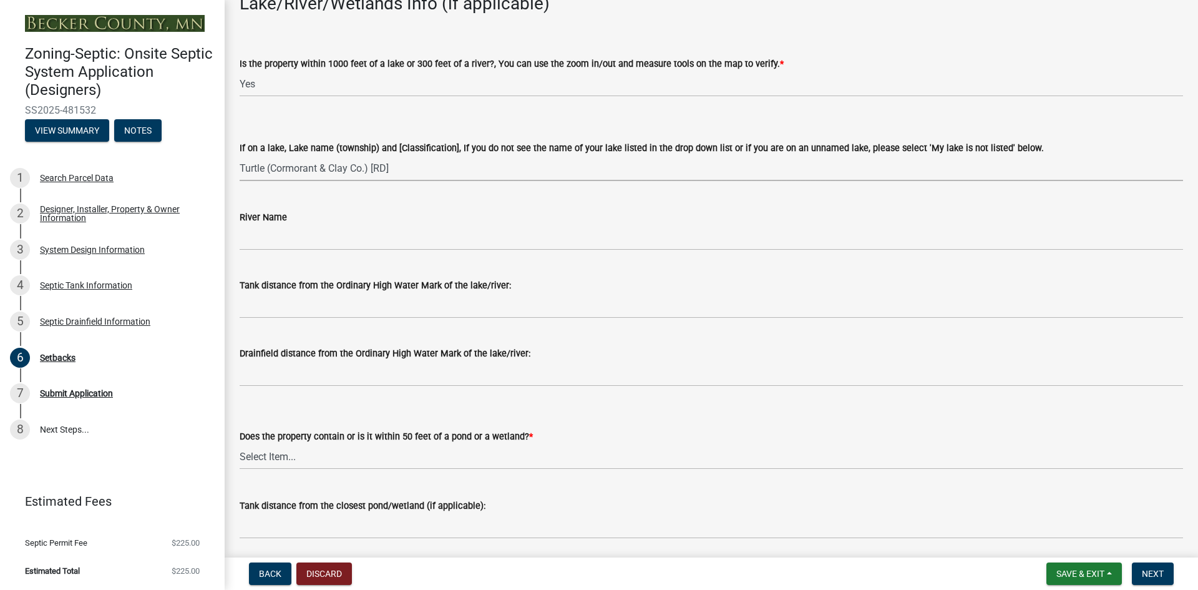
scroll to position [125, 0]
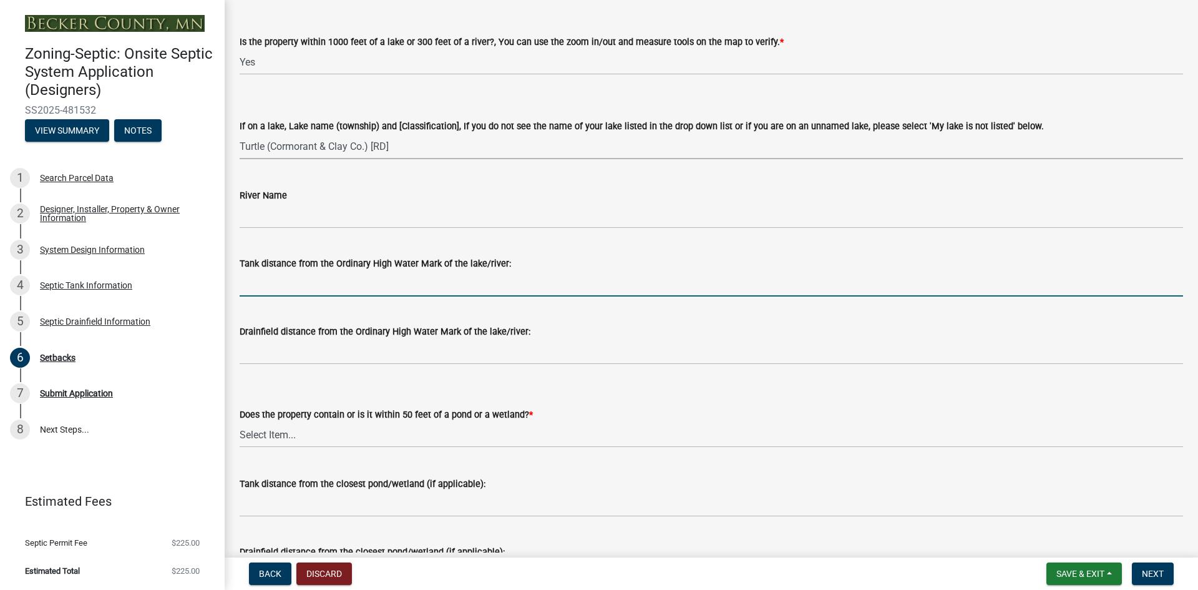
click at [272, 281] on input "Tank distance from the Ordinary High Water Mark of the lake/river:" at bounding box center [711, 284] width 943 height 26
type input "100+"
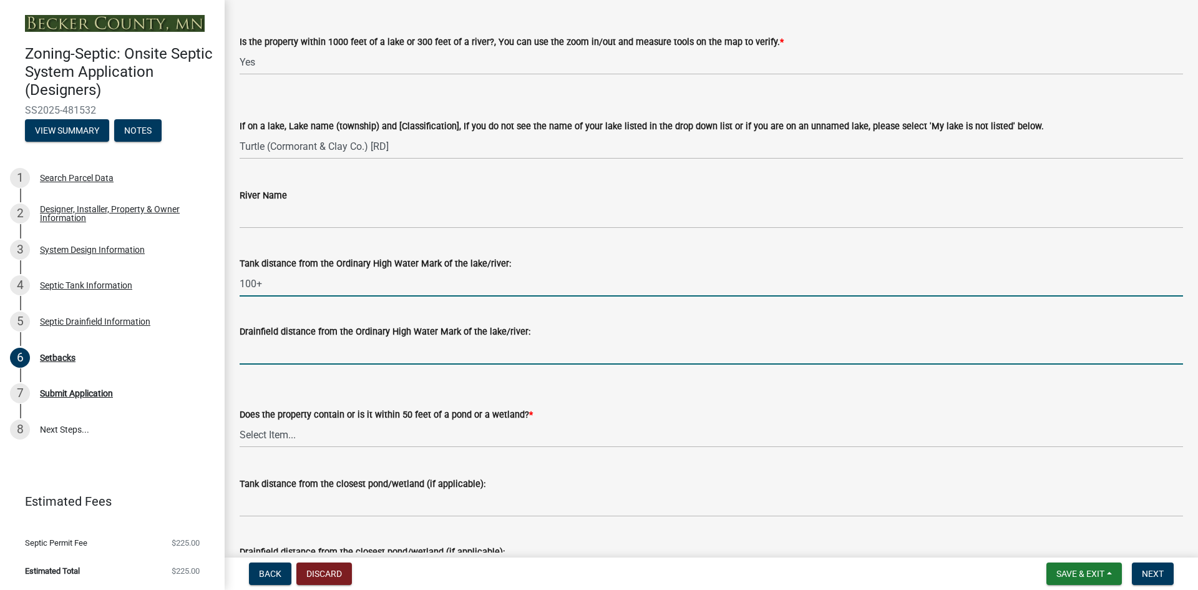
click at [260, 343] on input "Drainfield distance from the Ordinary High Water Mark of the lake/river:" at bounding box center [711, 352] width 943 height 26
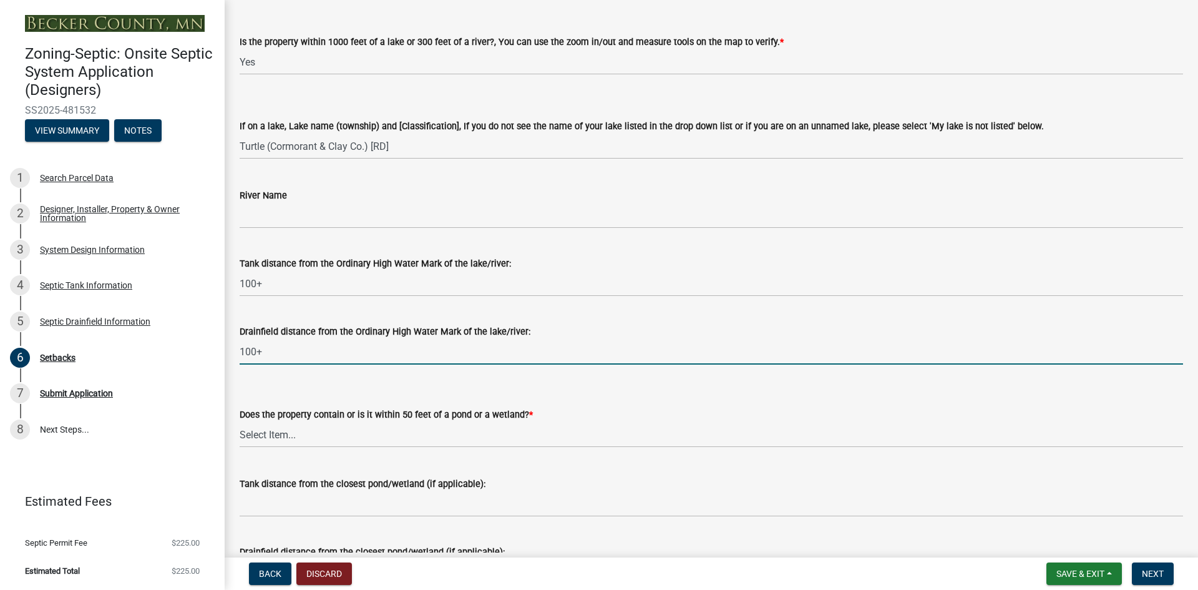
type input "100+"
click at [290, 430] on select "Select Item... Yes No" at bounding box center [711, 435] width 943 height 26
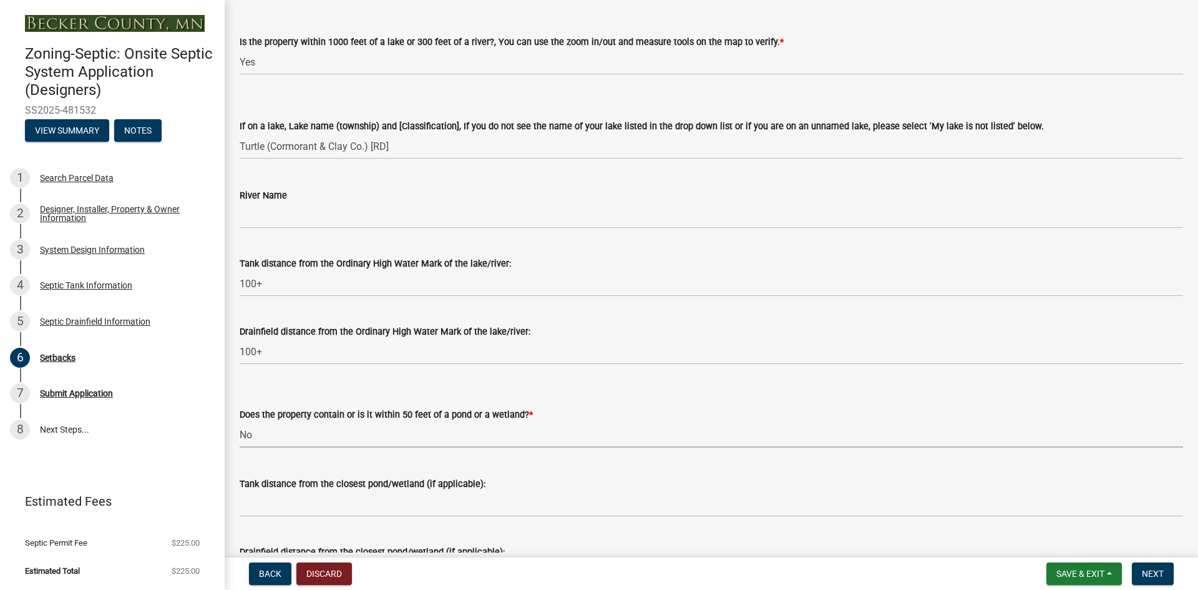
click at [240, 422] on select "Select Item... Yes No" at bounding box center [711, 435] width 943 height 26
select select "23044af5-43bb-4cf5-8aef-2716db2ce5fc"
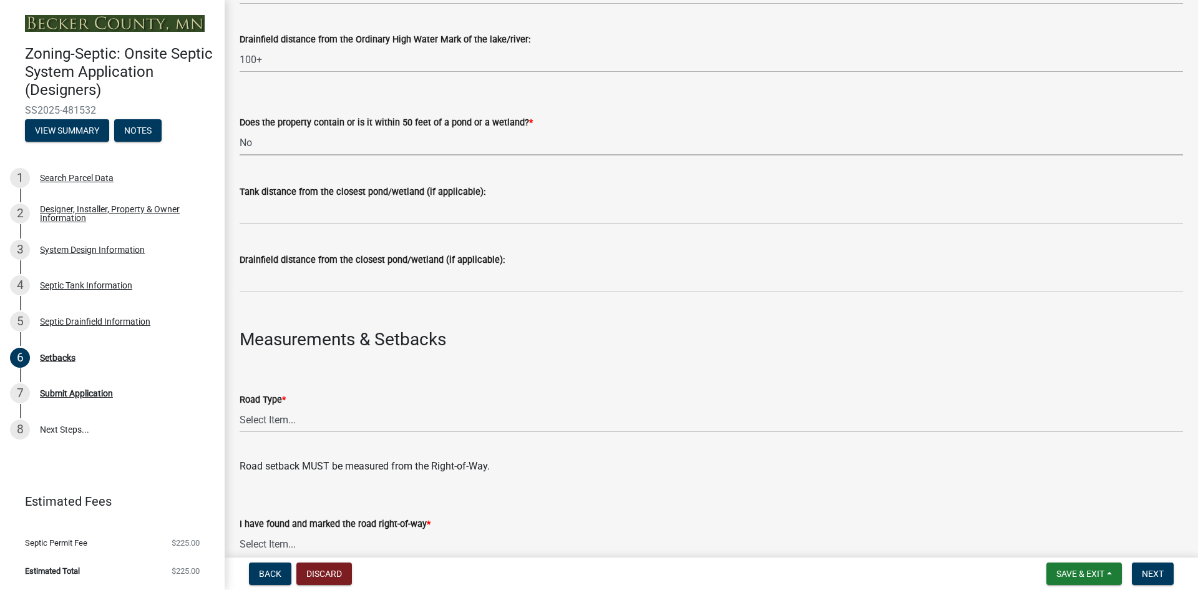
scroll to position [437, 0]
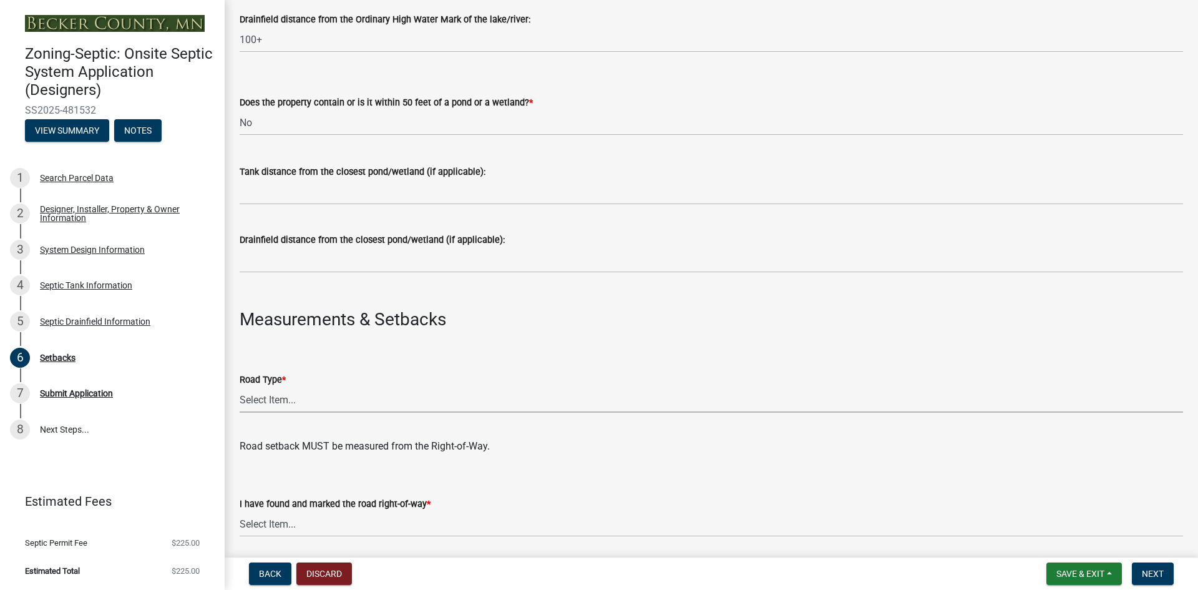
click at [270, 400] on select "Select Item... State County Public / Township Private Easement [GEOGRAPHIC_DATA]" at bounding box center [711, 400] width 943 height 26
click at [240, 387] on select "Select Item... State County Public / Township Private Easement [GEOGRAPHIC_DATA]" at bounding box center [711, 400] width 943 height 26
select select "21af9b93-f494-48c6-91ae-235d36c6c939"
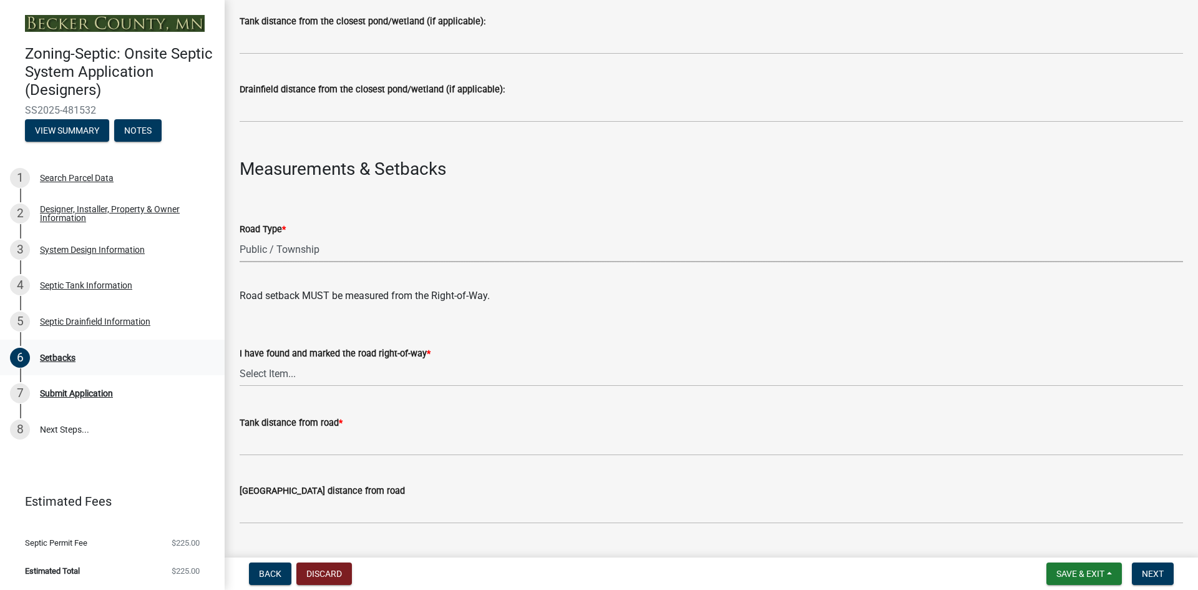
scroll to position [624, 0]
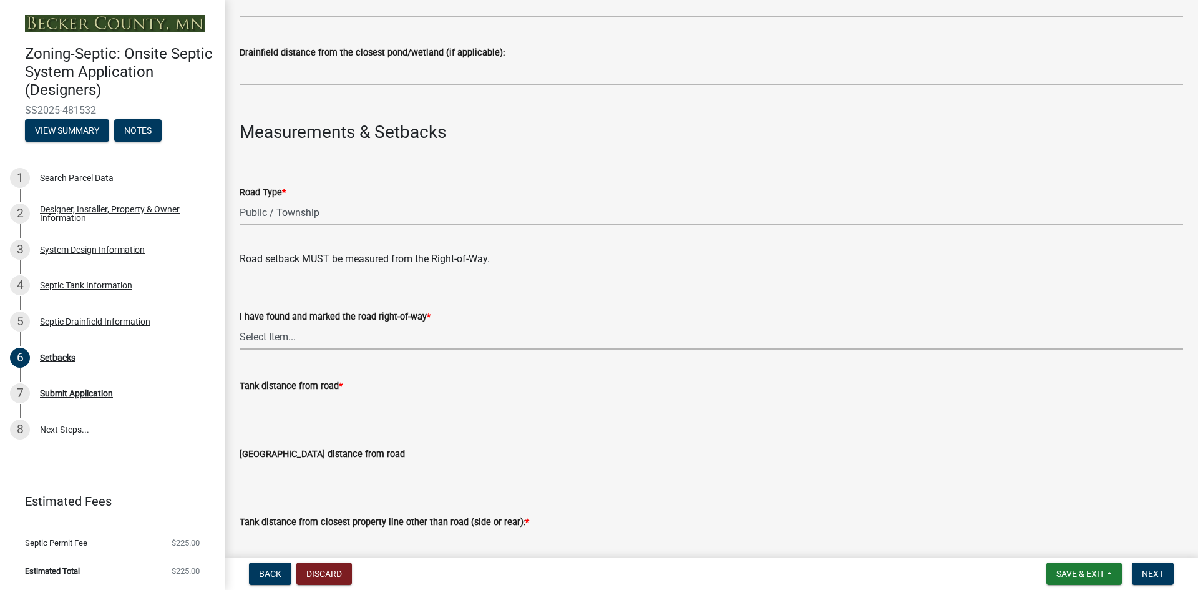
click at [283, 340] on select "Select Item... Yes No" at bounding box center [711, 337] width 943 height 26
click at [240, 324] on select "Select Item... Yes No" at bounding box center [711, 337] width 943 height 26
select select "a3ce498e-f8b1-44e2-889e-c4968ac74b5a"
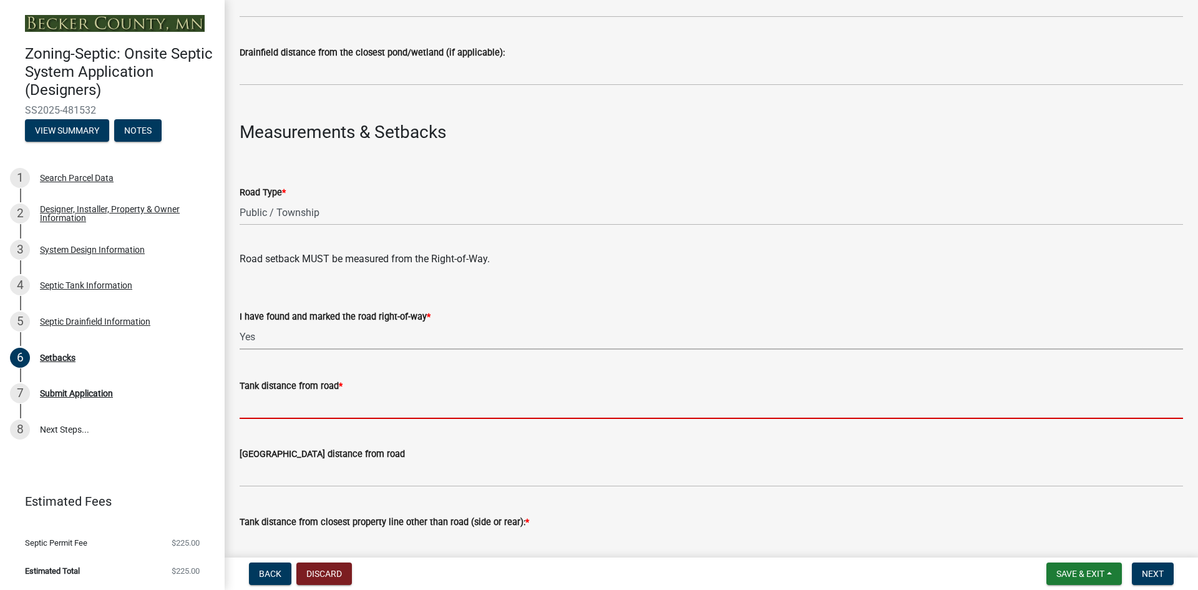
click at [284, 400] on input "Tank distance from road *" at bounding box center [711, 406] width 943 height 26
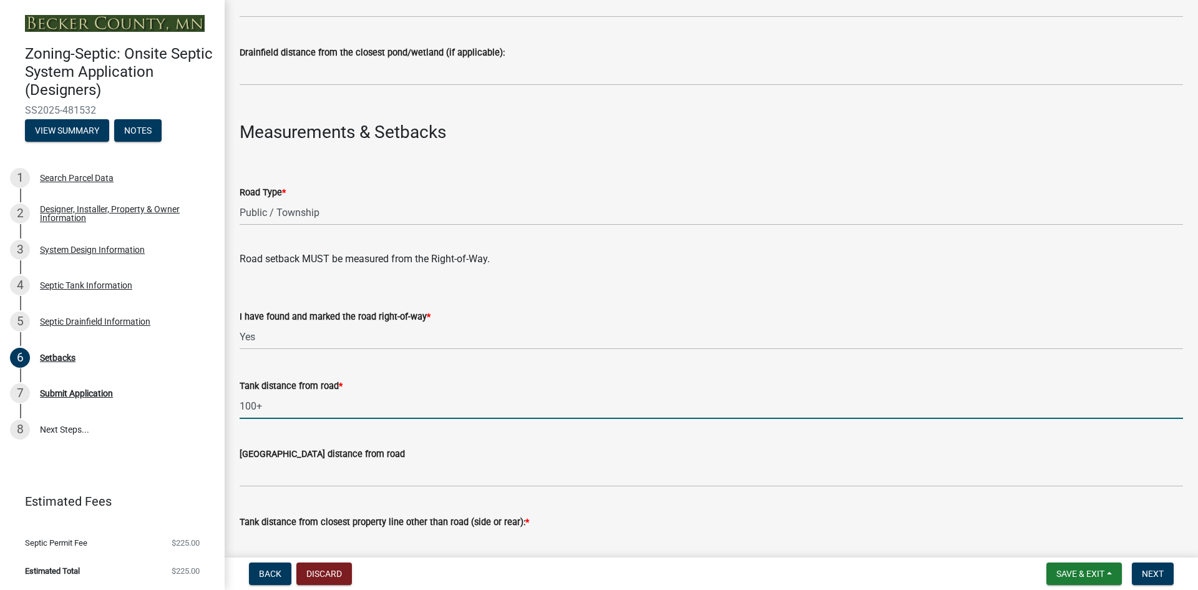
type input "100+"
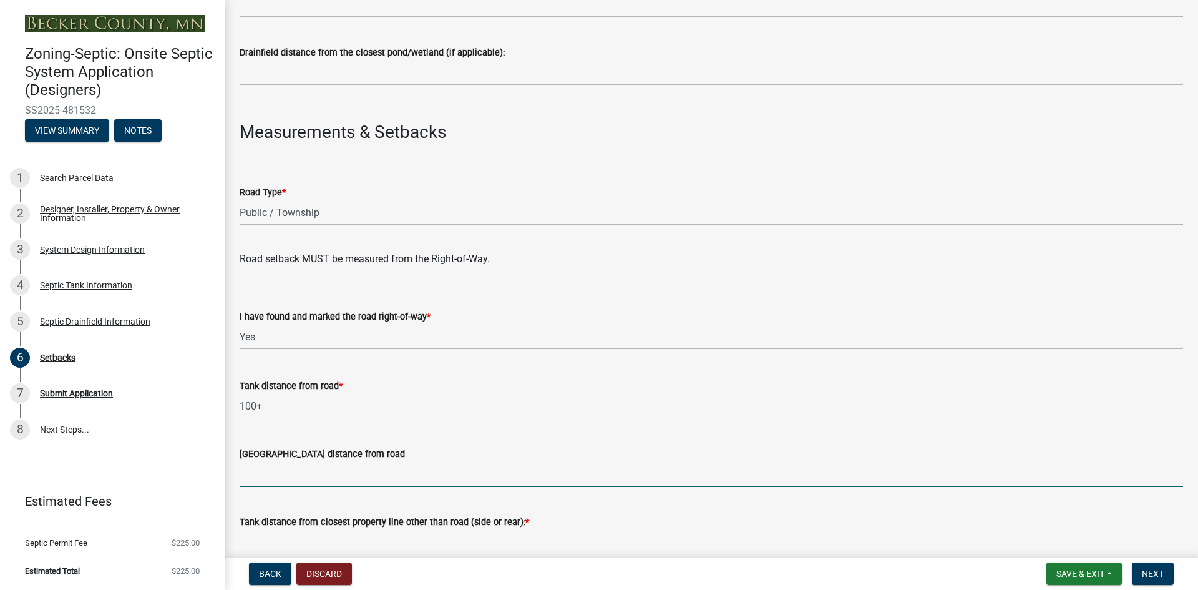
click at [304, 462] on input "[GEOGRAPHIC_DATA] distance from road" at bounding box center [711, 474] width 943 height 26
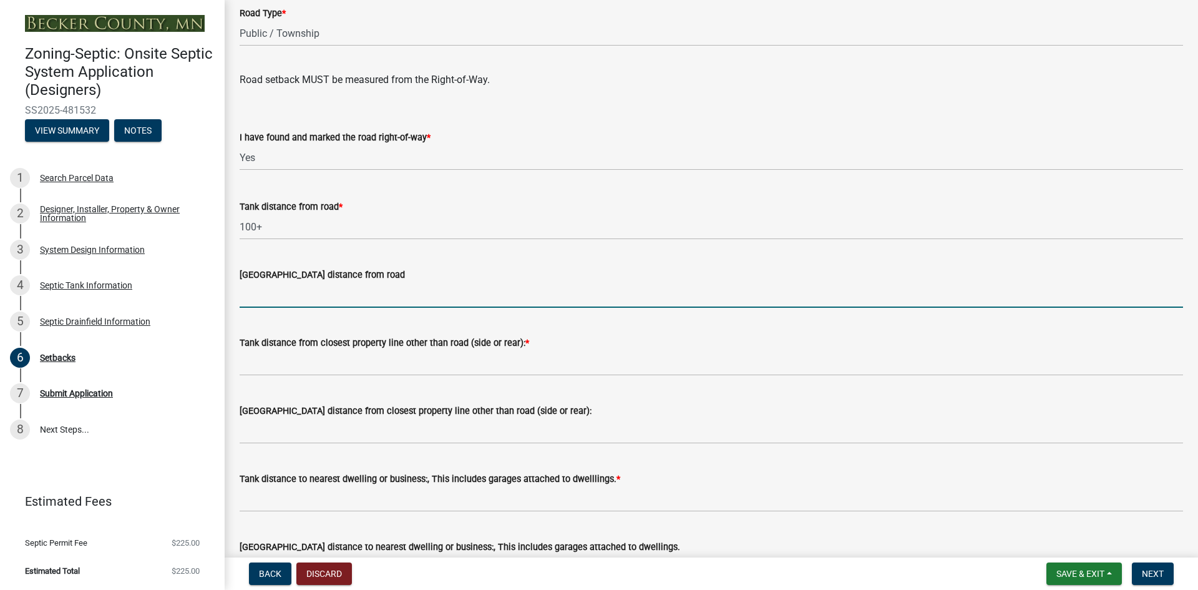
scroll to position [873, 0]
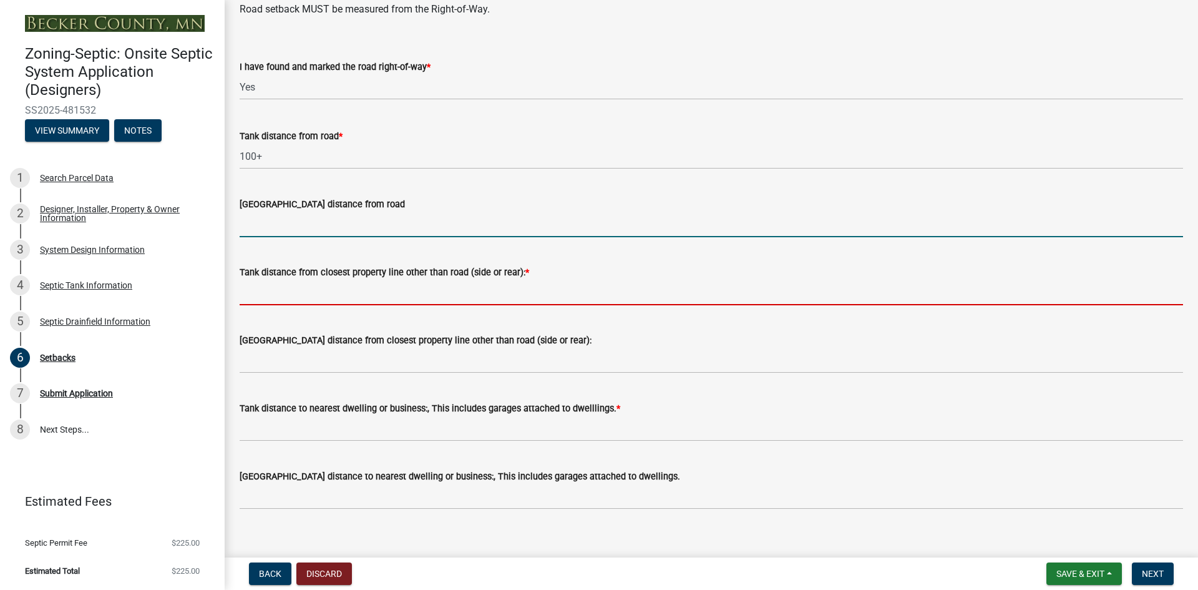
click at [269, 289] on input "Tank distance from closest property line other than road (side or rear): *" at bounding box center [711, 292] width 943 height 26
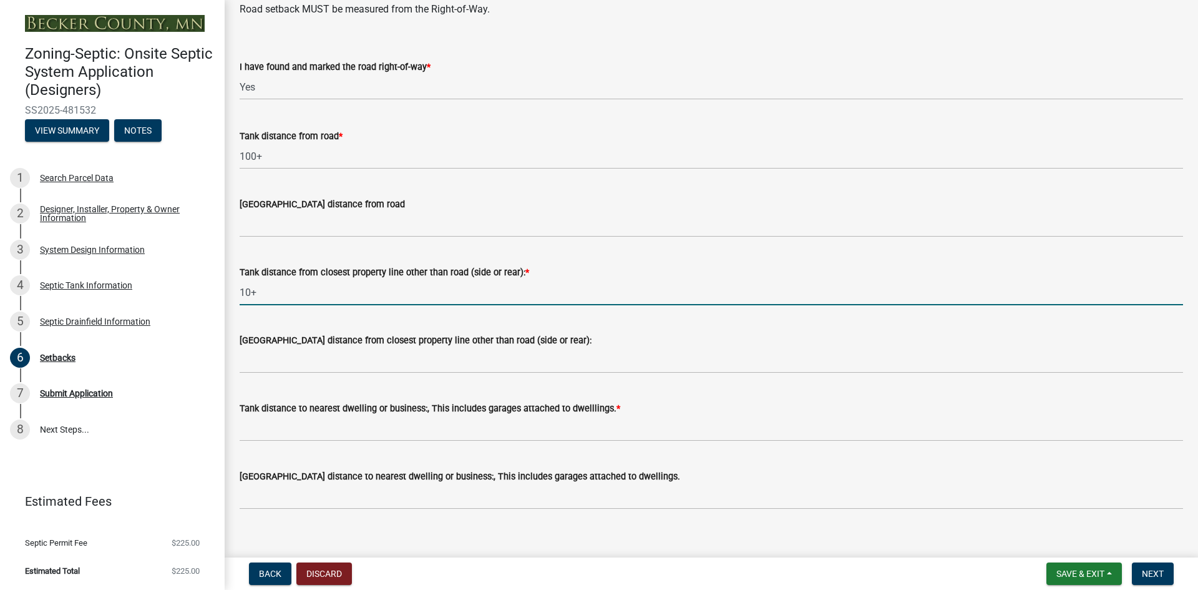
type input "10+"
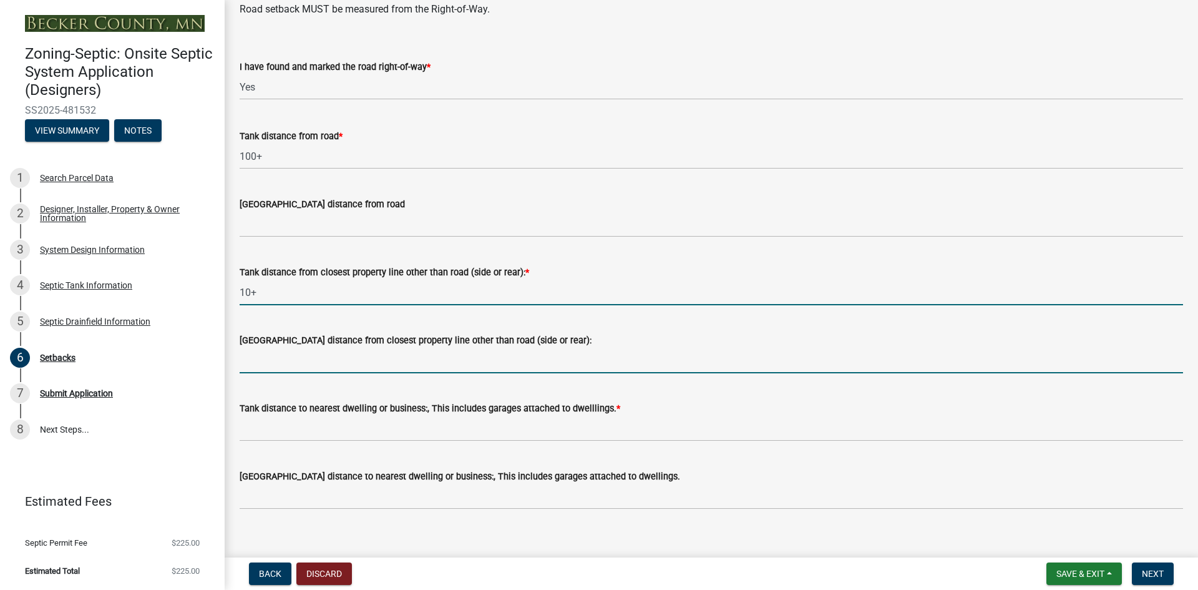
click at [279, 356] on input "[GEOGRAPHIC_DATA] distance from closest property line other than road (side or …" at bounding box center [711, 360] width 943 height 26
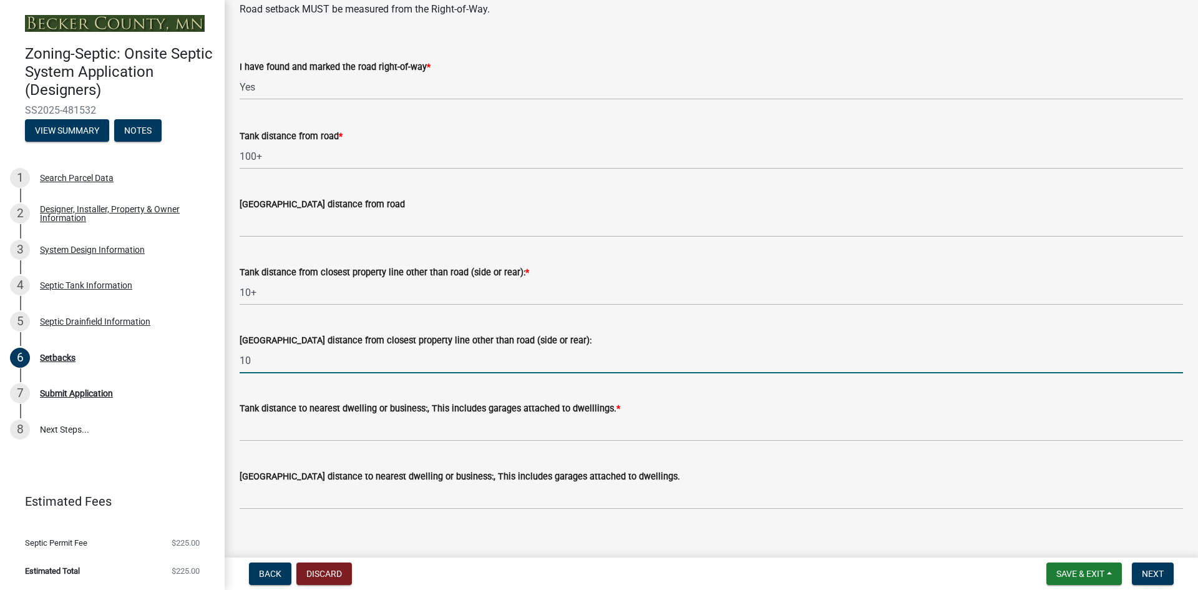
type input "10"
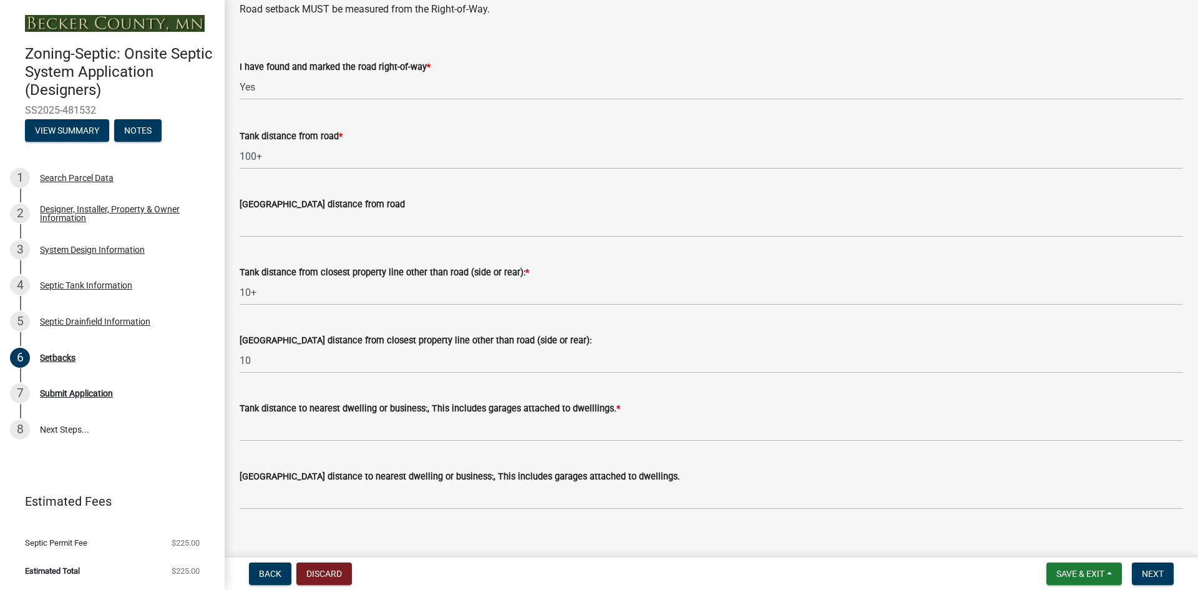
click at [339, 388] on div "Tank distance to nearest dwelling or business:, This includes garages attached …" at bounding box center [711, 412] width 943 height 58
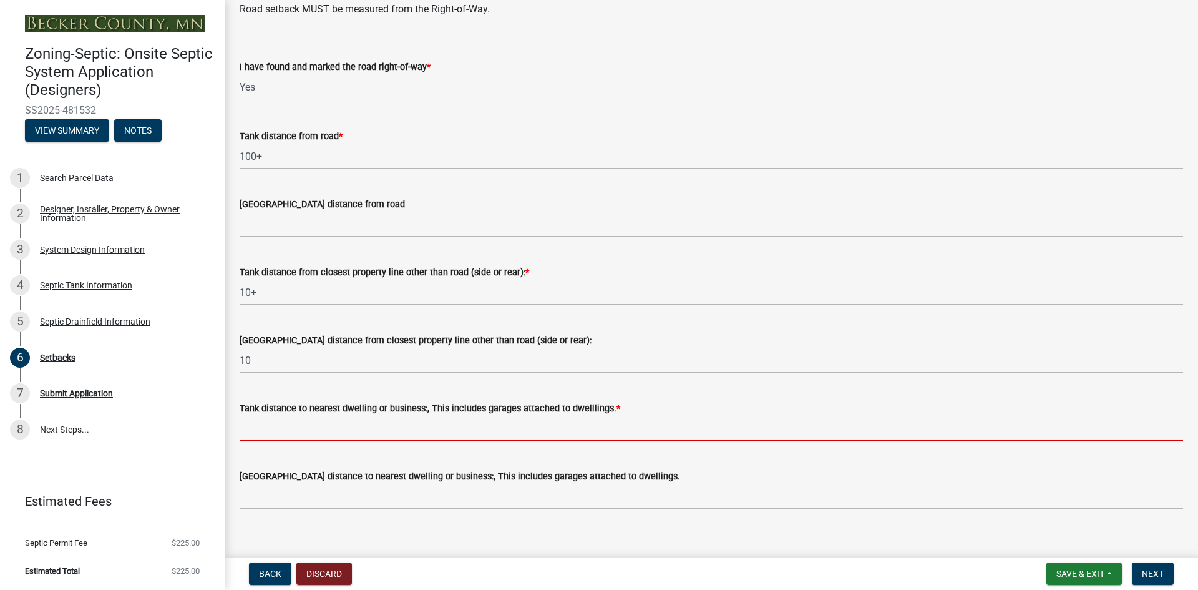
click at [253, 430] on input "Tank distance to nearest dwelling or business:, This includes garages attached …" at bounding box center [711, 428] width 943 height 26
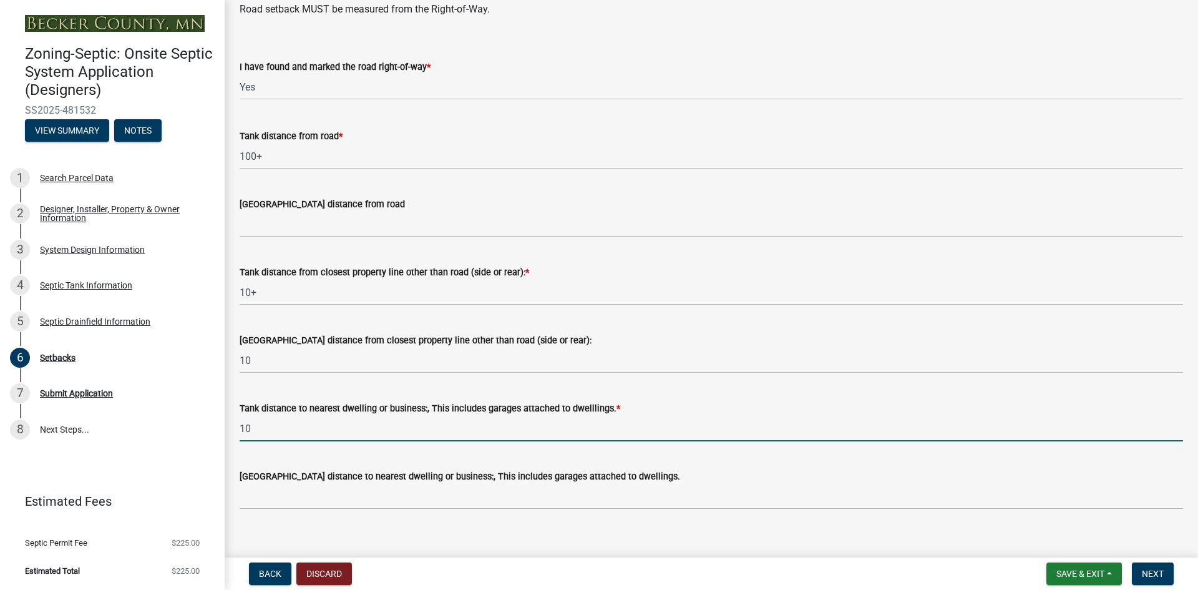
scroll to position [936, 0]
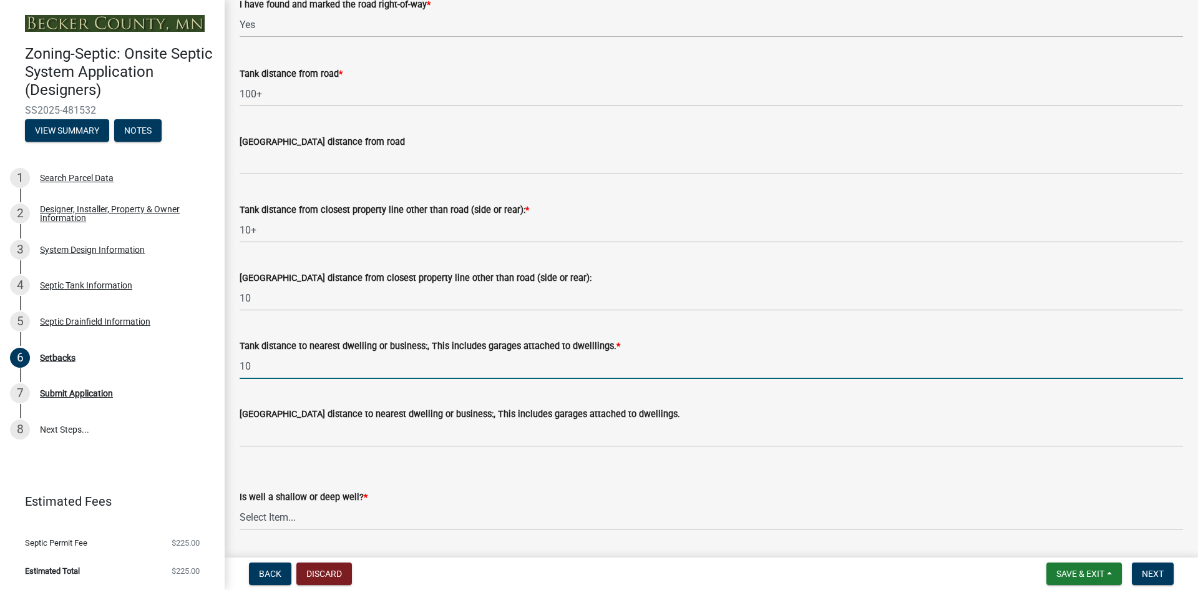
type input "10"
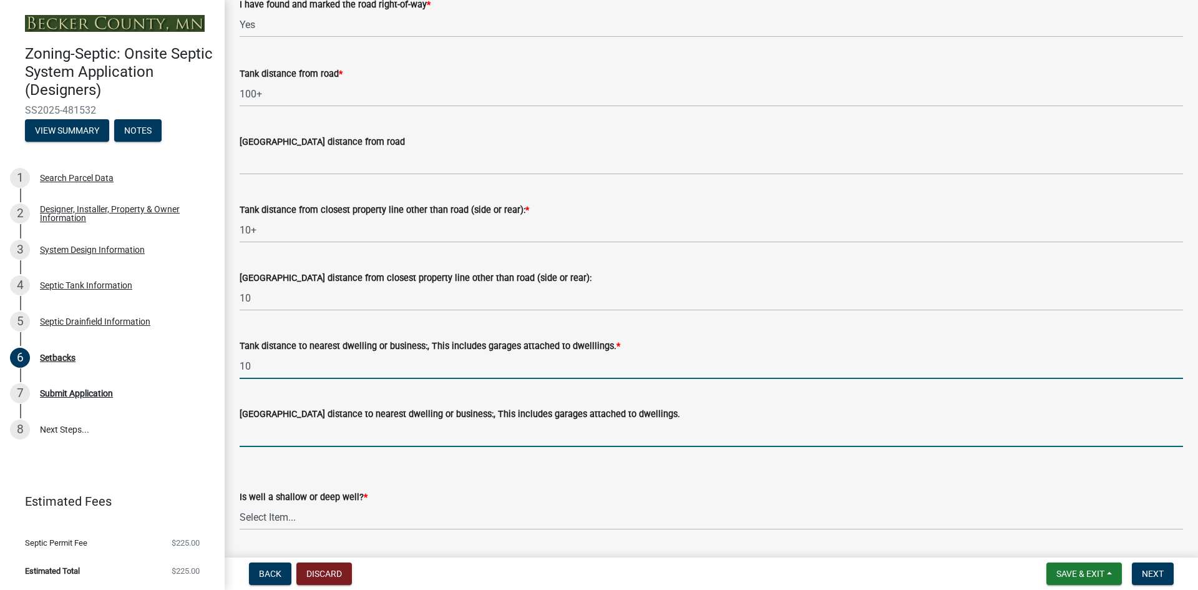
click at [283, 432] on input "[GEOGRAPHIC_DATA] distance to nearest dwelling or business:, This includes gara…" at bounding box center [711, 434] width 943 height 26
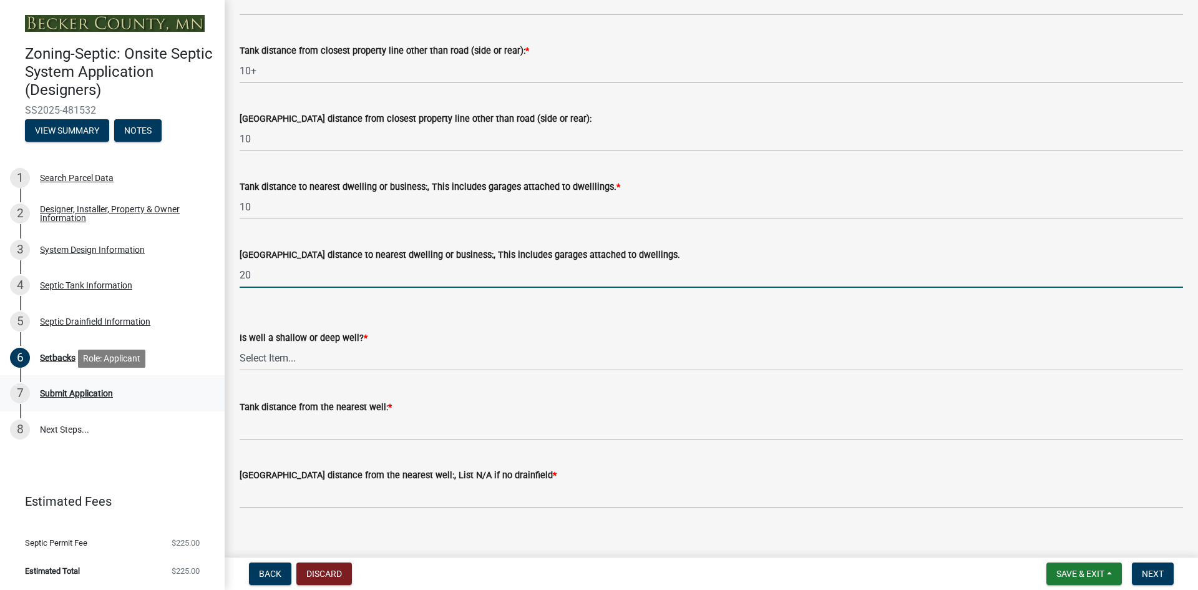
scroll to position [1109, 0]
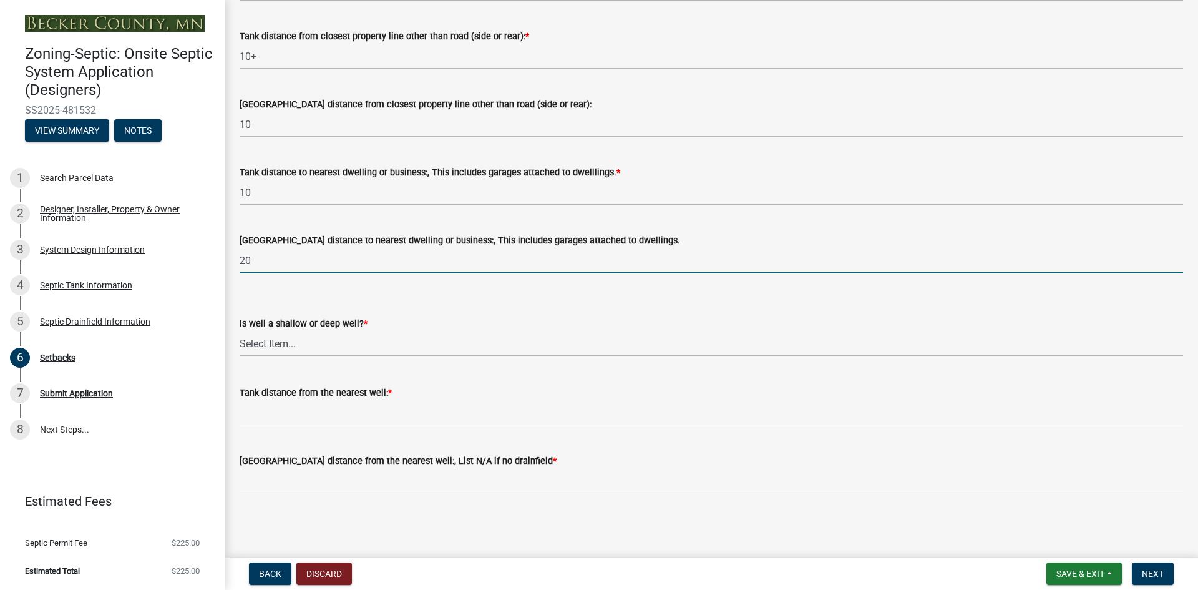
type input "20"
click at [279, 341] on select "Select Item... Deep Well Shallow Well No Well - Connected or to be connected to…" at bounding box center [711, 344] width 943 height 26
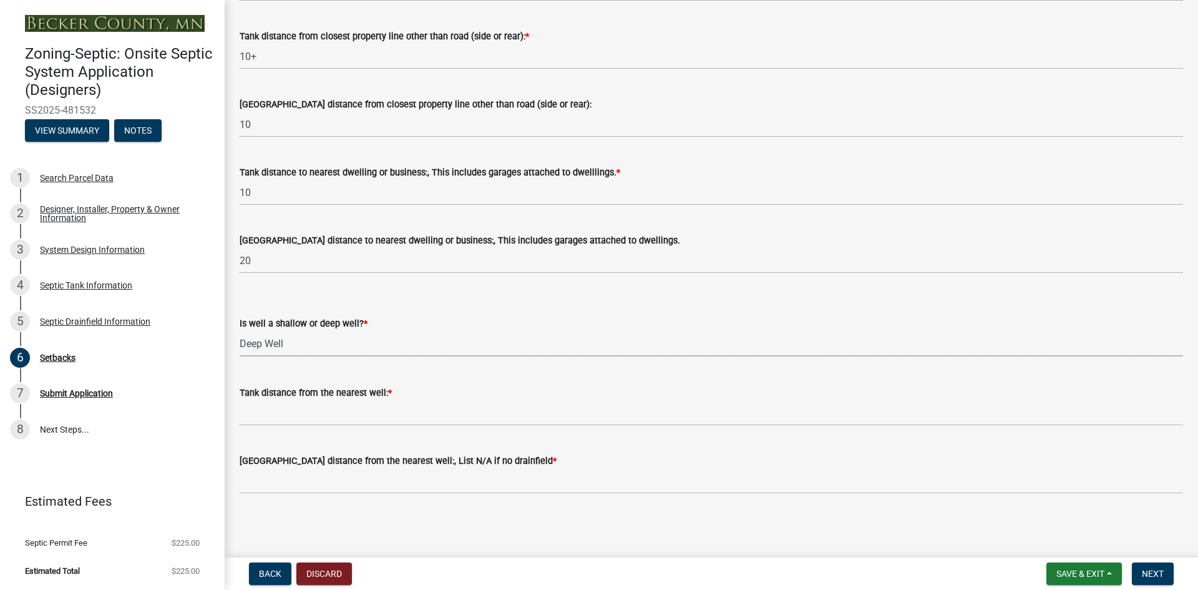
click at [240, 331] on select "Select Item... Deep Well Shallow Well No Well - Connected or to be connected to…" at bounding box center [711, 344] width 943 height 26
select select "cf78f1da-f066-4305-88a2-864abad1fa52"
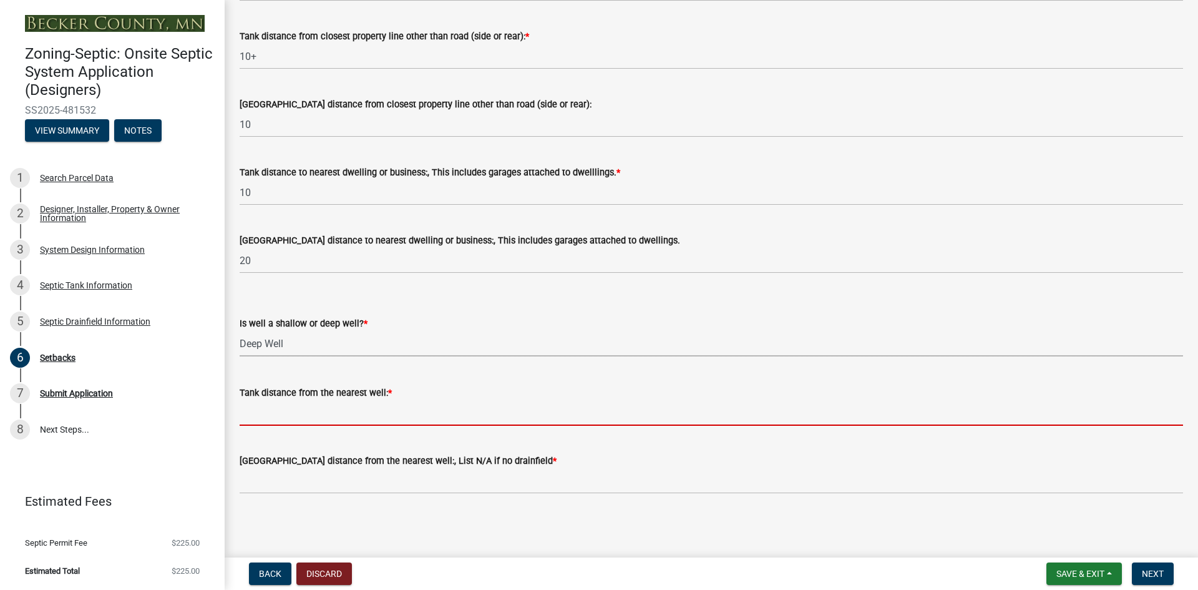
click at [259, 414] on input "Tank distance from the nearest well: *" at bounding box center [711, 413] width 943 height 26
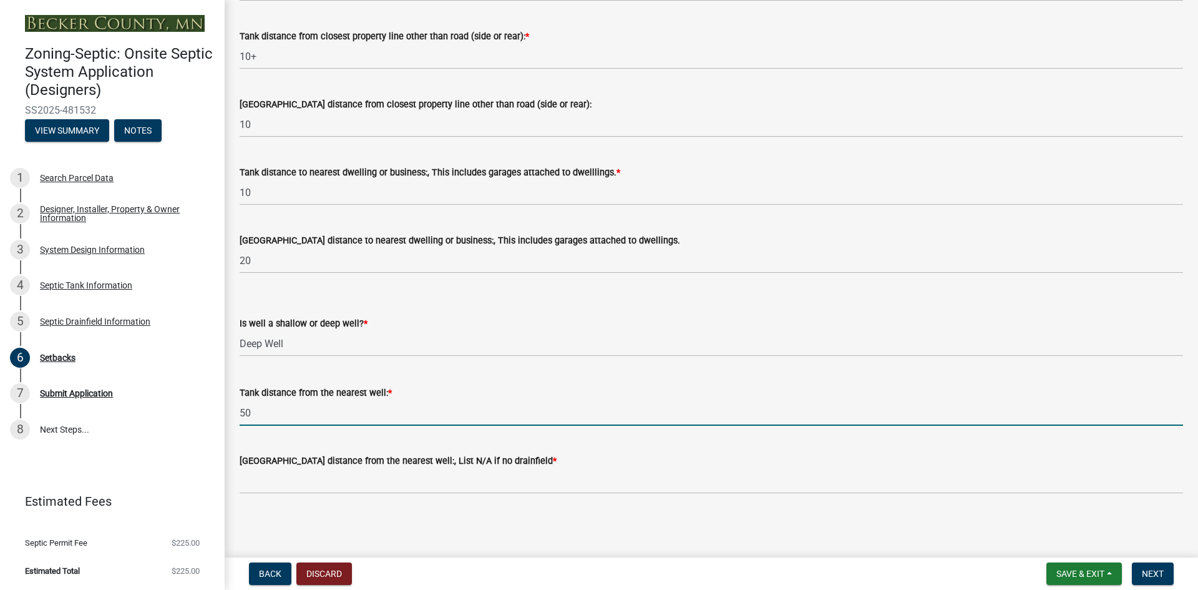
type input "50"
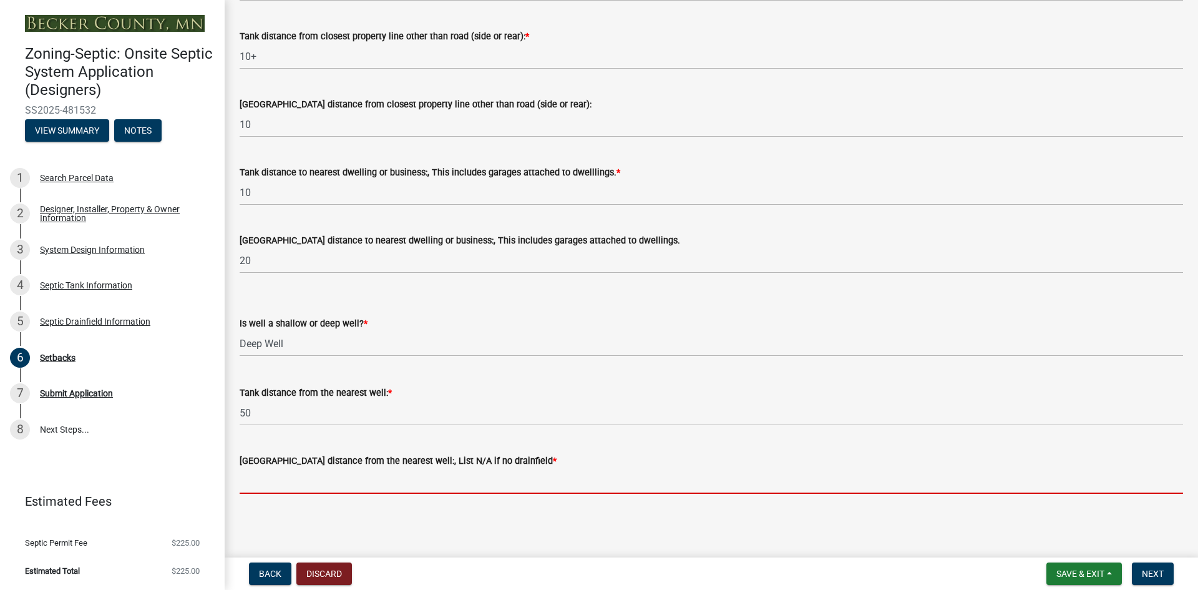
click at [276, 472] on input "[GEOGRAPHIC_DATA] distance from the nearest well:, List N/A if no drainfield *" at bounding box center [711, 481] width 943 height 26
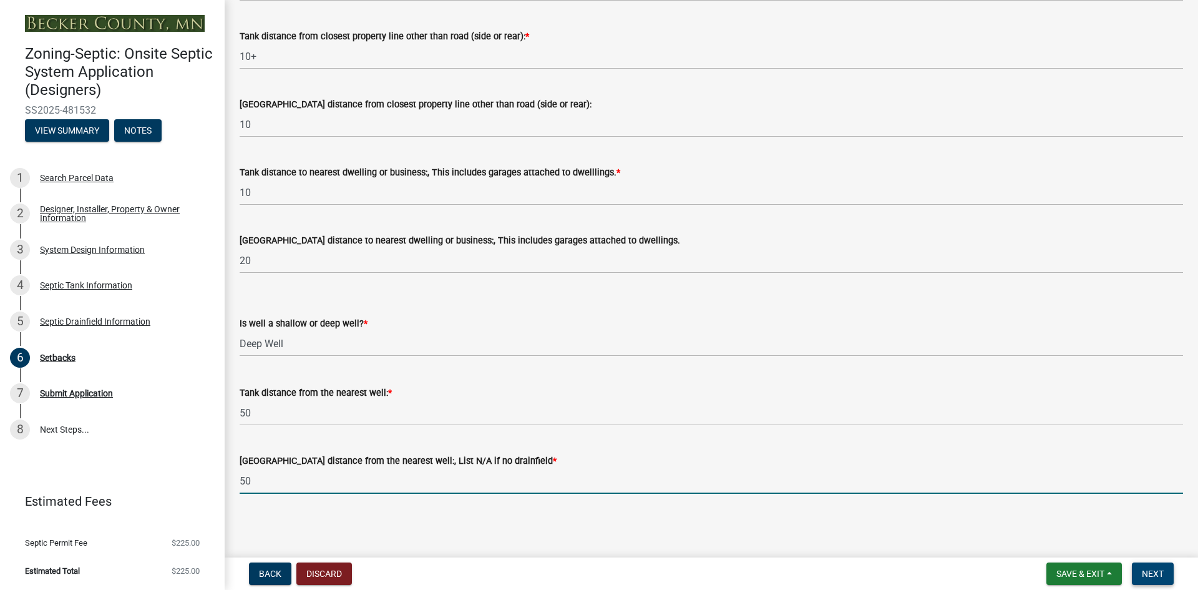
type input "50"
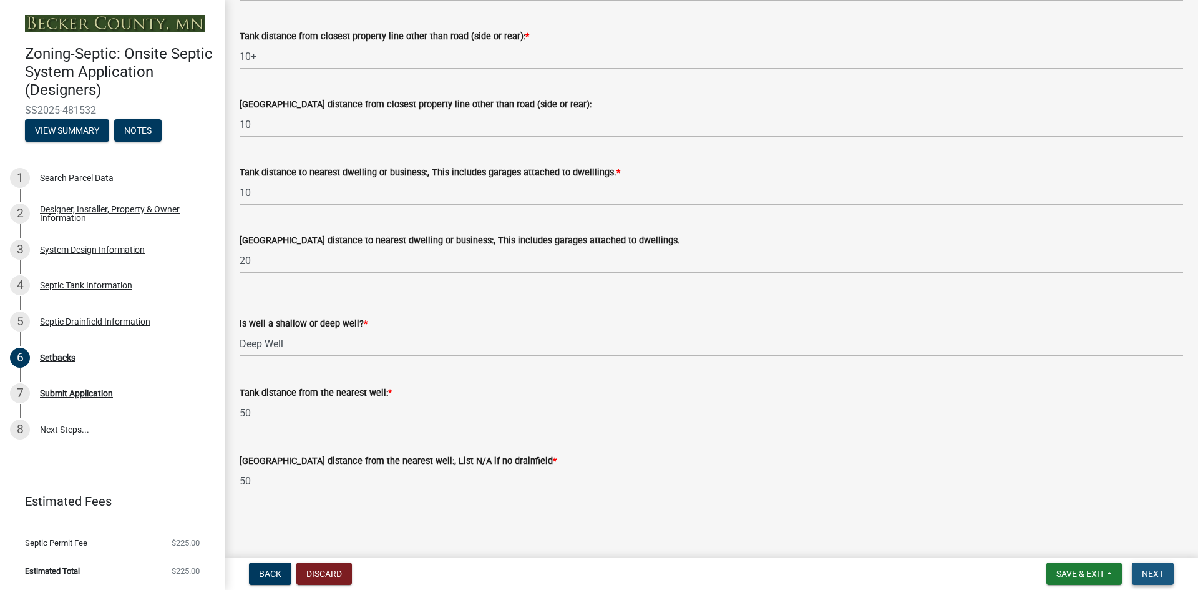
click at [1160, 568] on span "Next" at bounding box center [1153, 573] width 22 height 10
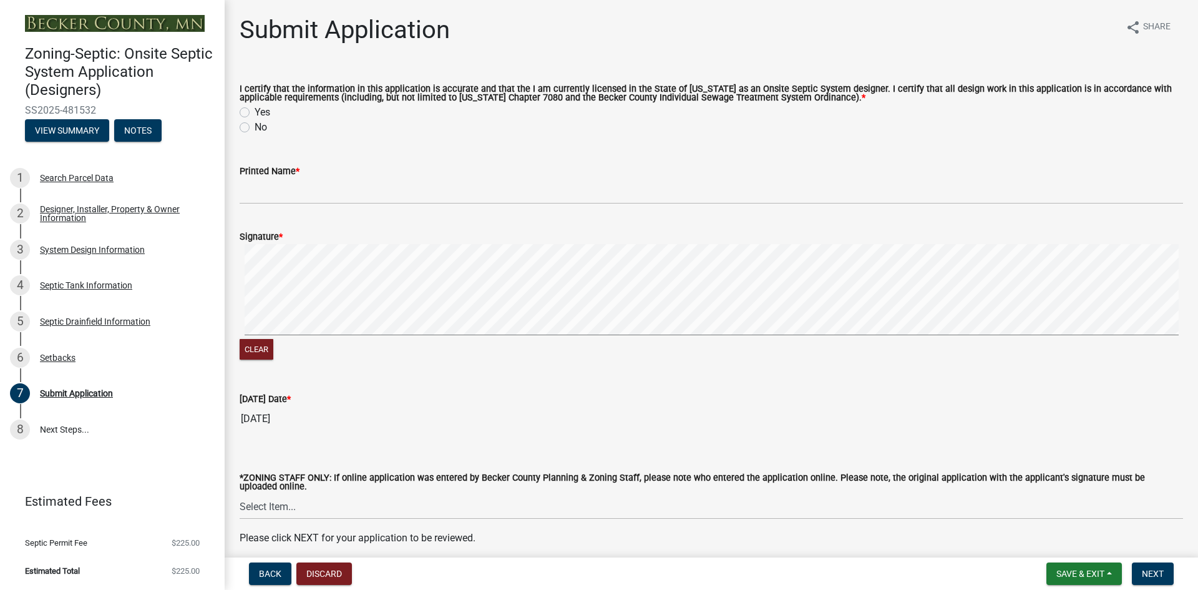
drag, startPoint x: 243, startPoint y: 110, endPoint x: 261, endPoint y: 135, distance: 30.5
click at [255, 110] on label "Yes" at bounding box center [263, 112] width 16 height 15
click at [255, 110] on input "Yes" at bounding box center [259, 109] width 8 height 8
radio input "true"
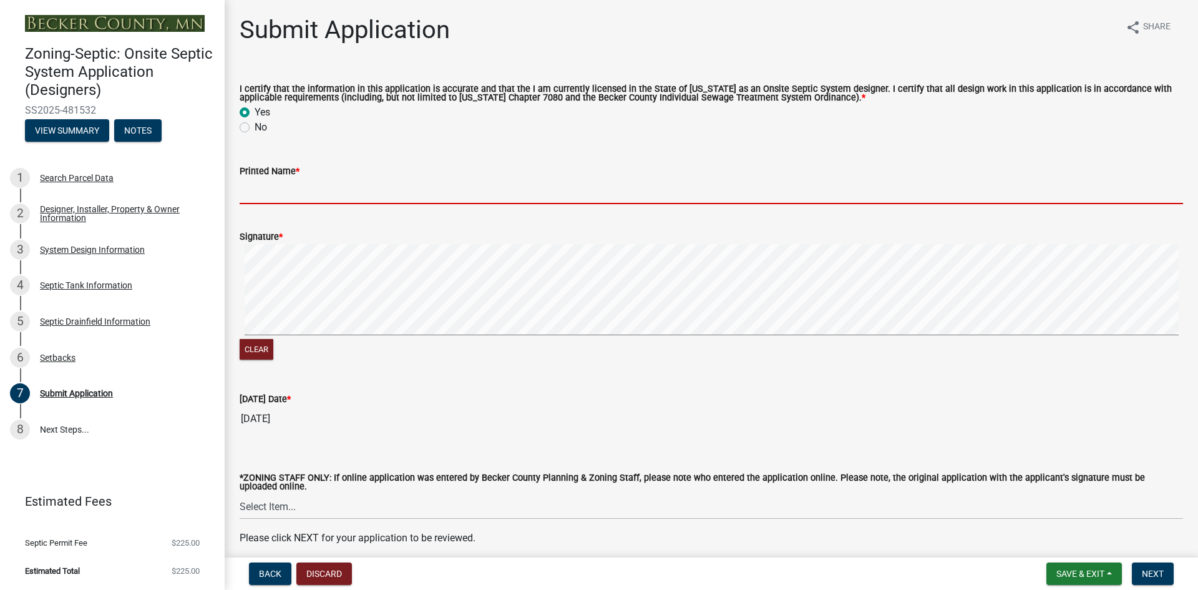
click at [299, 187] on input "Printed Name *" at bounding box center [711, 191] width 943 height 26
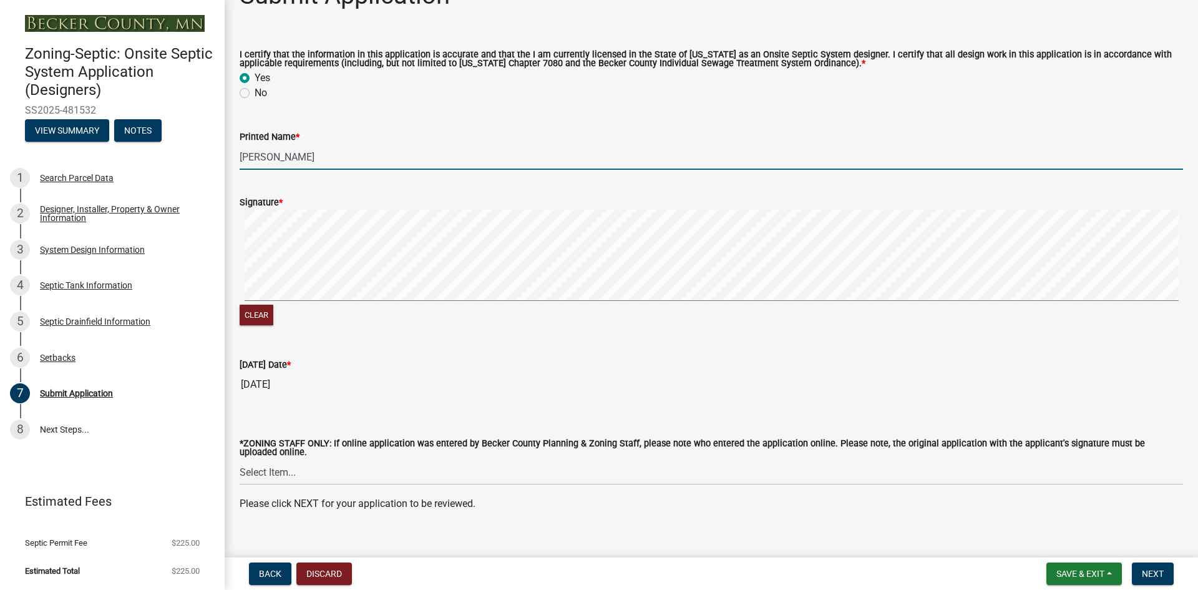
scroll to position [53, 0]
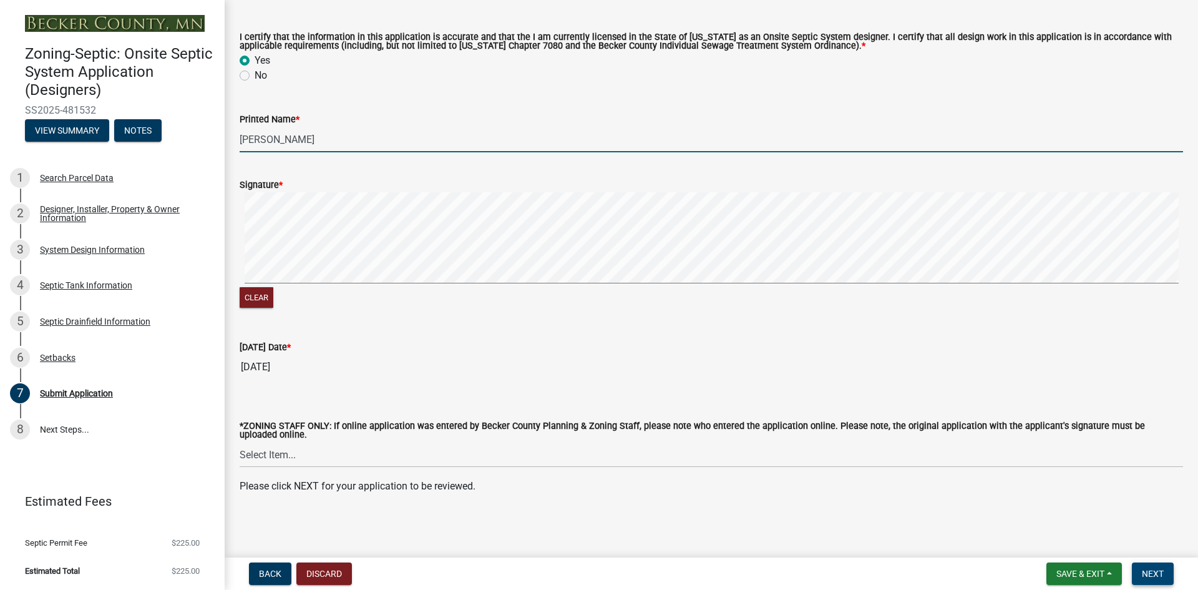
type input "[PERSON_NAME]"
click at [1152, 575] on span "Next" at bounding box center [1153, 573] width 22 height 10
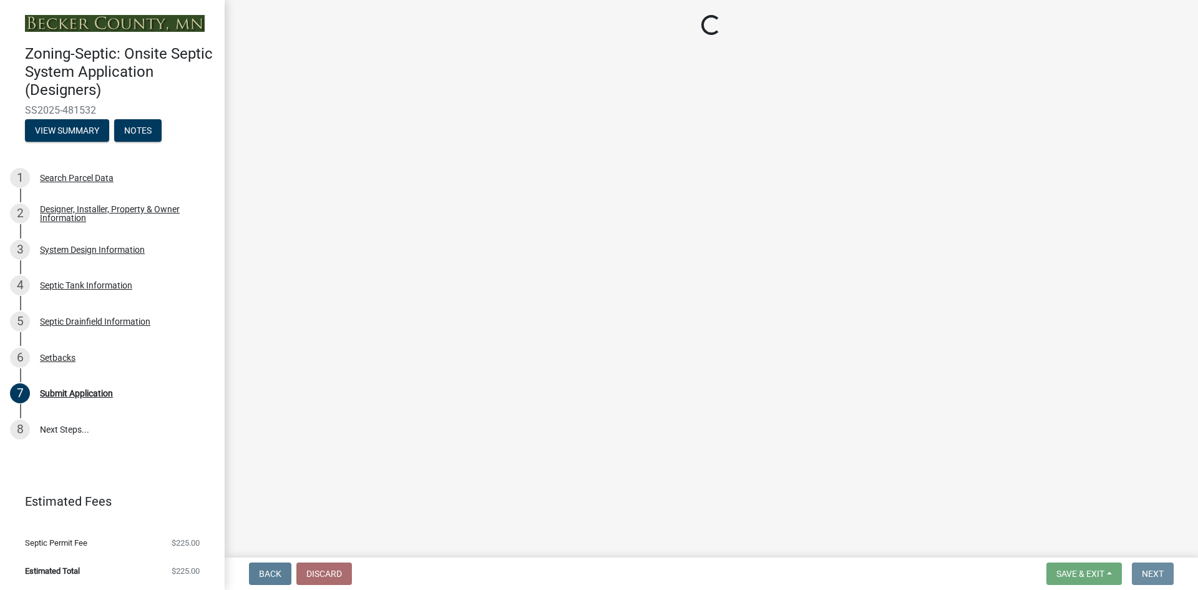
scroll to position [0, 0]
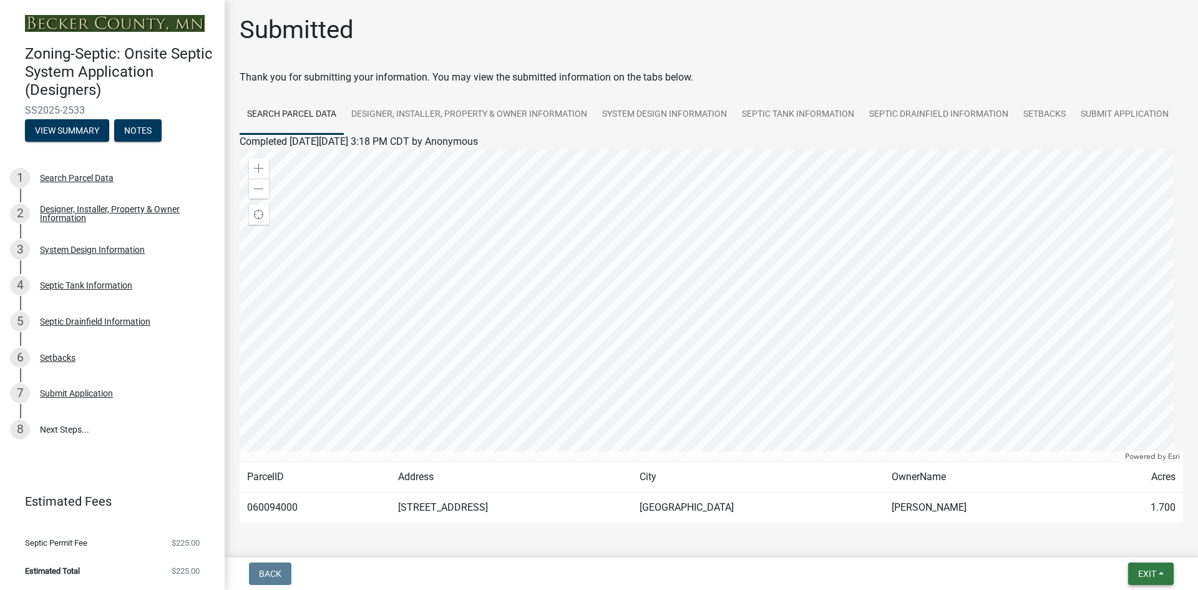
click at [1152, 575] on span "Exit" at bounding box center [1147, 573] width 18 height 10
click at [1125, 541] on button "Save & Exit" at bounding box center [1124, 541] width 100 height 30
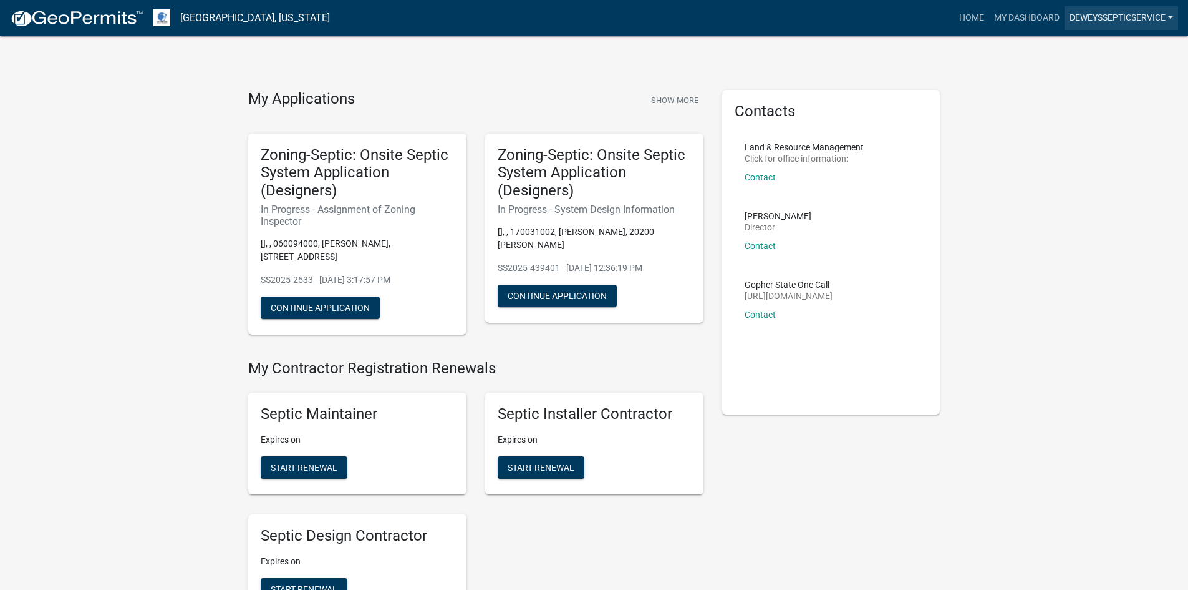
click at [1125, 21] on link "DeweysSepticService" at bounding box center [1122, 18] width 114 height 24
click at [1107, 129] on link "Logout" at bounding box center [1125, 122] width 107 height 30
